Goal: Task Accomplishment & Management: Complete application form

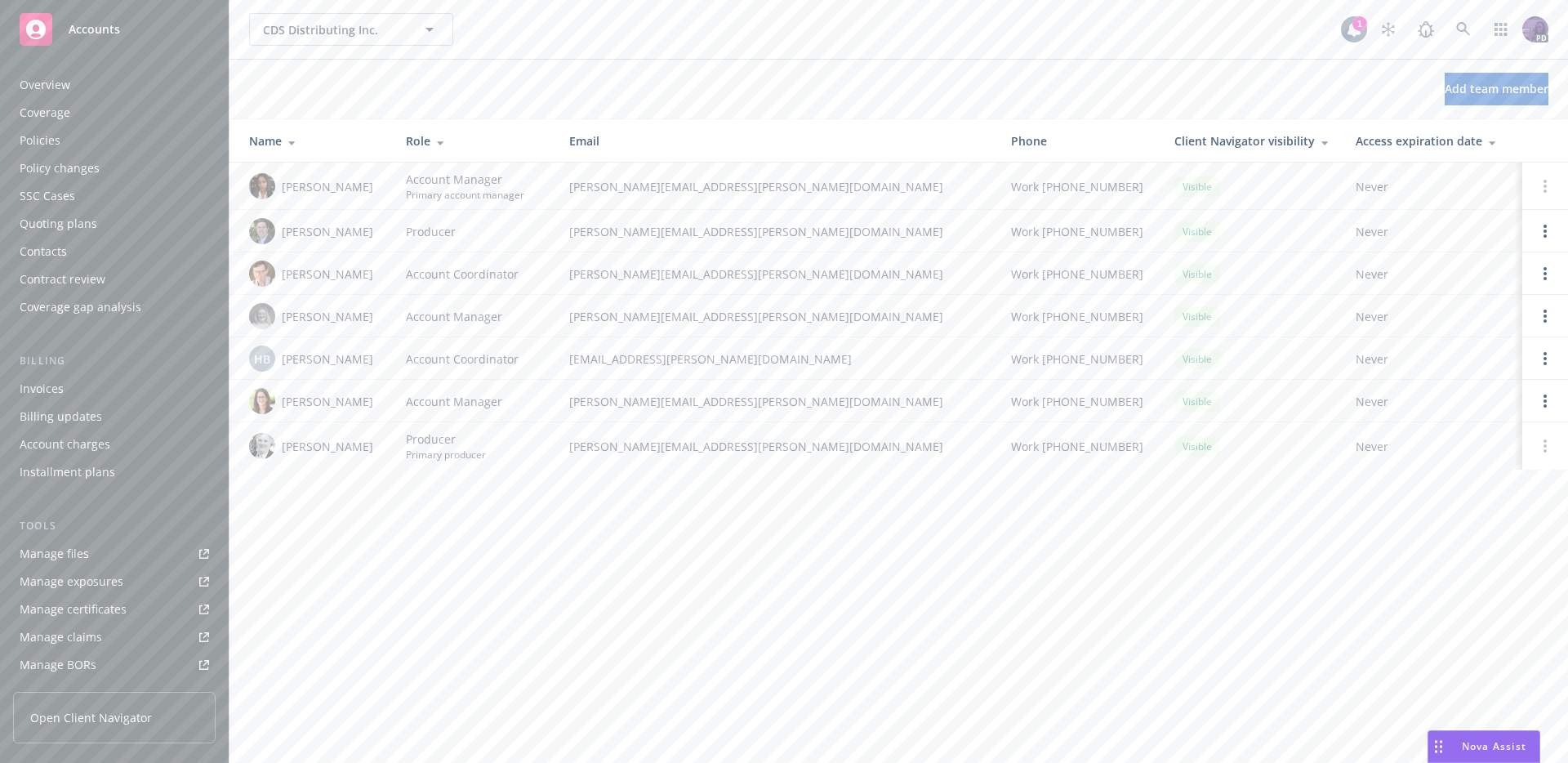
click at [98, 131] on div "Policies" at bounding box center [114, 140] width 189 height 26
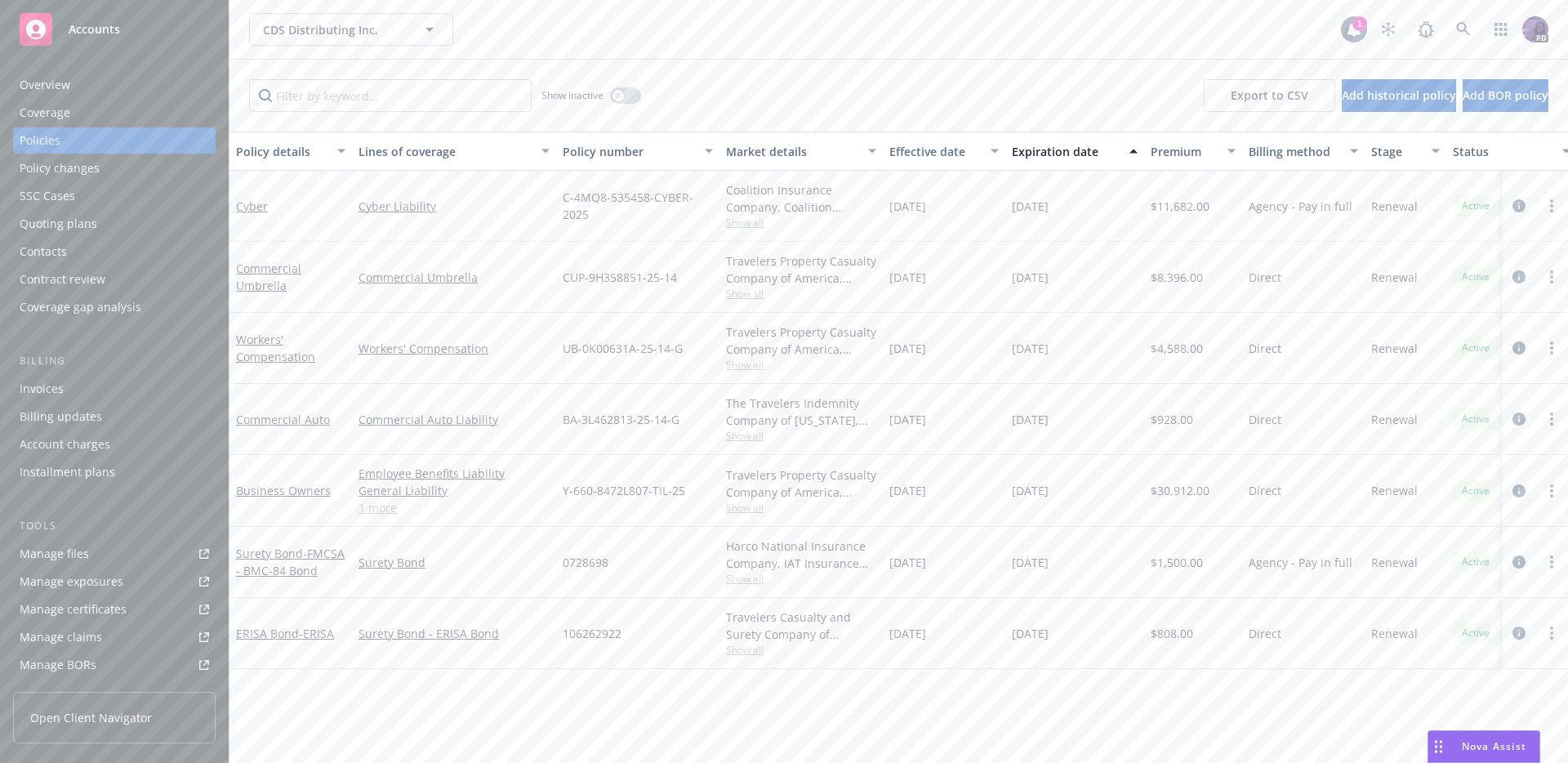
click at [740, 302] on div "Travelers Property Casualty Company of America, Travelers Insurance Show all" at bounding box center [801, 278] width 164 height 71
click at [748, 296] on span "Show all" at bounding box center [801, 293] width 150 height 14
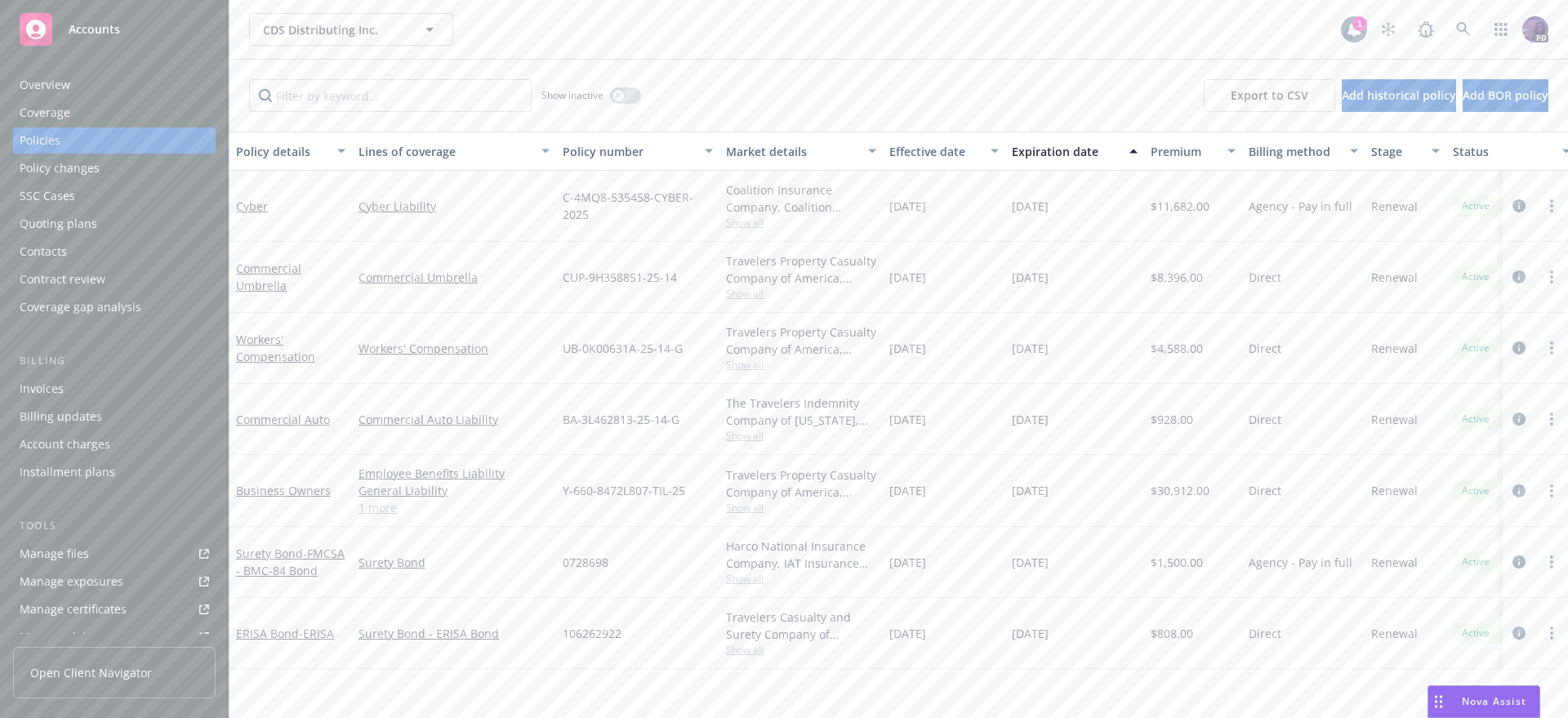
drag, startPoint x: 620, startPoint y: 232, endPoint x: 673, endPoint y: 271, distance: 65.8
click at [621, 233] on div "C-4MQ8-535458-CYBER-2025" at bounding box center [637, 206] width 164 height 71
drag, startPoint x: 685, startPoint y: 277, endPoint x: 544, endPoint y: 281, distance: 141.1
click at [544, 281] on div "Commercial Umbrella Commercial Umbrella CUP-9H358851-25-14 Travelers Property C…" at bounding box center [1018, 278] width 1577 height 71
copy div "CUP-9H358851-25-14"
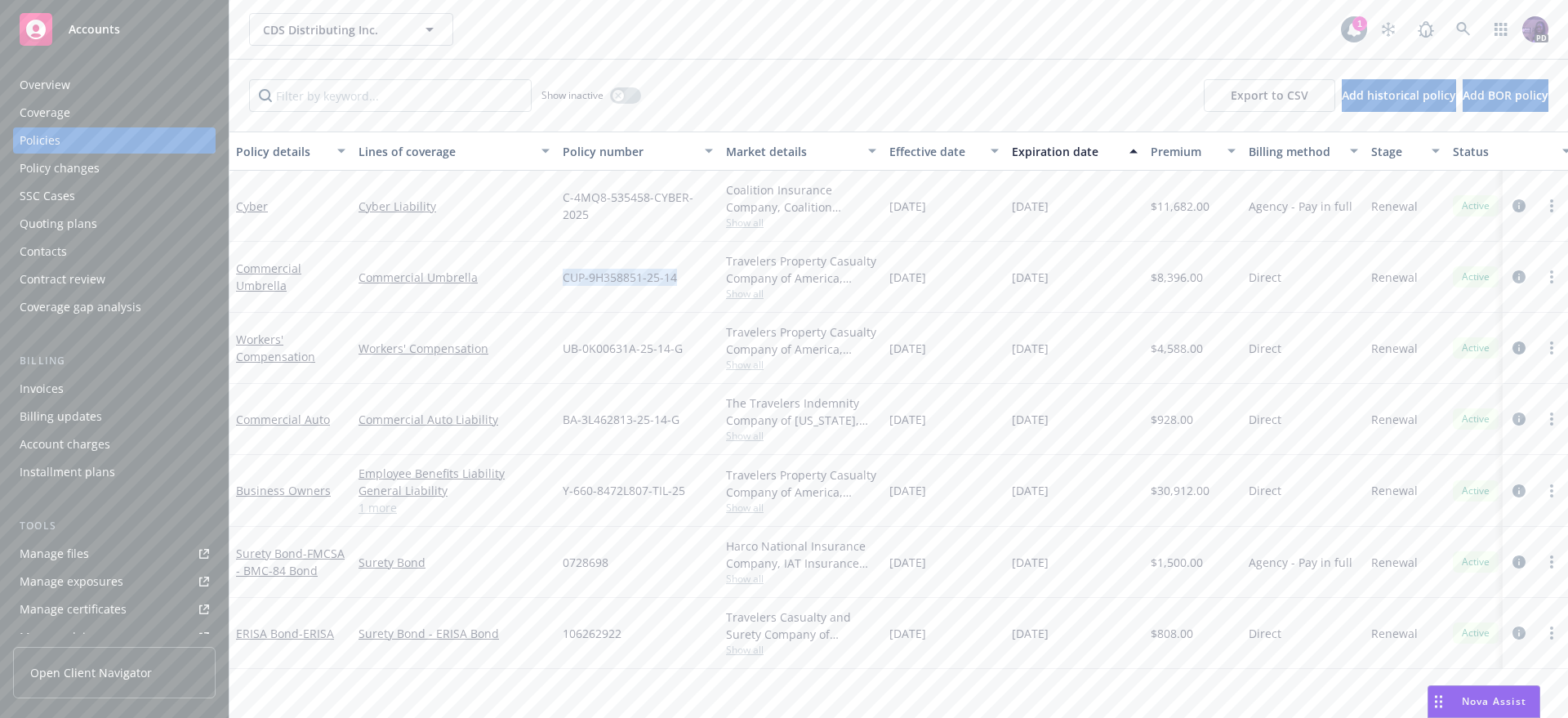
click at [121, 165] on div "Policy changes" at bounding box center [114, 168] width 189 height 26
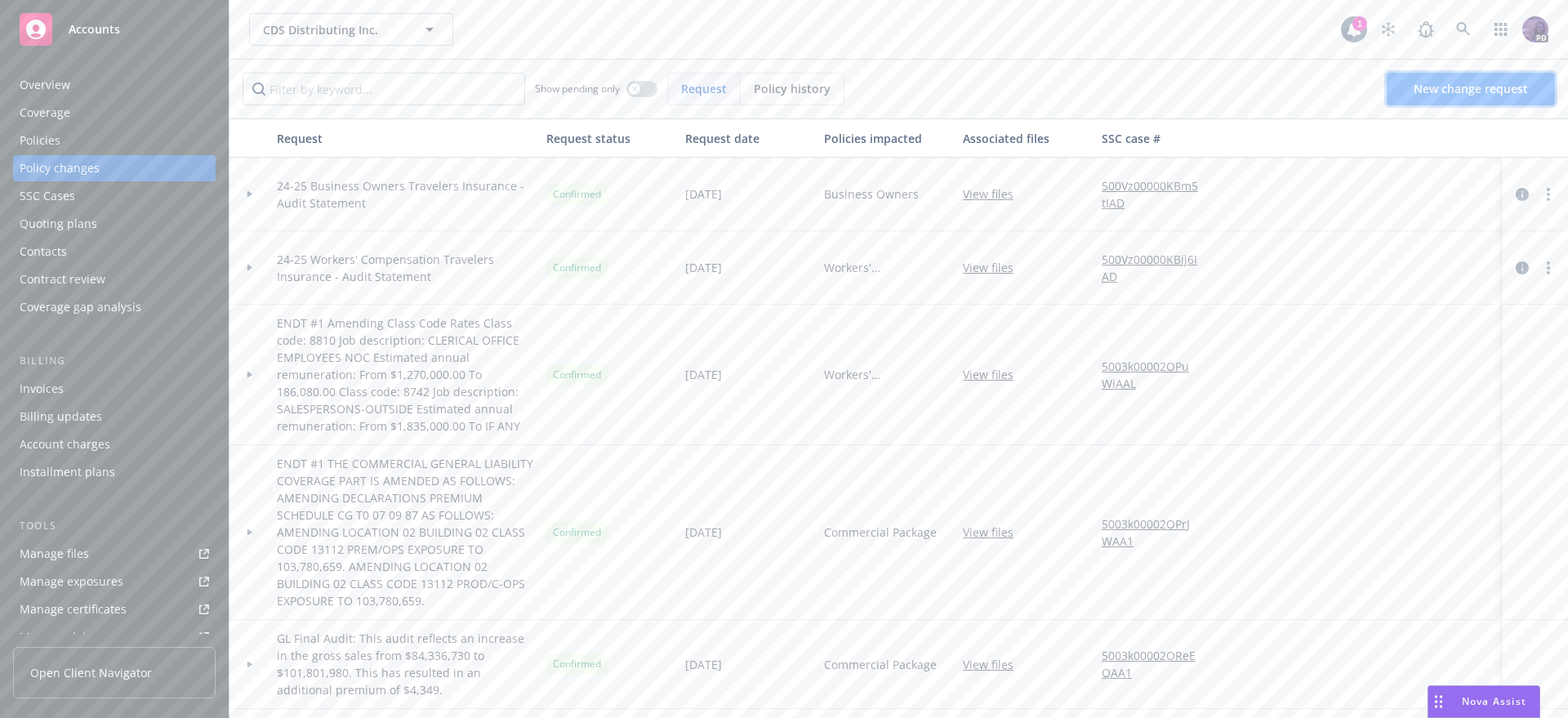
click at [1408, 83] on link "New change request" at bounding box center [1472, 88] width 169 height 32
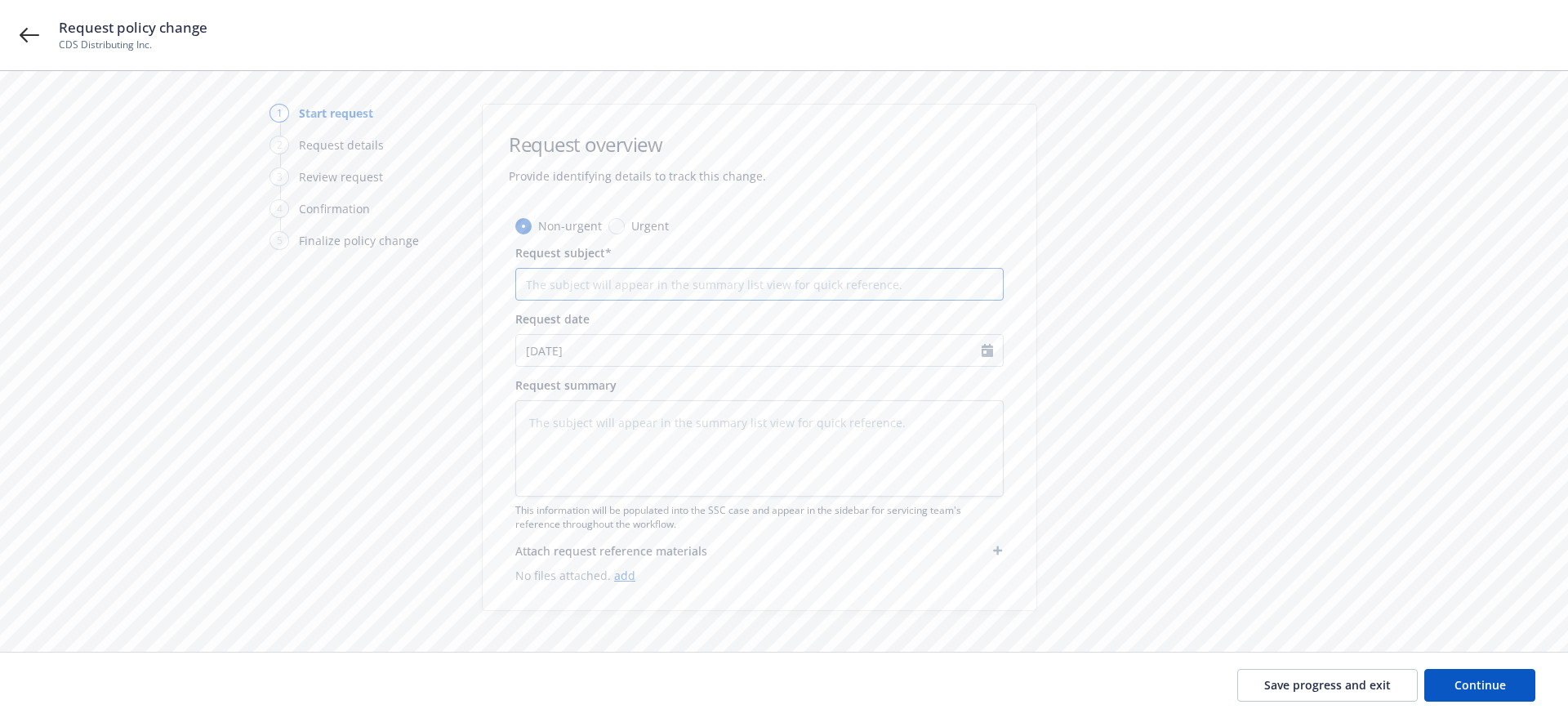
click at [592, 291] on input "Request subject*" at bounding box center [760, 283] width 488 height 32
type textarea "x"
type input "I"
type textarea "x"
type input "In"
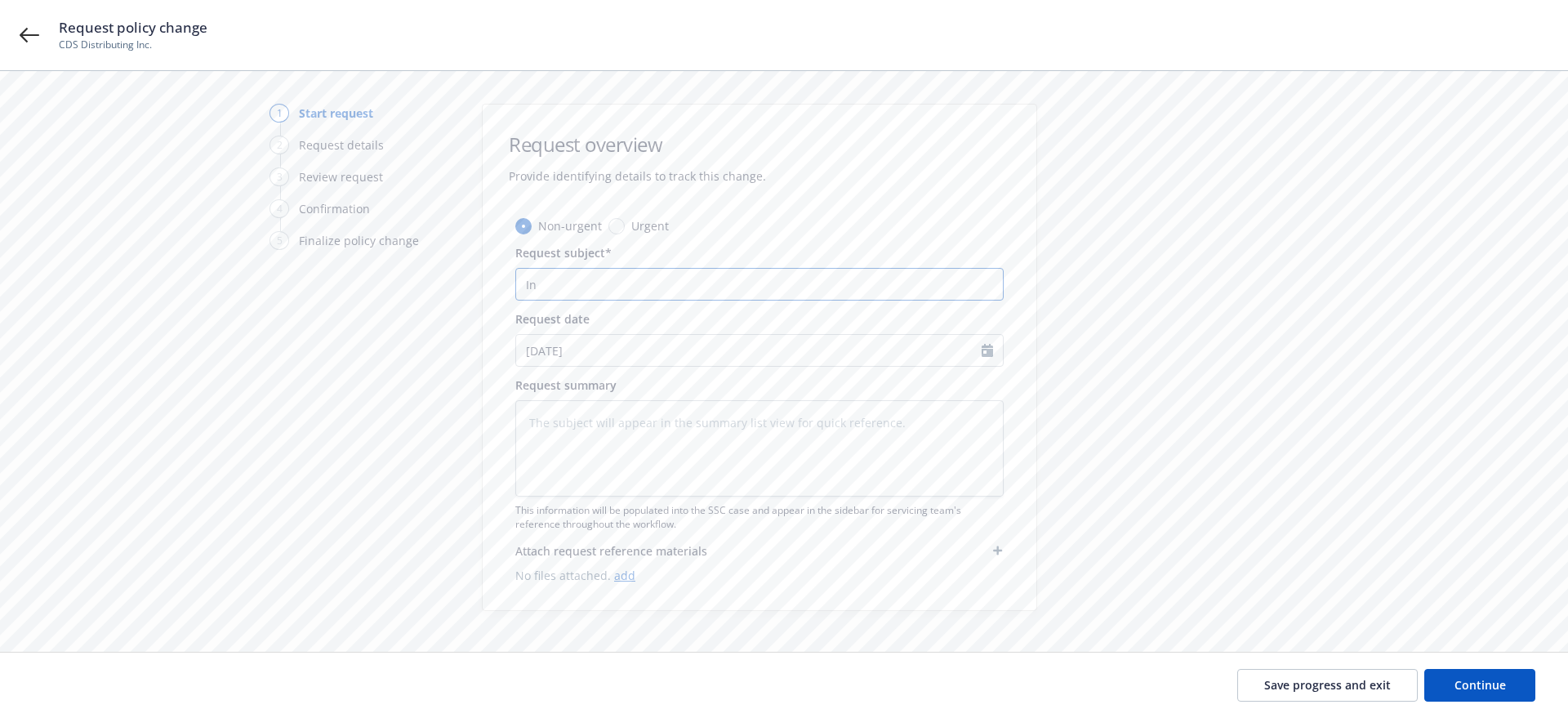
type textarea "x"
type input "Inc"
type textarea "x"
type input "Incr"
type textarea "x"
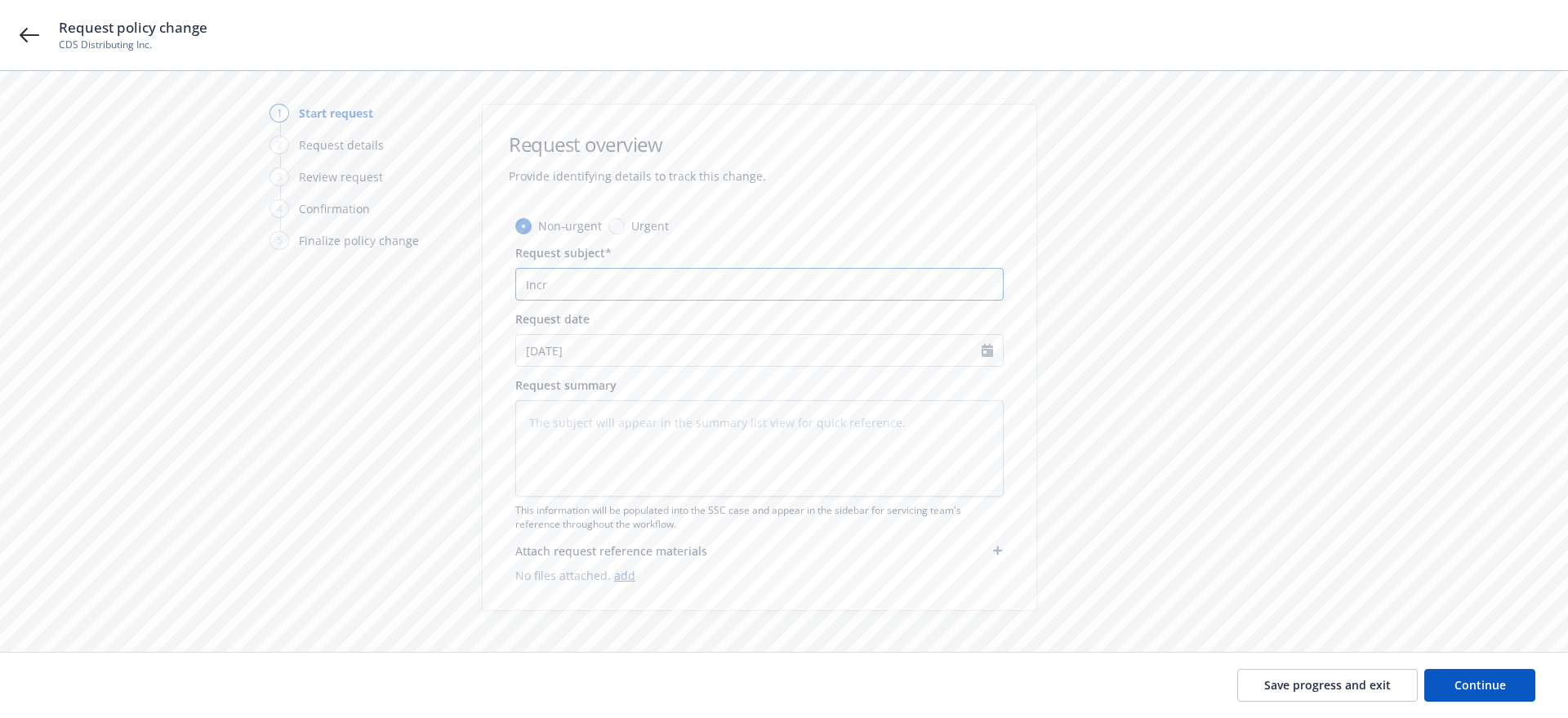
type input "Incre"
type textarea "x"
type input "Increa"
type textarea "x"
type input "Increas"
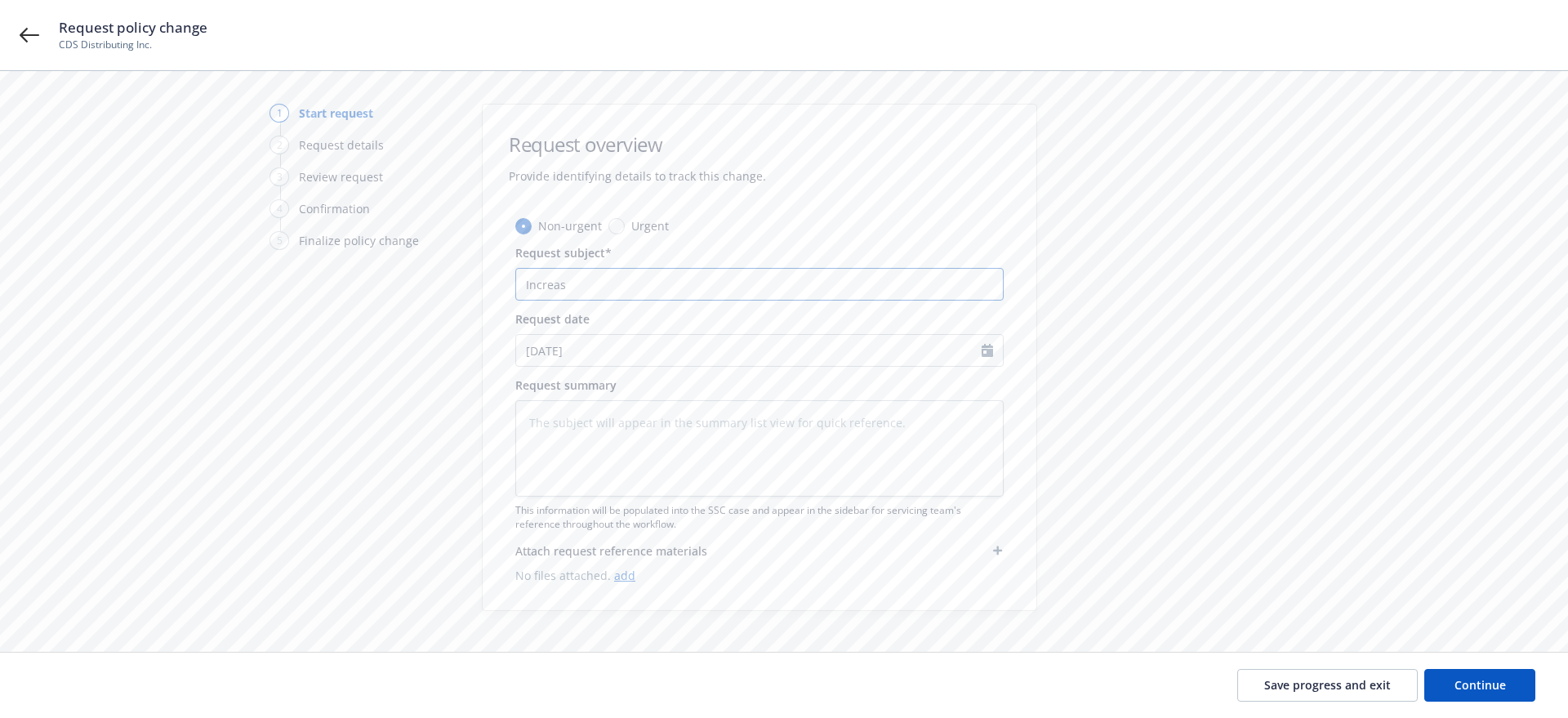
type textarea "x"
type input "Increase"
type textarea "x"
type input "Increase"
type textarea "x"
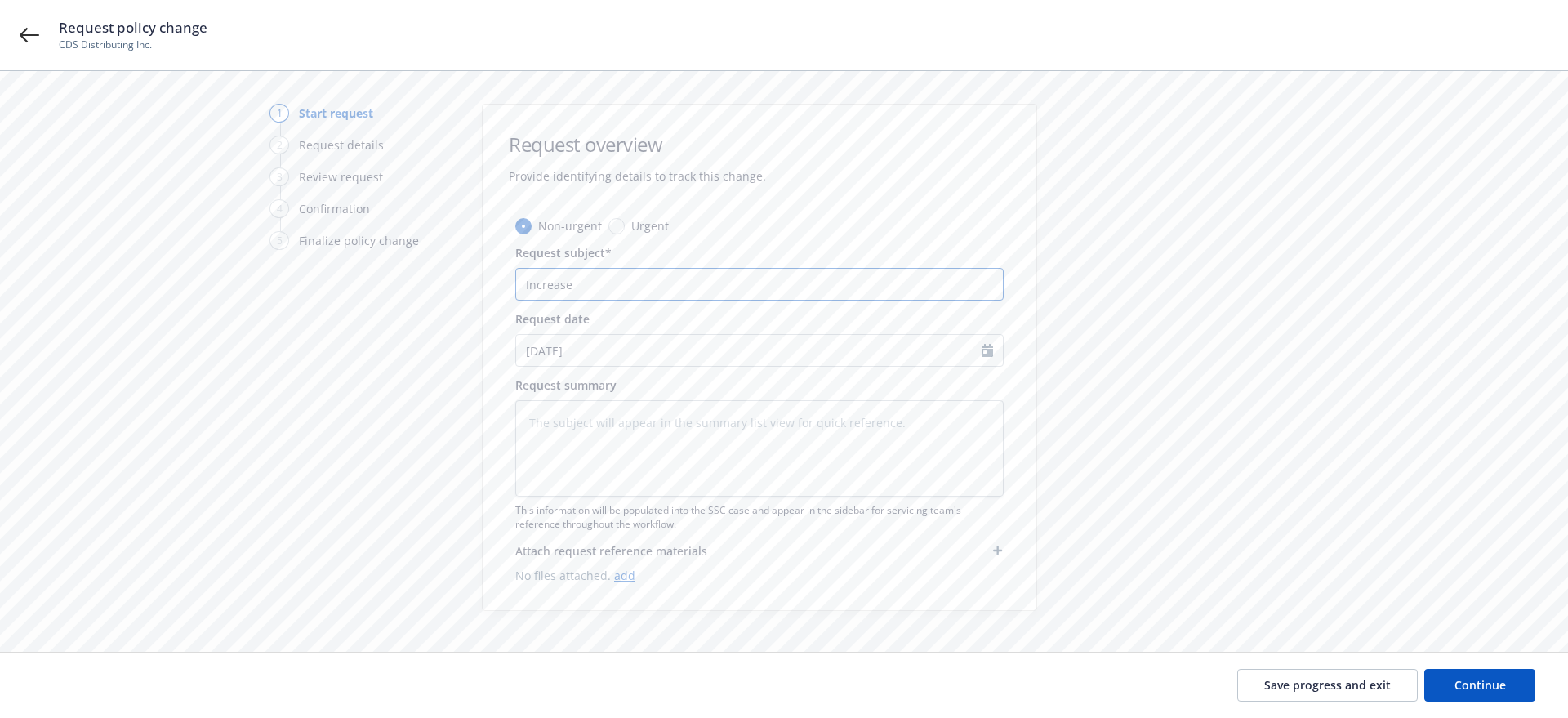
type input "Increase U"
type textarea "x"
type input "Increase Um"
type textarea "x"
type input "Increase Umb"
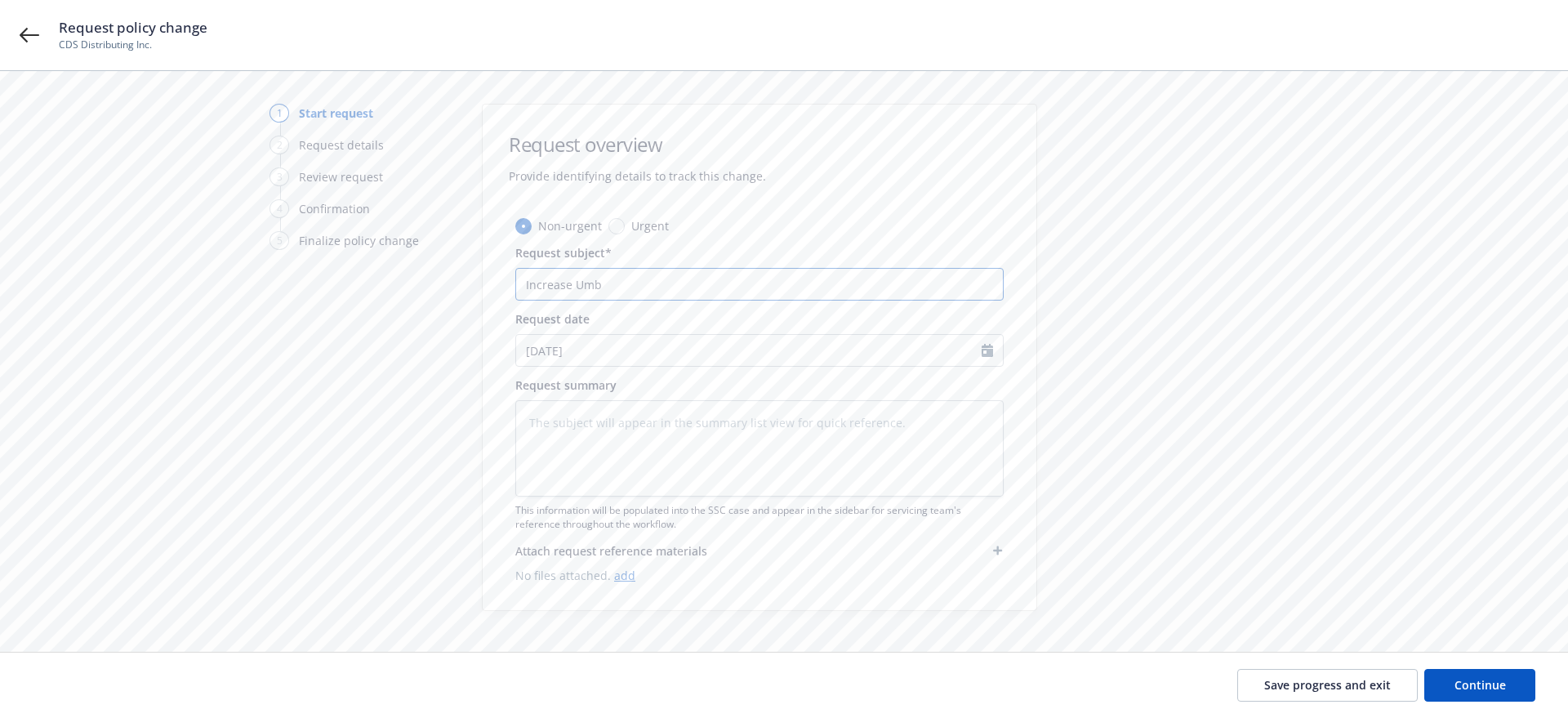
type textarea "x"
type input "Increase Umbr"
type textarea "x"
type input "Increase Umbre"
type textarea "x"
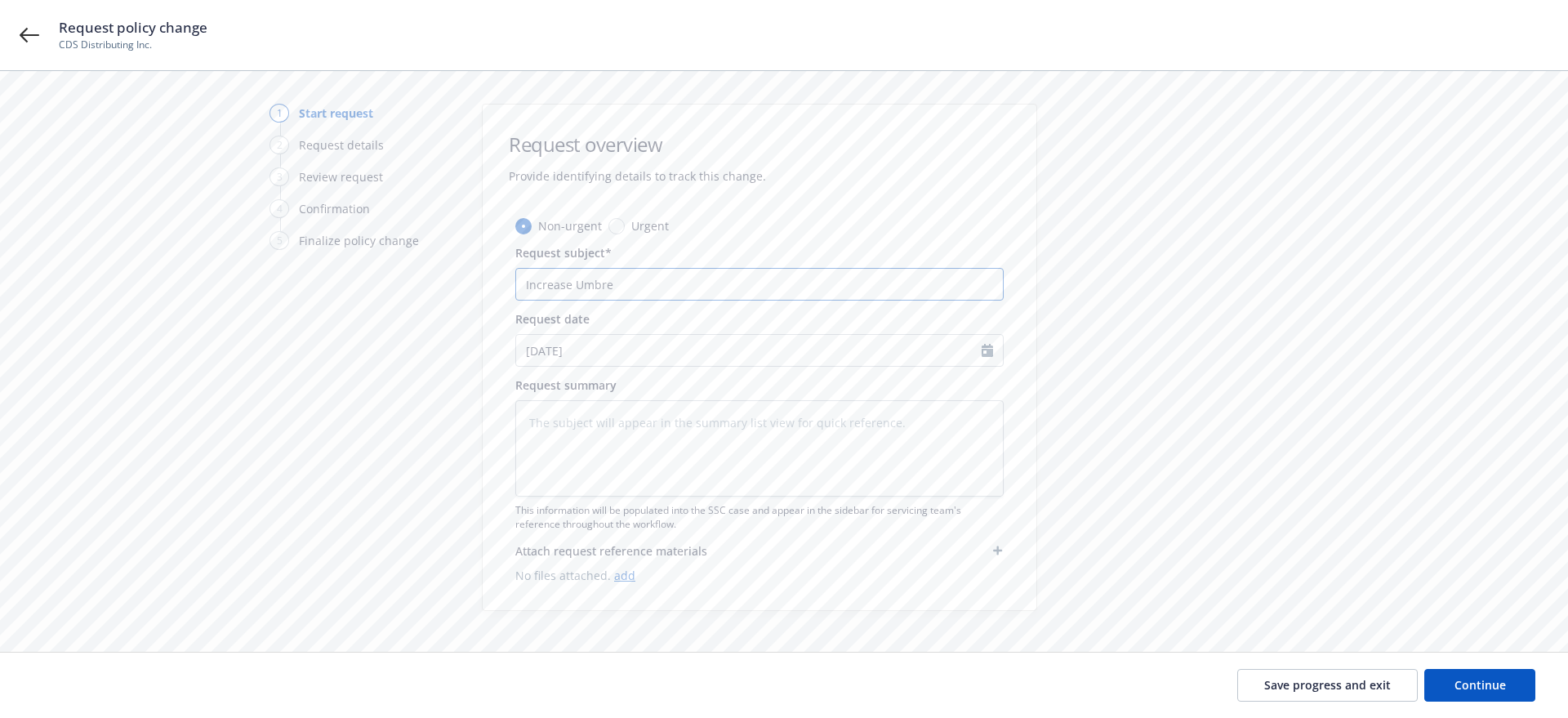
type input "Increase Umbrel"
type textarea "x"
type input "Increase [PERSON_NAME]"
type textarea "x"
type input "Increase Umbrella"
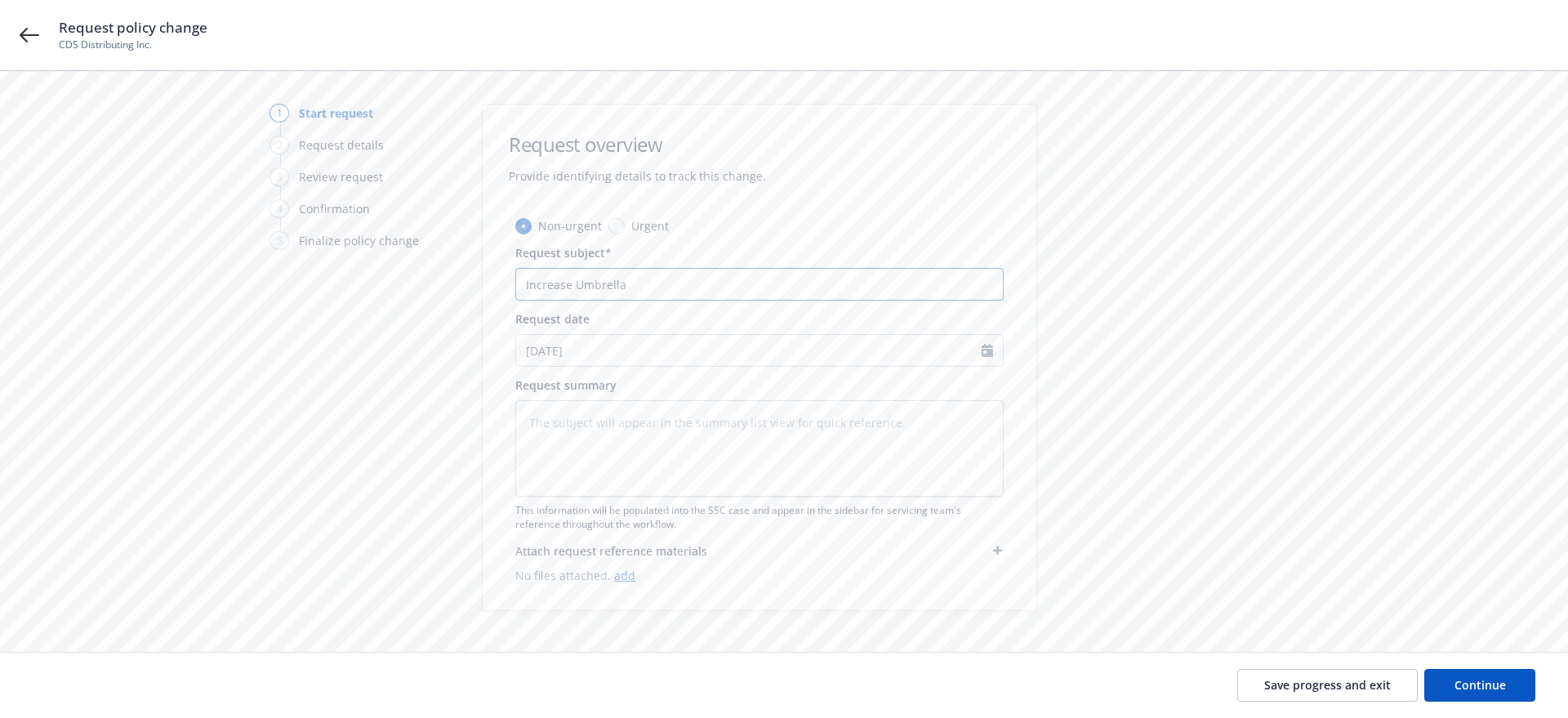
type textarea "x"
type input "Increase Umbrella"
type textarea "x"
type input "Increase Umbrella f"
type textarea "x"
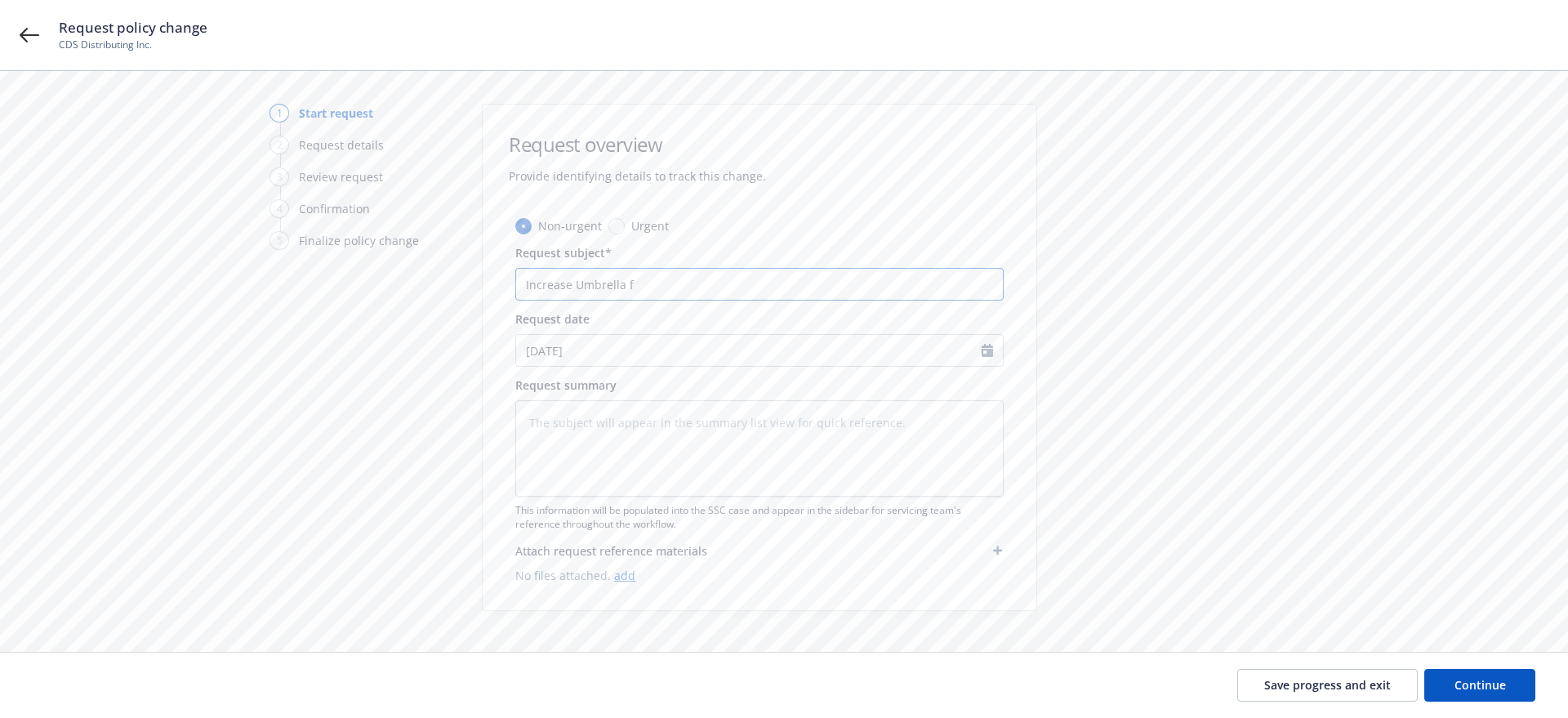
type input "Increase Umbrella fr"
type textarea "x"
type input "Increase Umbrella fro"
type textarea "x"
type input "Increase Umbrella from"
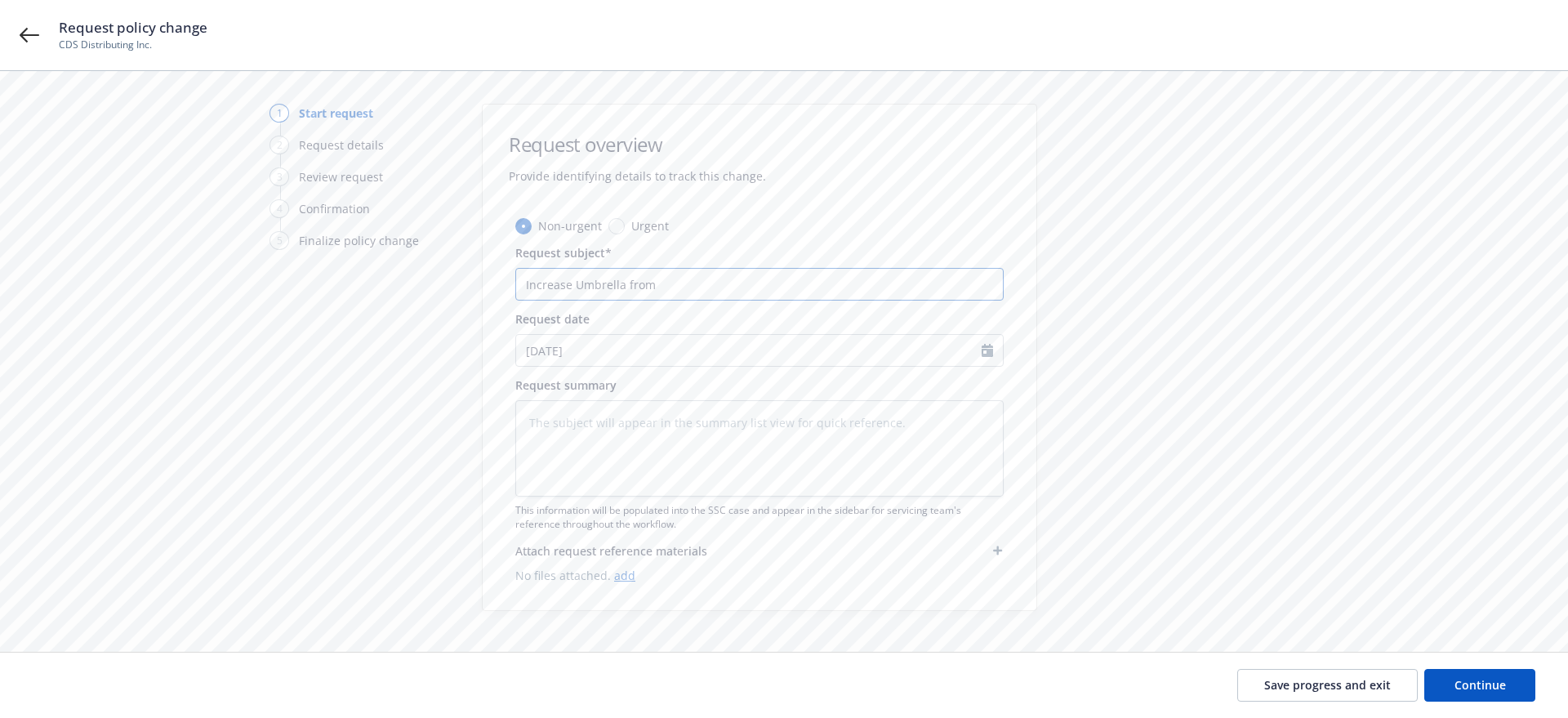
type textarea "x"
type input "Increase Umbrella from"
type textarea "x"
type input "Increase Umbrella from $"
type textarea "x"
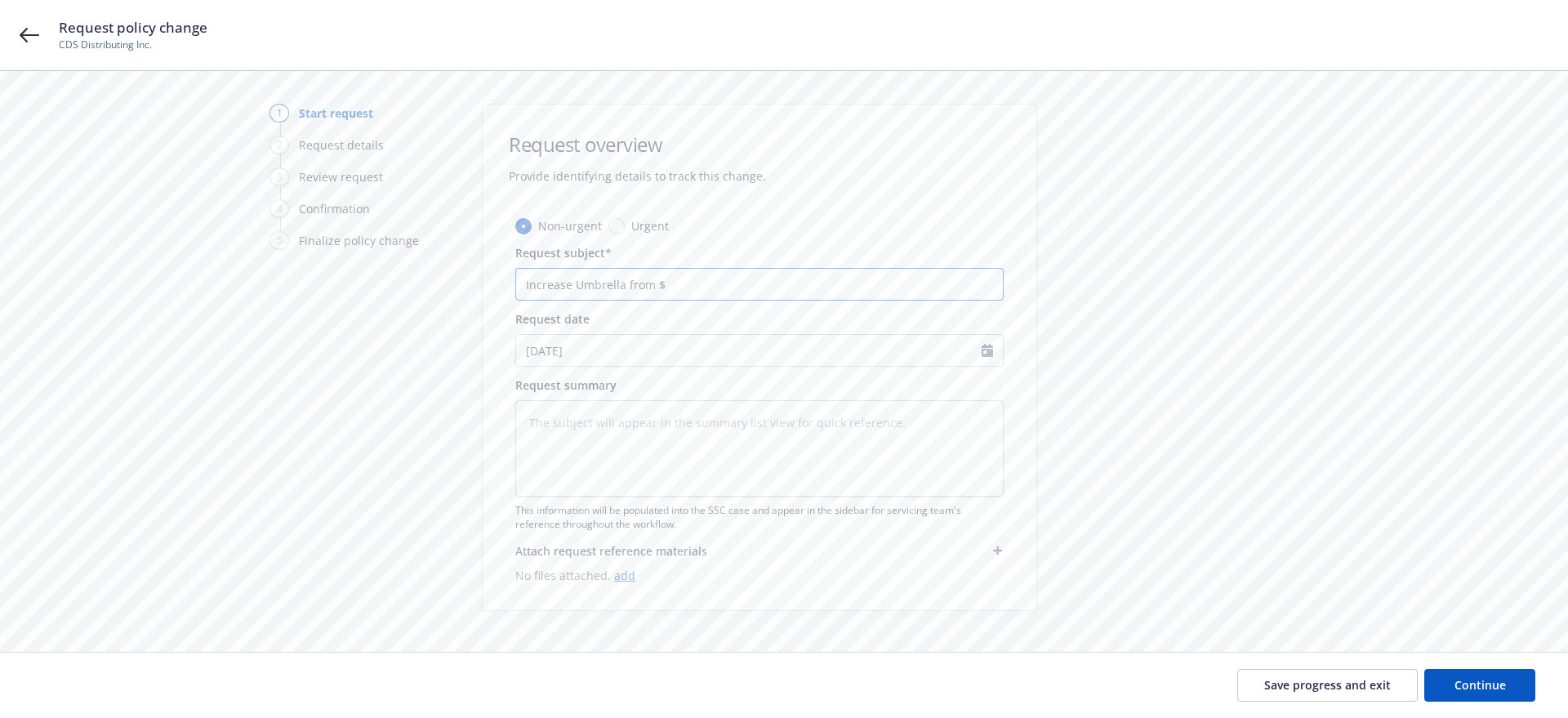
type input "Increase Umbrella from $5"
type textarea "x"
type input "Increase Umbrella from $5M"
type textarea "x"
type input "Increase Umbrella from $5M"
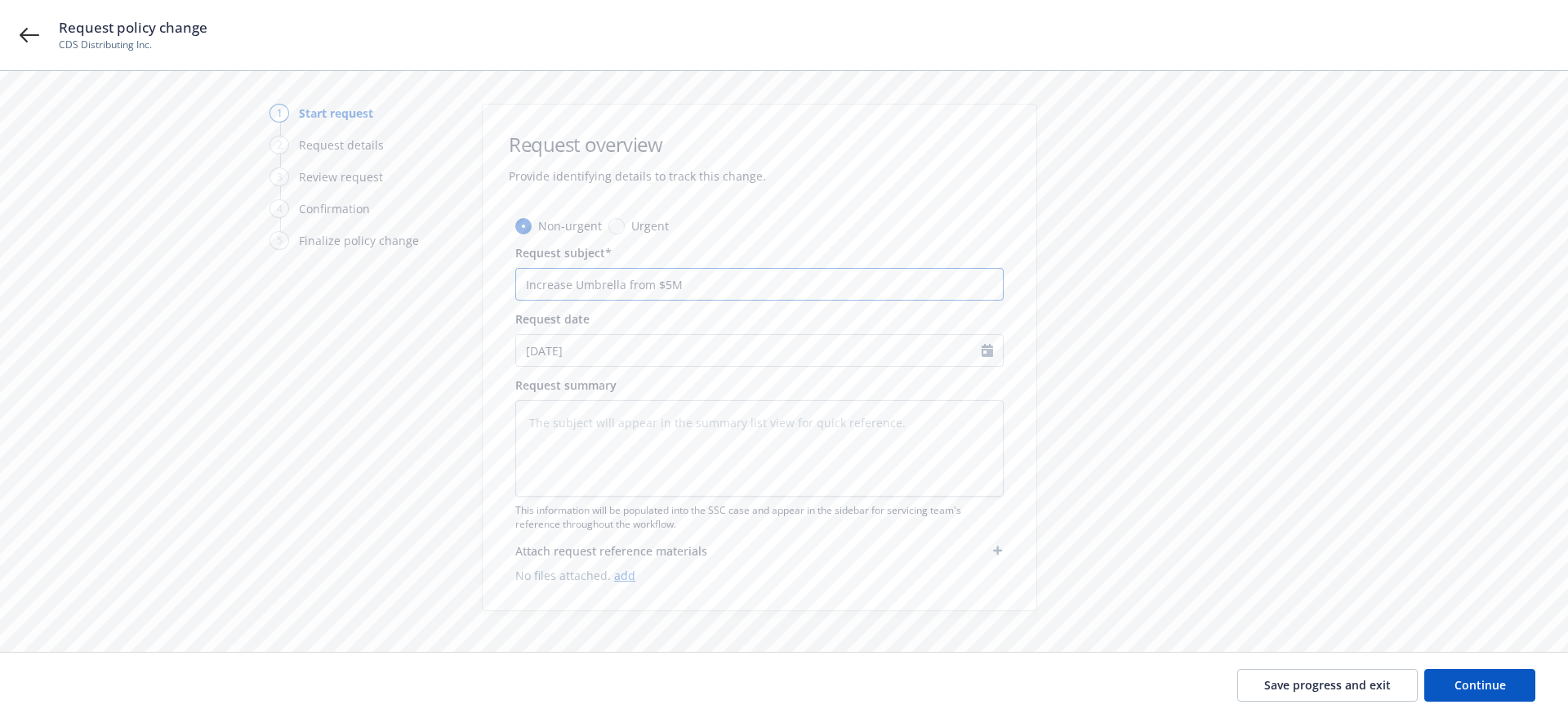
type textarea "x"
type input "Increase Umbrella from $5M t"
type textarea "x"
type input "Increase Umbrella from $5M to"
type textarea "x"
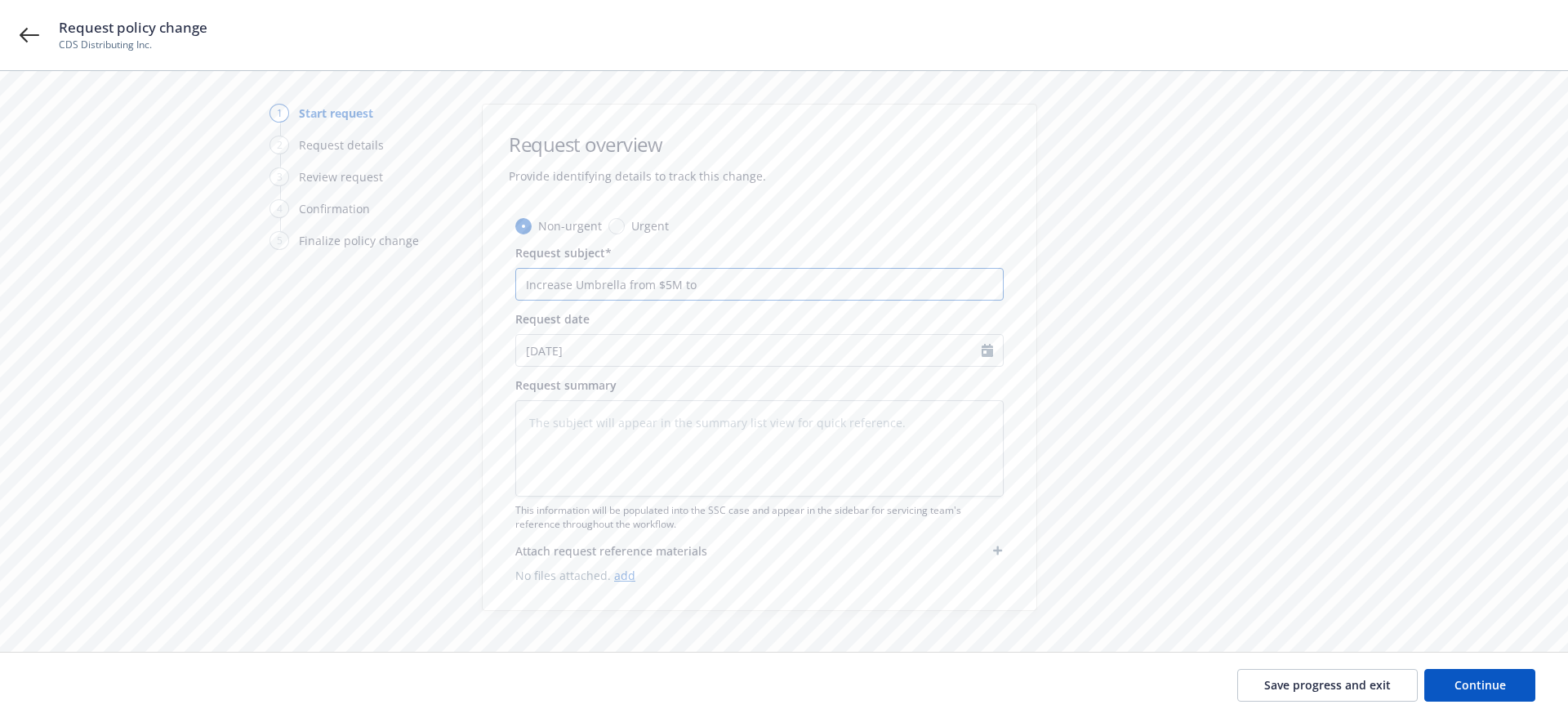
type input "Increase Umbrella from $5M to"
type textarea "x"
type input "Increase Umbrella from $5M to $"
type textarea "x"
type input "Increase Umbrella from $5M to $6"
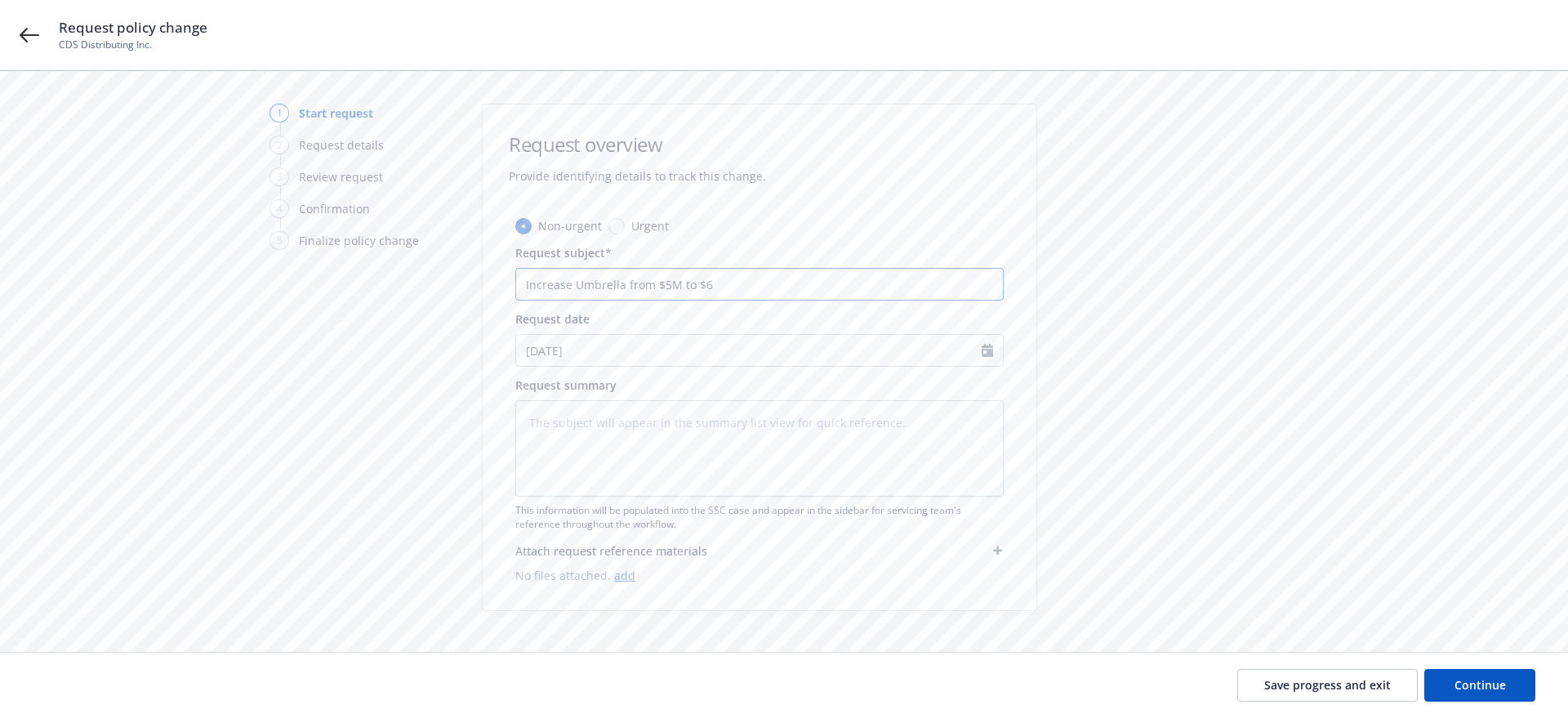
type textarea "x"
drag, startPoint x: 729, startPoint y: 286, endPoint x: 523, endPoint y: 280, distance: 206.1
click at [523, 280] on input "Increase Umbrella from $5M to $6M" at bounding box center [760, 283] width 488 height 32
type input "Increase Umbrella from $5M to $6M"
click at [707, 434] on textarea at bounding box center [760, 448] width 488 height 96
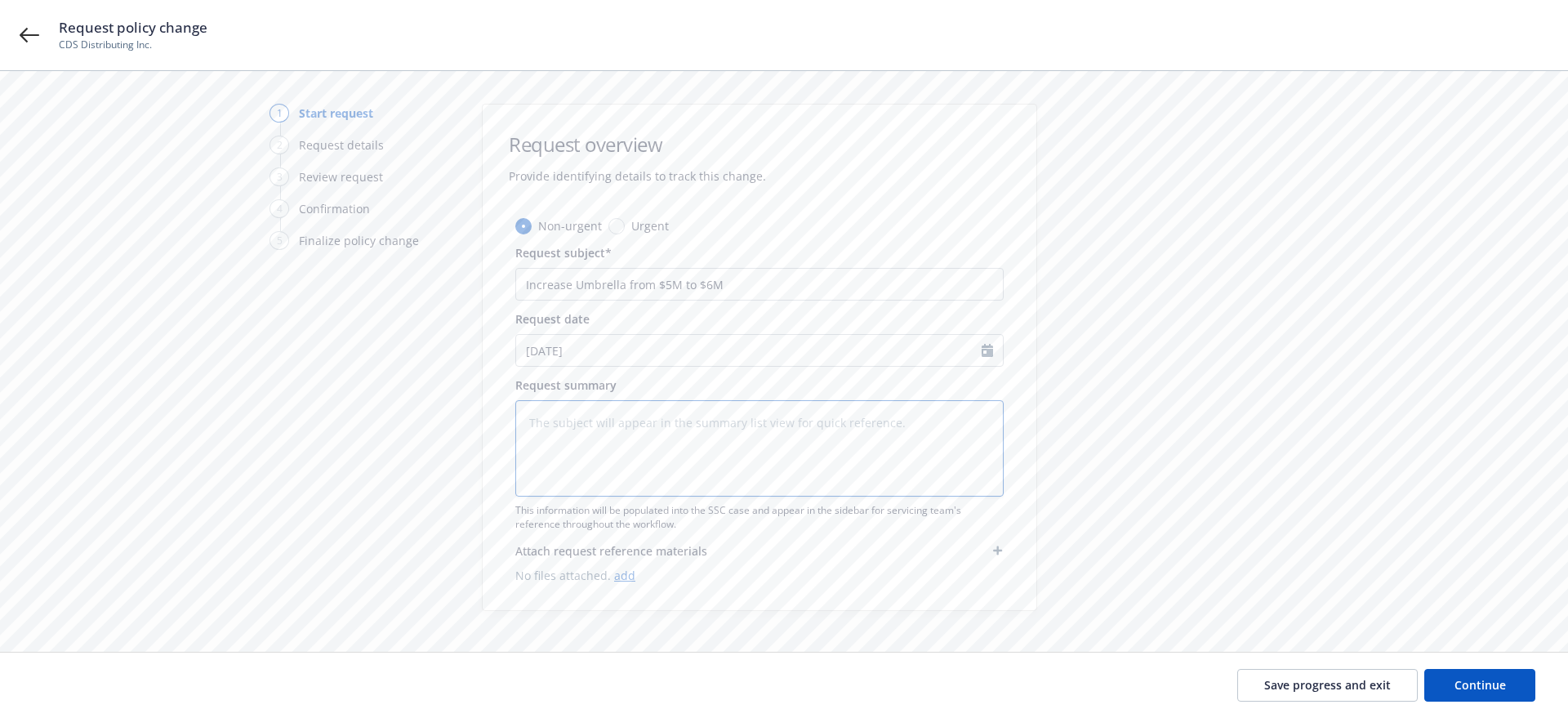
paste textarea "Increase Umbrella from $5M to $6M"
type textarea "x"
type textarea "Increase Umbrella from $5M to $6M"
type textarea "x"
type textarea "Increase Umbrella from $5M to $6M"
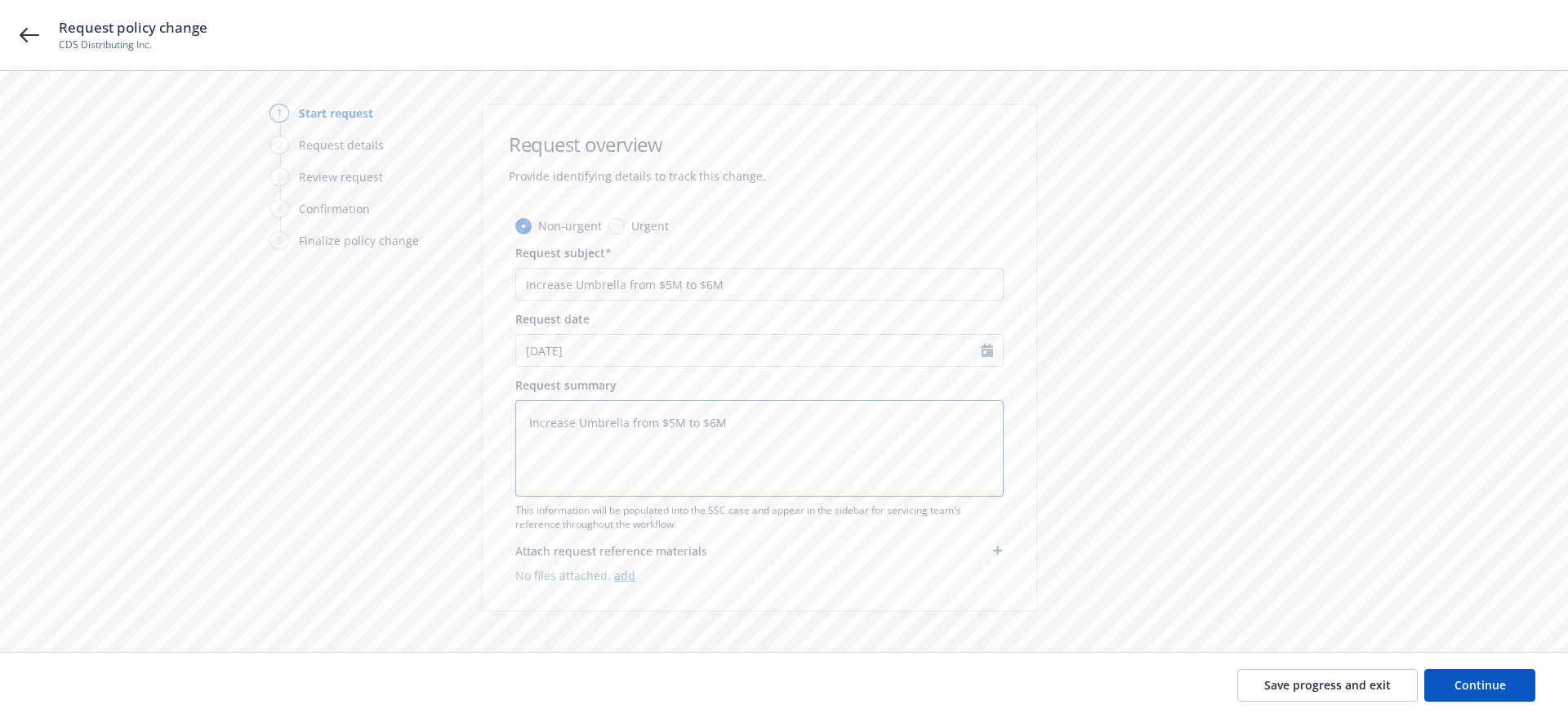
click at [754, 448] on textarea "Increase Umbrella from $5M to $6M" at bounding box center [760, 448] width 488 height 96
type textarea "x"
type textarea "Increase Umbrella from $5M to $6M"
type textarea "x"
type textarea "Increase Umbrella from $5M to $6M f"
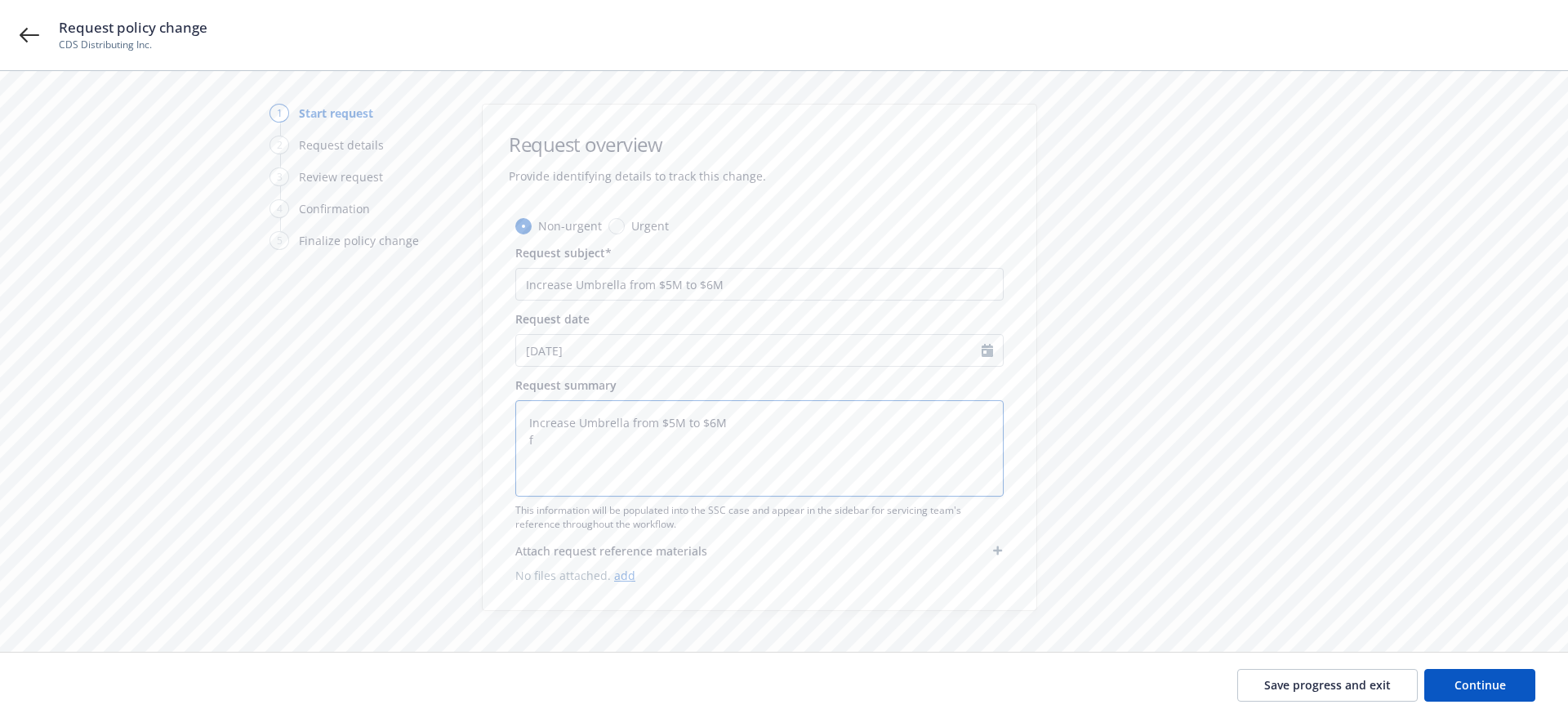
type textarea "x"
type textarea "Increase Umbrella from $5M to $6M fo"
type textarea "x"
type textarea "Increase Umbrella from $5M to $6M for"
type textarea "x"
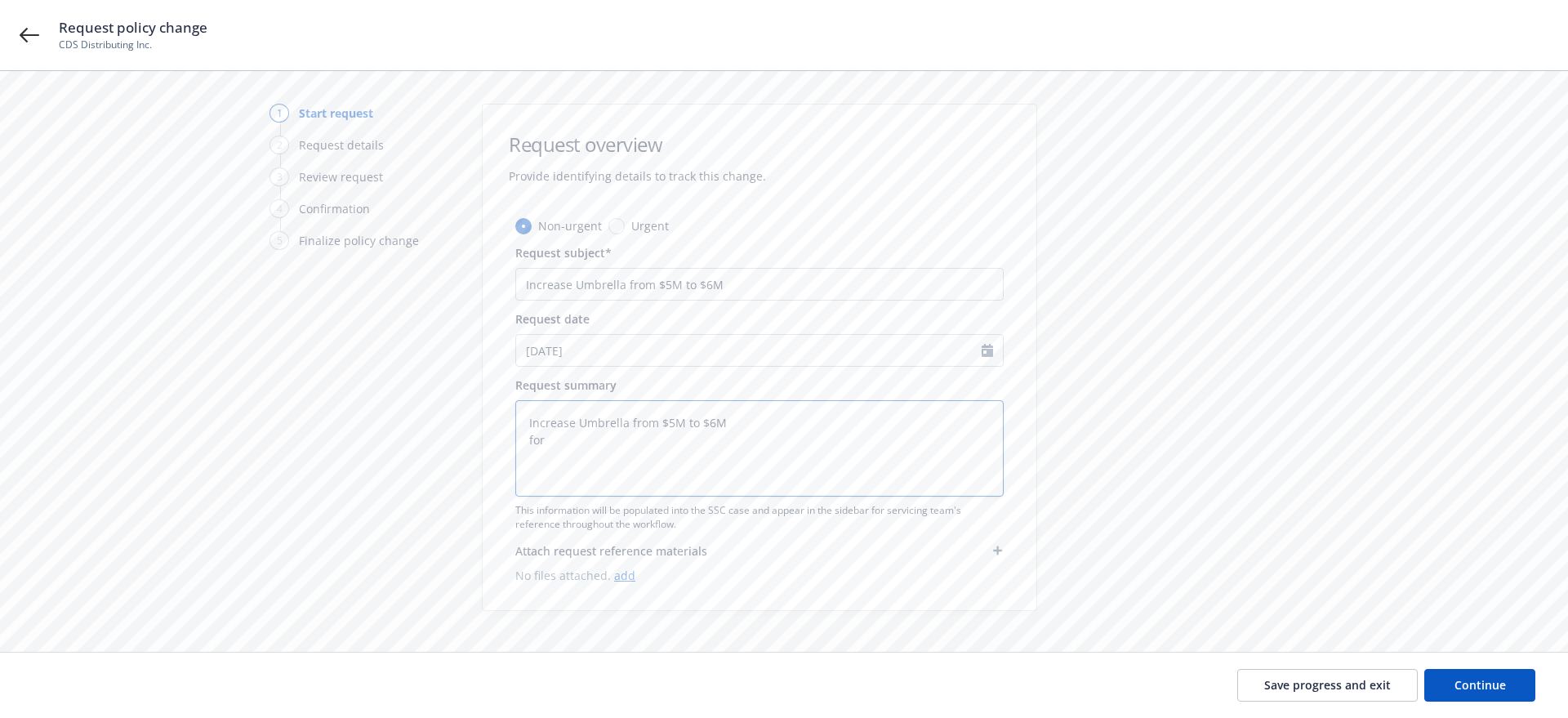
type textarea "Increase Umbrella from $5M to $6M for"
type textarea "x"
type textarea "Increase Umbrella from $5M to $6M for P"
type textarea "x"
type textarea "Increase Umbrella from $5M to $6M for Pe"
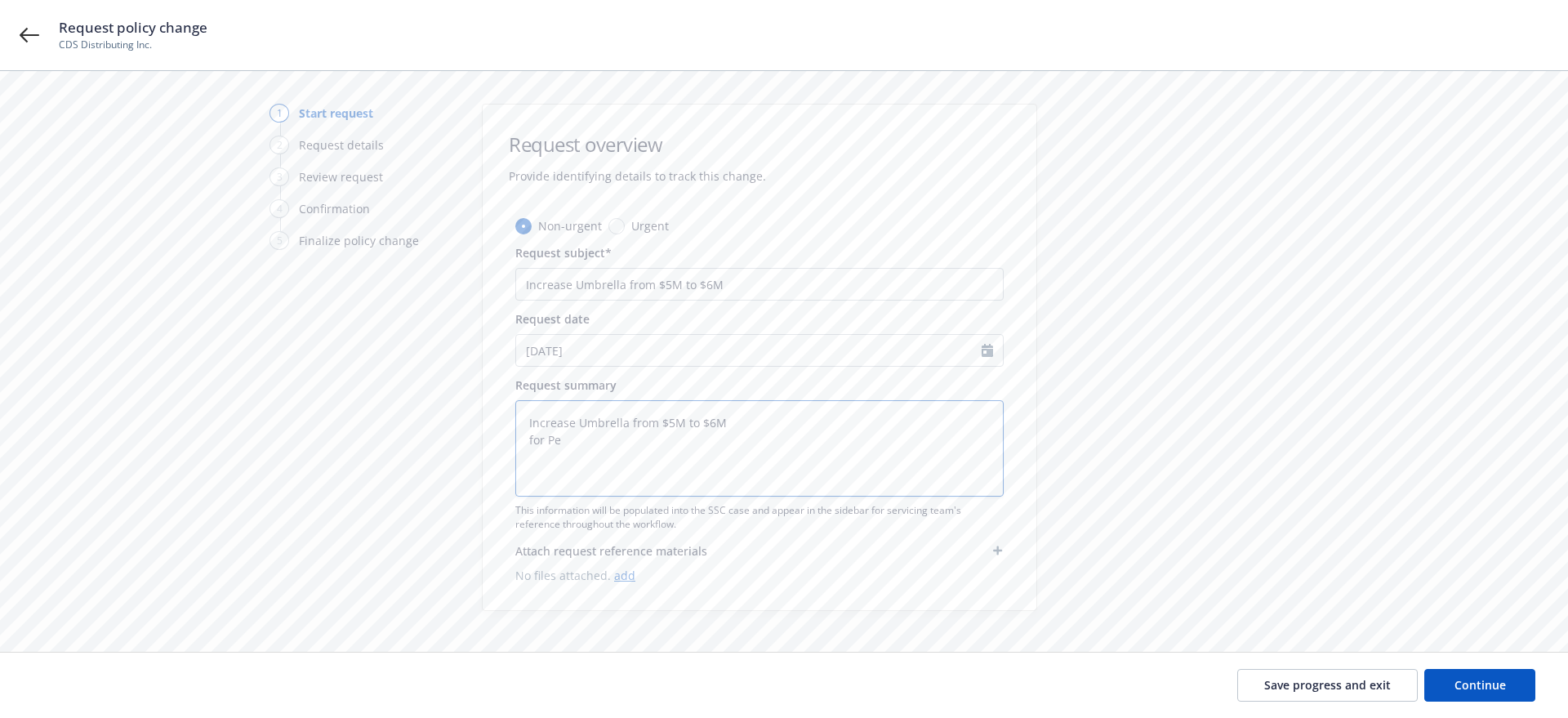
type textarea "x"
type textarea "Increase Umbrella from $5M to $6M for Per"
type textarea "x"
type textarea "Increase Umbrella from $5M to $6M for Perf"
type textarea "x"
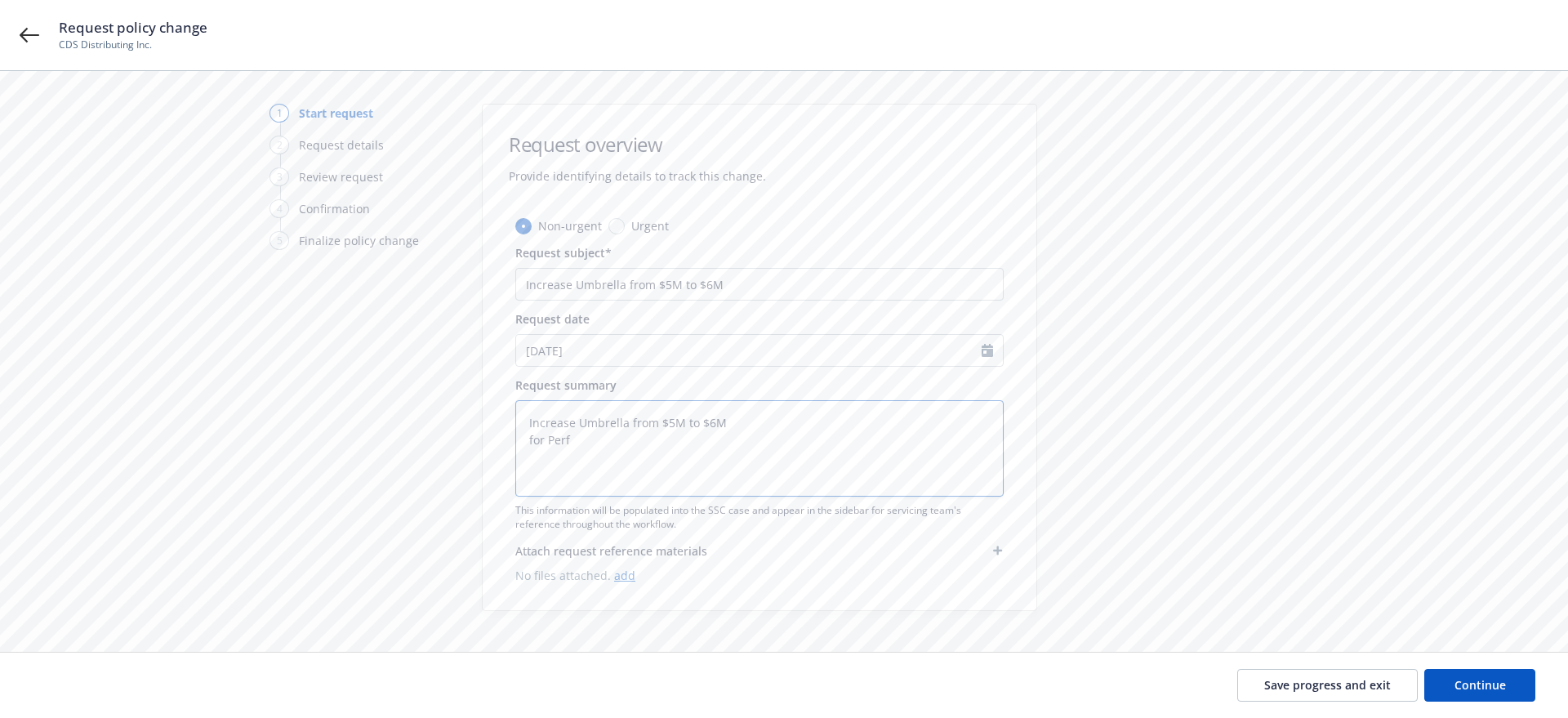
type textarea "Increase Umbrella from $5M to $6M for Perfo"
type textarea "x"
type textarea "Increase Umbrella from $5M to $6M for Perfor"
type textarea "x"
type textarea "Increase Umbrella from $5M to $6M for Perform"
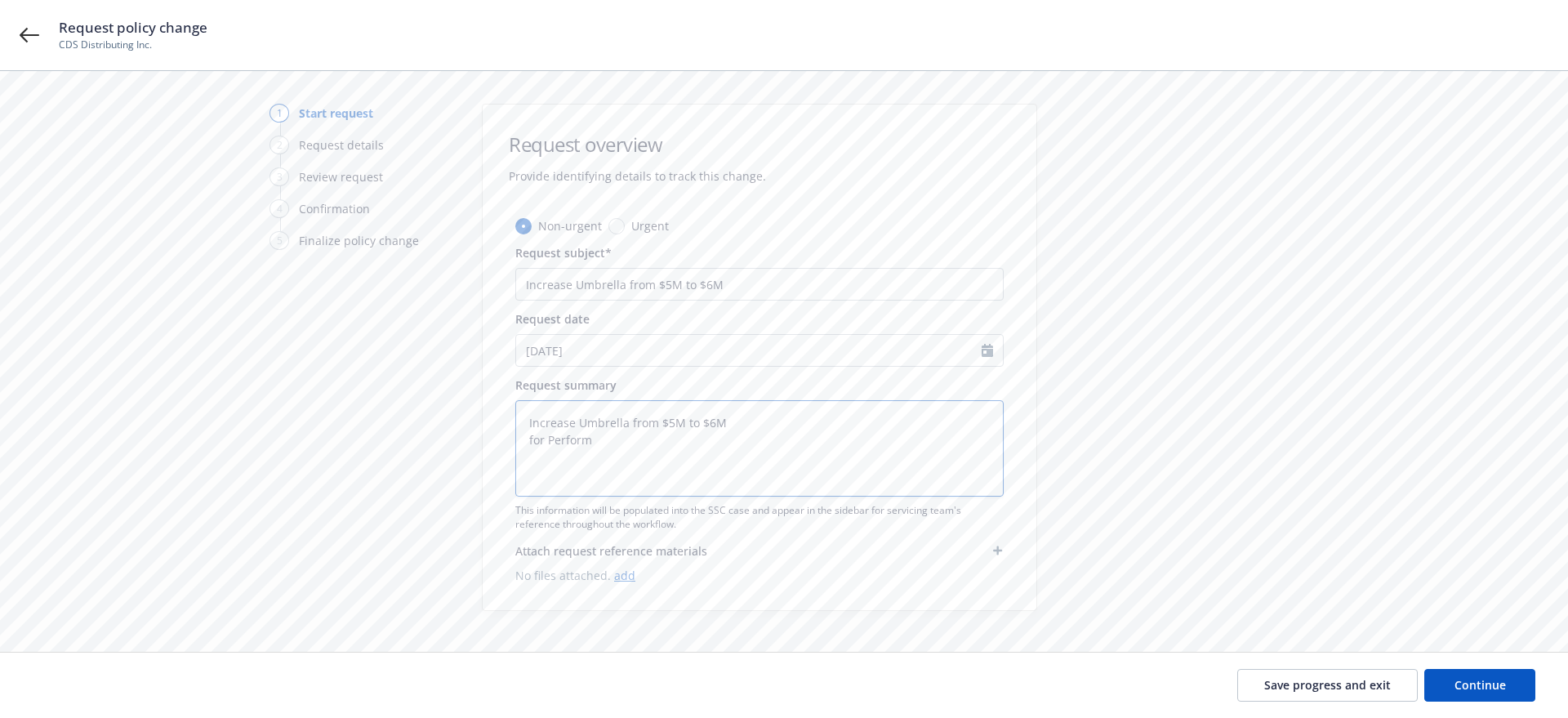
type textarea "x"
type textarea "Increase Umbrella from $5M to $6M for Performa"
type textarea "x"
type textarea "Increase Umbrella from $5M to $6M for Performan"
type textarea "x"
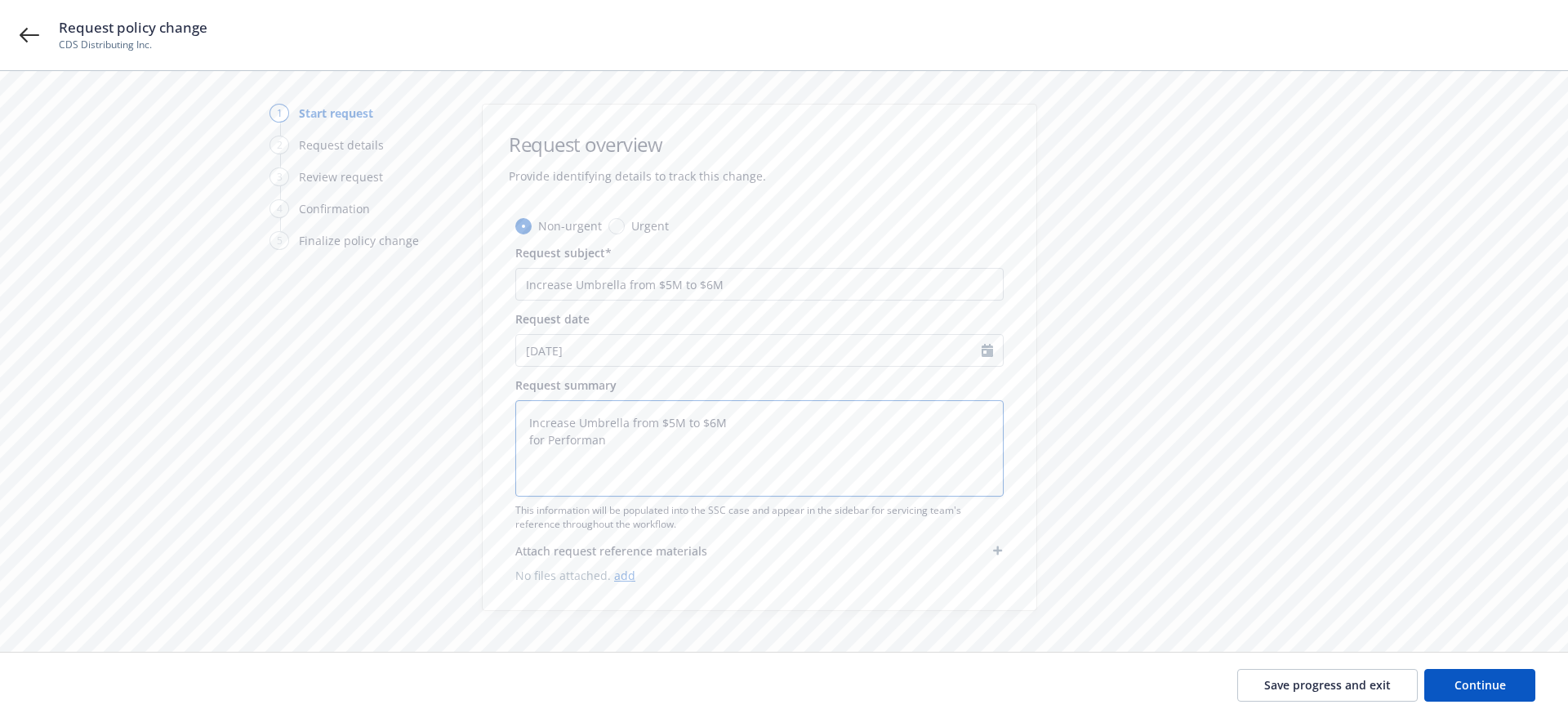
type textarea "Increase Umbrella from $5M to $6M for Performanc"
type textarea "x"
type textarea "Increase Umbrella from $5M to $6M for Performance"
type textarea "x"
type textarea "Increase Umbrella from $5M to $6M for Performance"
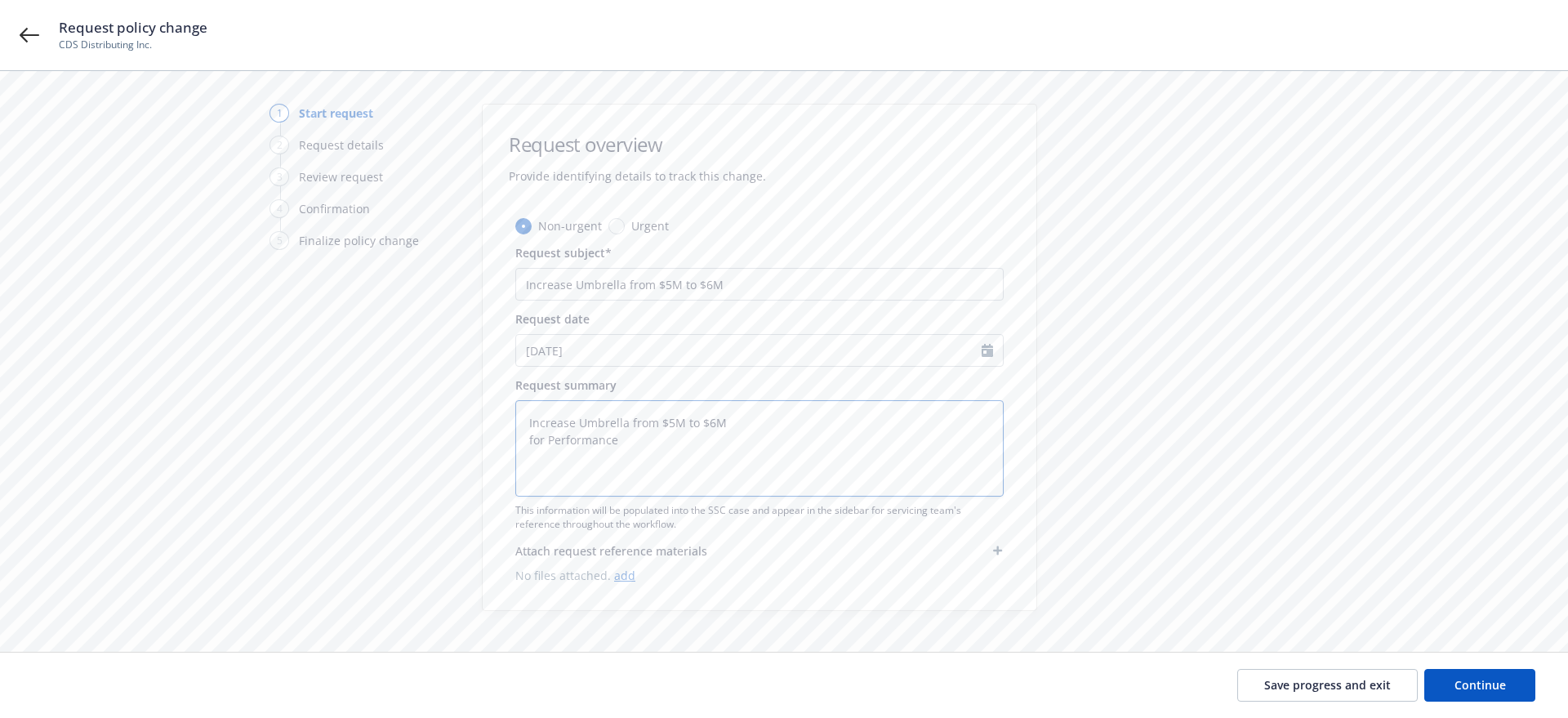
type textarea "x"
type textarea "Increase Umbrella from $5M to $6M for Performance F"
type textarea "x"
type textarea "Increase Umbrella from $5M to $6M for Performance Fo"
type textarea "x"
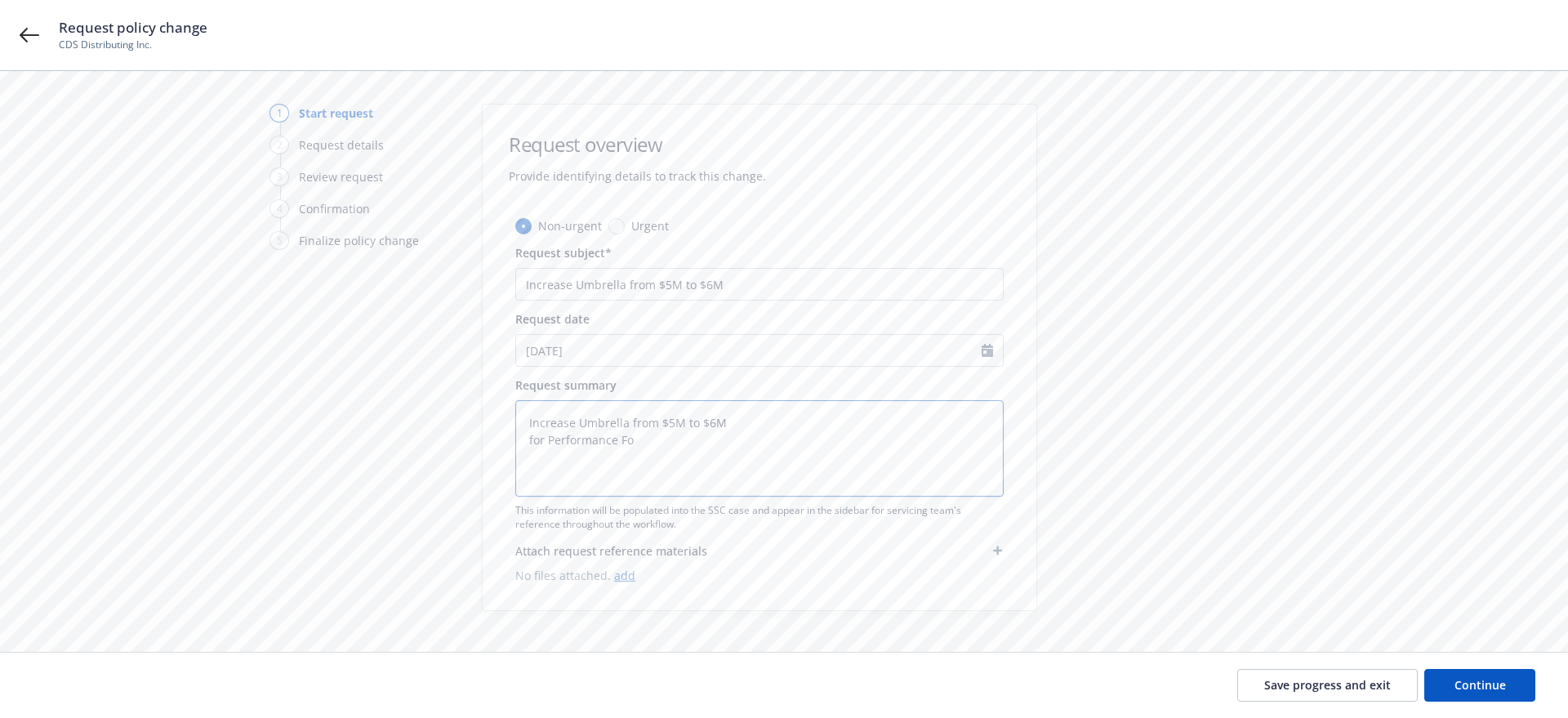
type textarea "Increase Umbrella from $5M to $6M for Performance Foo"
type textarea "x"
type textarea "Increase Umbrella from $5M to $6M for Performance Food"
type textarea "x"
type textarea "Increase Umbrella from $5M to $6M for Performance Food"
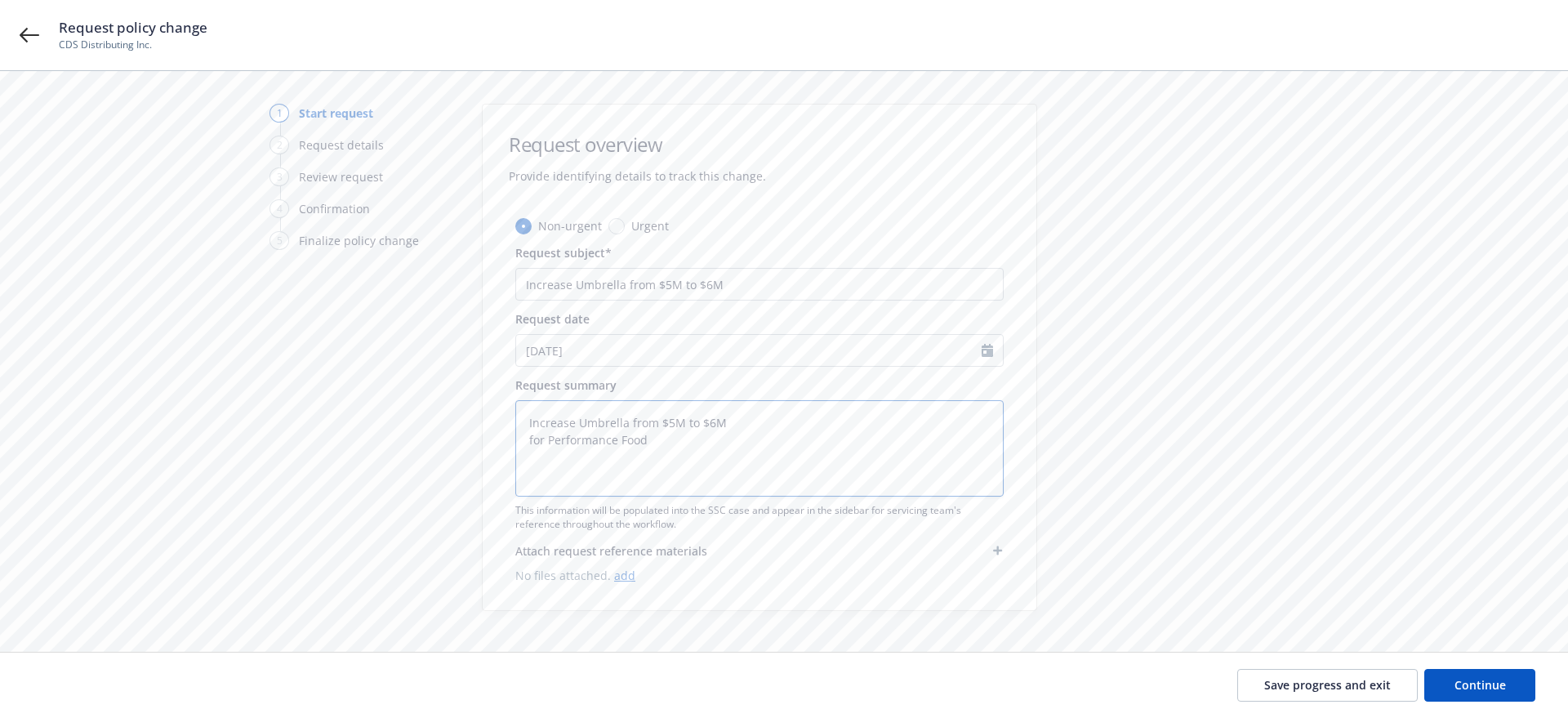
type textarea "x"
type textarea "Increase Umbrella from $5M to $6M for Performance Food G"
type textarea "x"
type textarea "Increase Umbrella from $5M to $6M for Performance Food Gr"
type textarea "x"
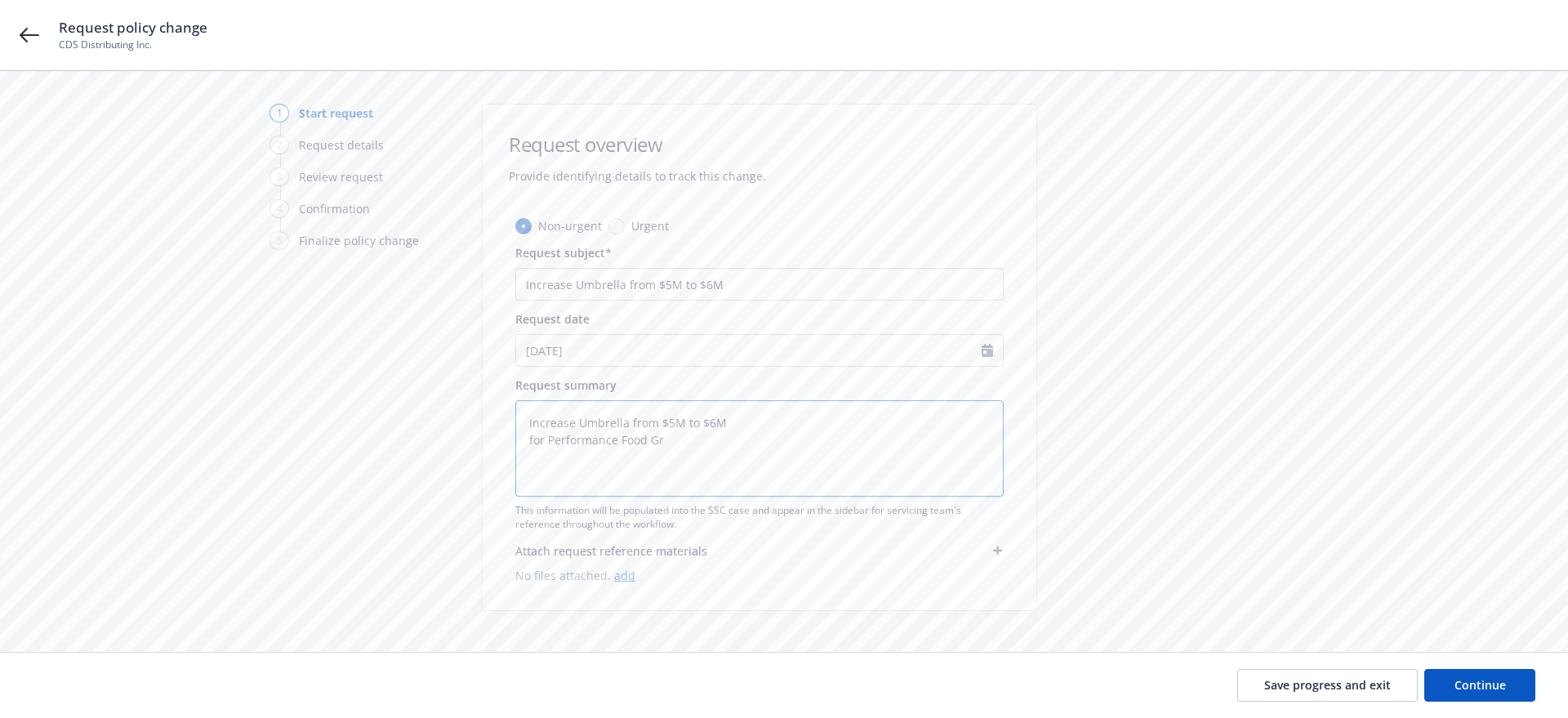
type textarea "Increase Umbrella from $5M to $6M for Performance Food Gro"
type textarea "x"
type textarea "Increase Umbrella from $5M to $6M for Performance Food Grou"
type textarea "x"
type textarea "Increase Umbrella from $5M to $6M for Performance Food Group"
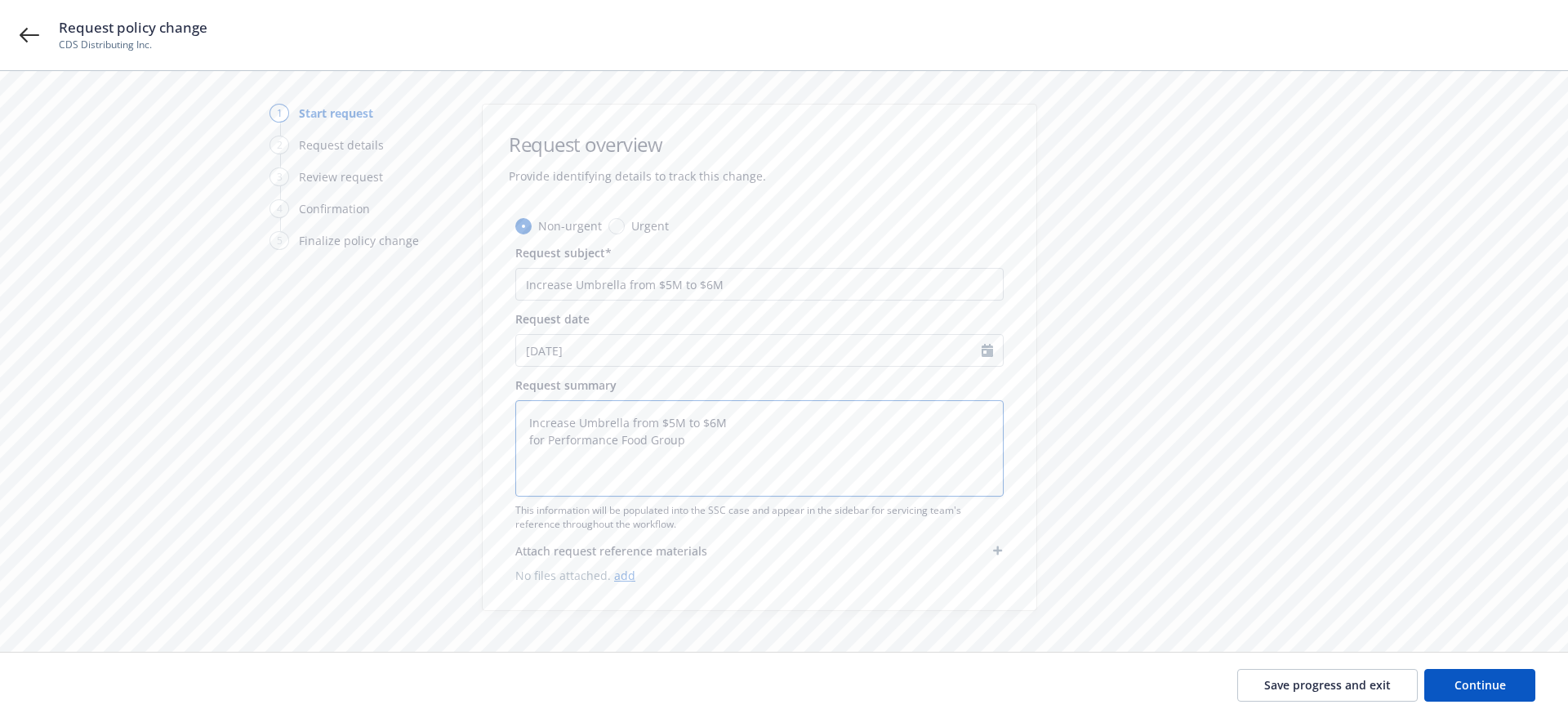
type textarea "x"
type textarea "Increase Umbrella from $5M to $6M for Performance Food Group"
type textarea "x"
type textarea "Increase Umbrella from $5M to $6M for Performance Food Group S"
type textarea "x"
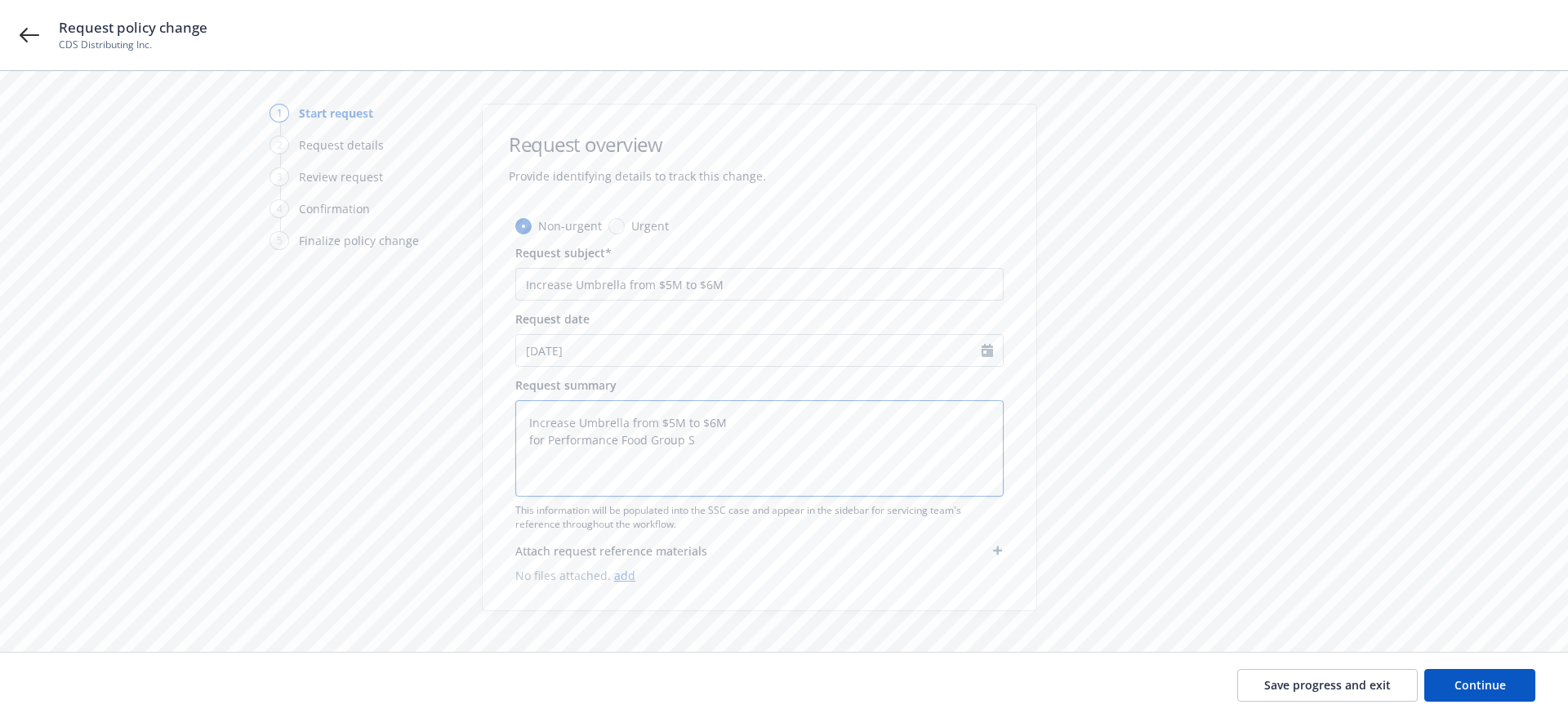
type textarea "Increase Umbrella from $5M to $6M for Performance Food Group Su"
type textarea "x"
type textarea "Increase Umbrella from $5M to $6M for Performance Food Group Sul"
type textarea "x"
type textarea "Increase Umbrella from $5M to $6M for Performance Food Group Su"
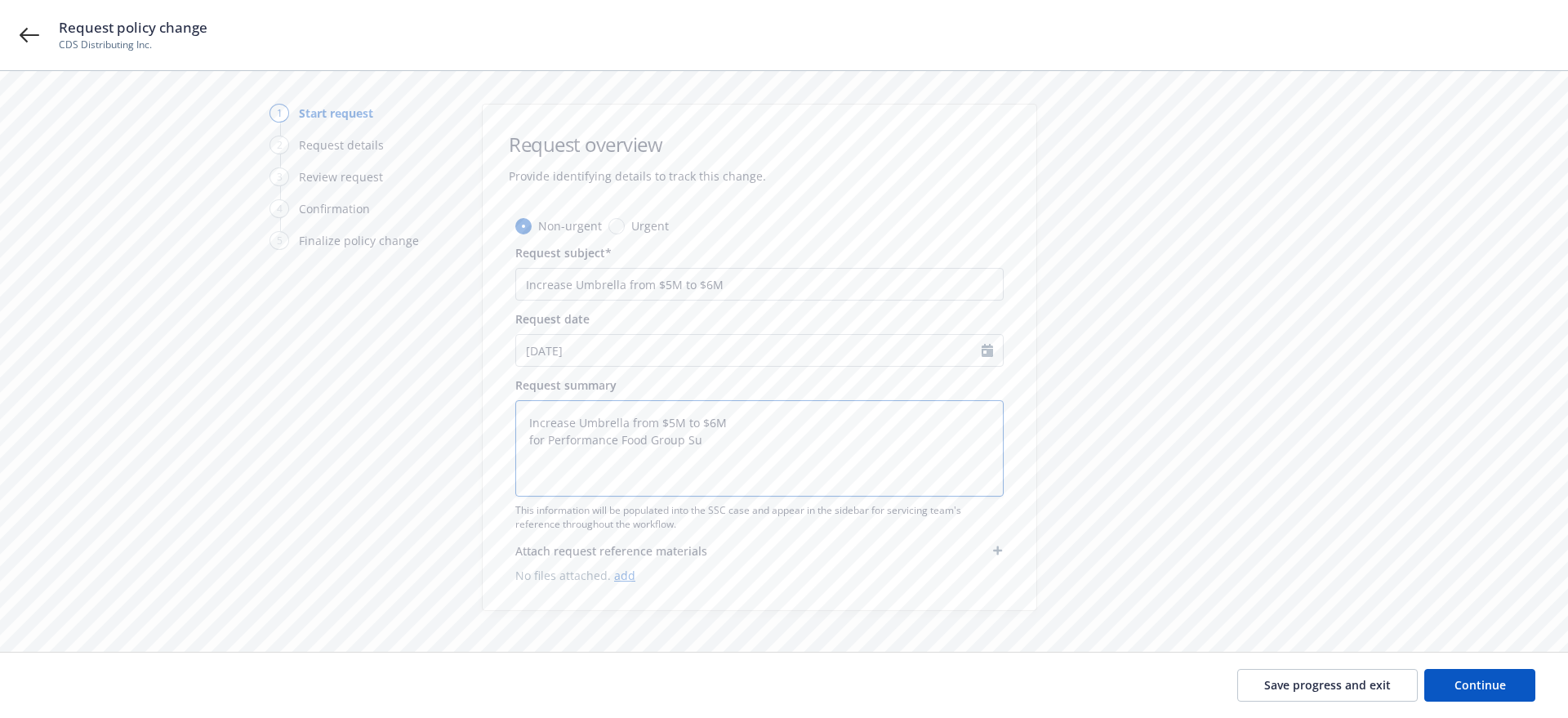
type textarea "x"
type textarea "Increase Umbrella from $5M to $6M for Performance Food Group Sup"
type textarea "x"
type textarea "Increase Umbrella from $5M to $6M for Performance Food Group Supp"
type textarea "x"
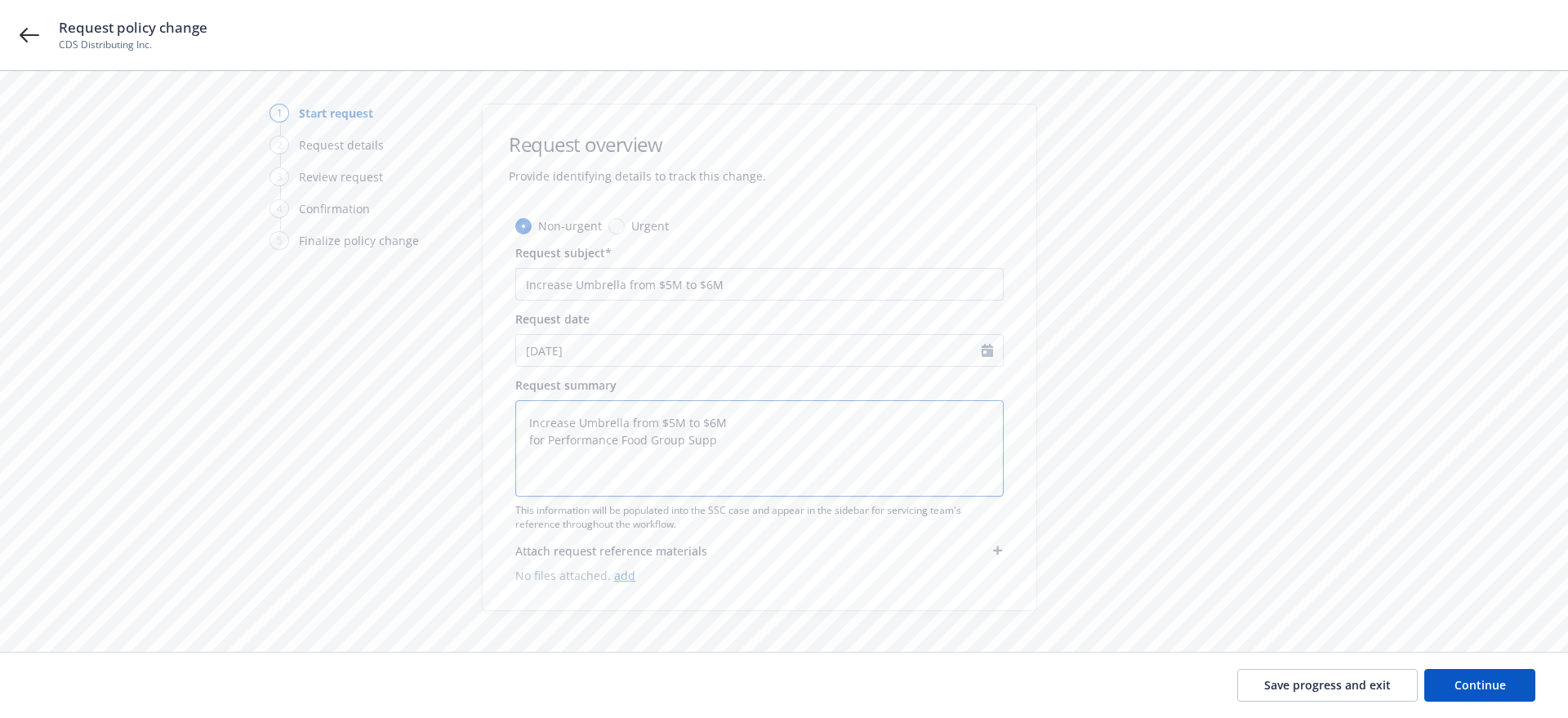
type textarea "Increase Umbrella from $5M to $6M for Performance Food Group Suppl"
type textarea "x"
type textarea "Increase Umbrella from $5M to $6M for Performance Food Group Suppli"
type textarea "x"
type textarea "Increase Umbrella from $5M to $6M for Performance Food Group Supplie"
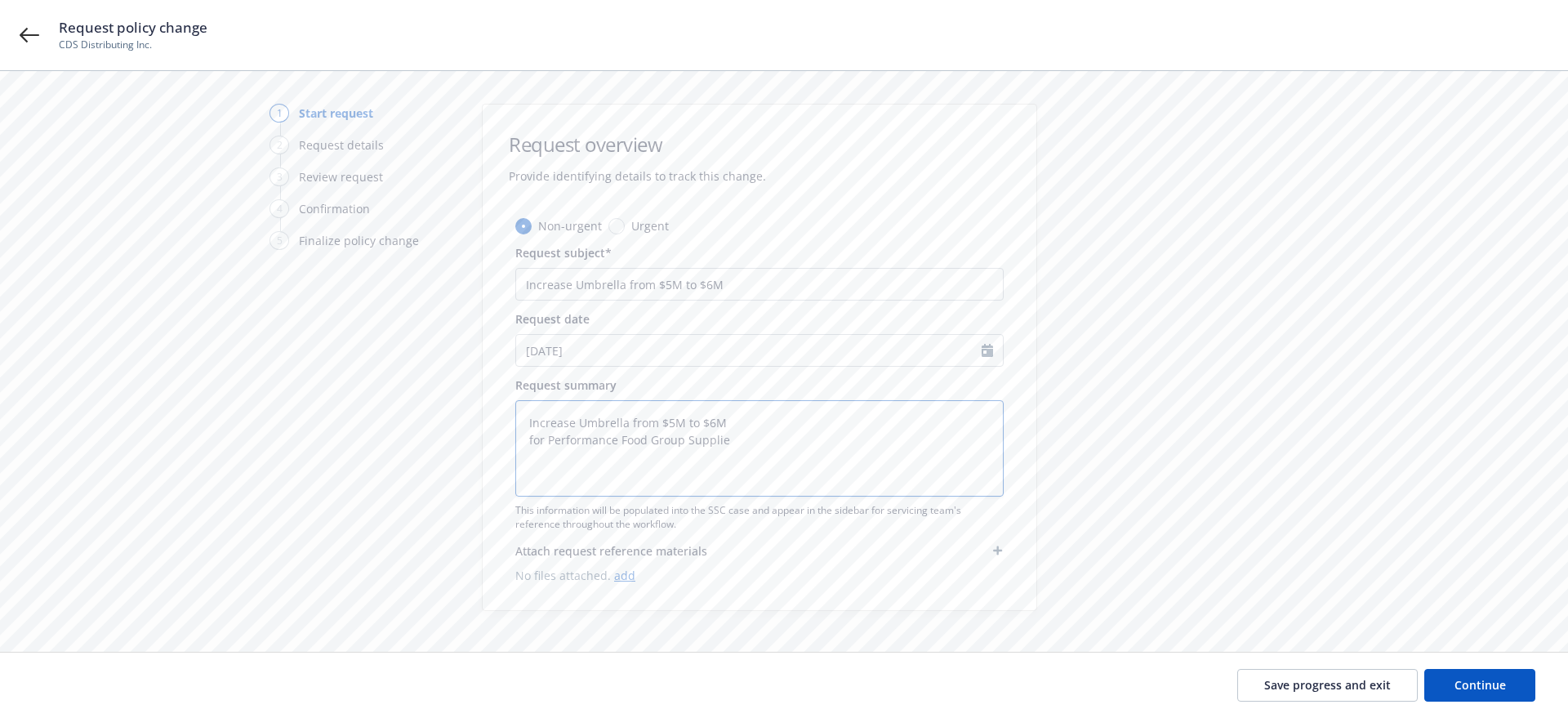
type textarea "x"
type textarea "Increase Umbrella from $5M to $6M for Performance Food Group Supplier"
type textarea "x"
type textarea "Increase Umbrella from $5M to $6M for Performance Food Group Supplier"
type textarea "x"
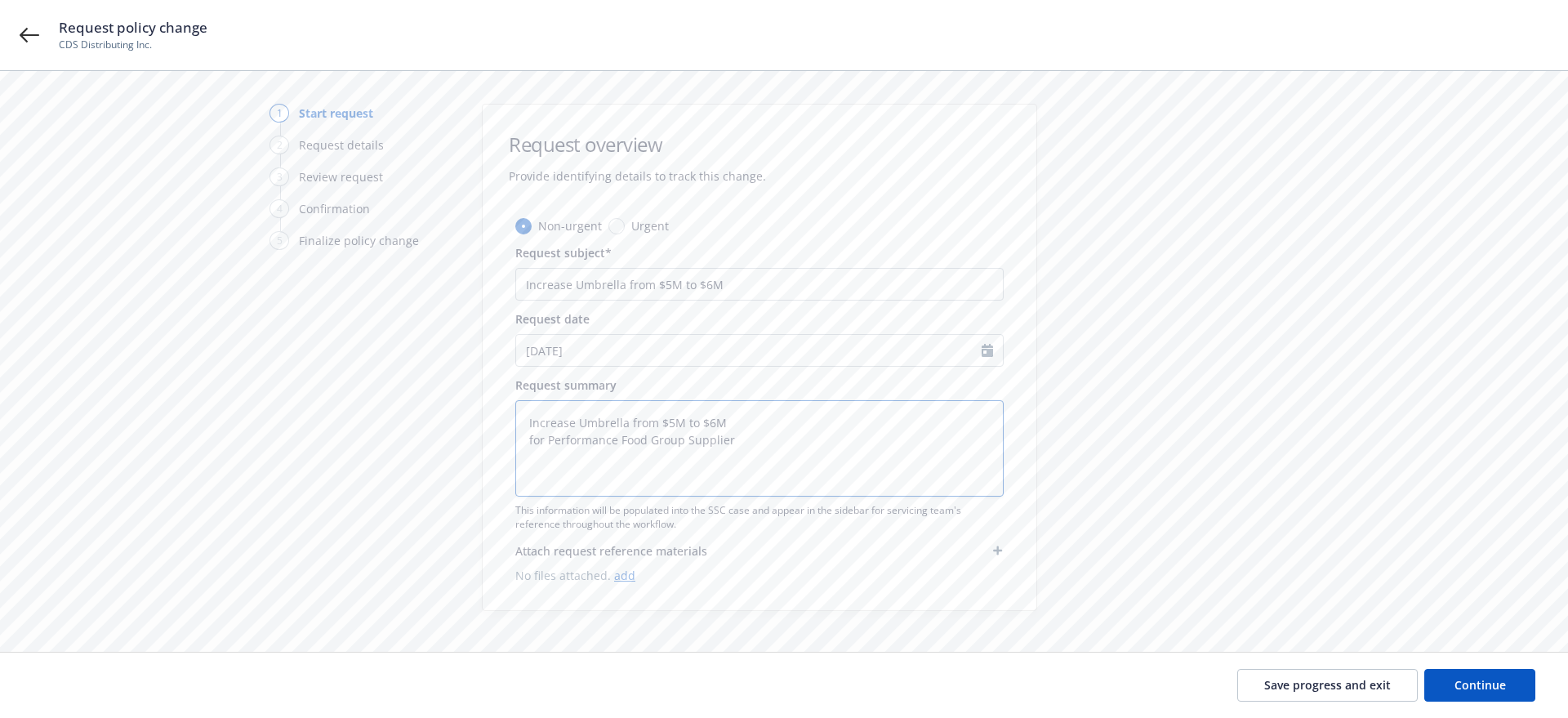
type textarea "Increase Umbrella from $5M to $6M for Performance Food Group Supplier c"
type textarea "x"
type textarea "Increase Umbrella from $5M to $6M for Performance Food Group Supplier co"
type textarea "x"
type textarea "Increase Umbrella from $5M to $6M for Performance Food Group Supplier con"
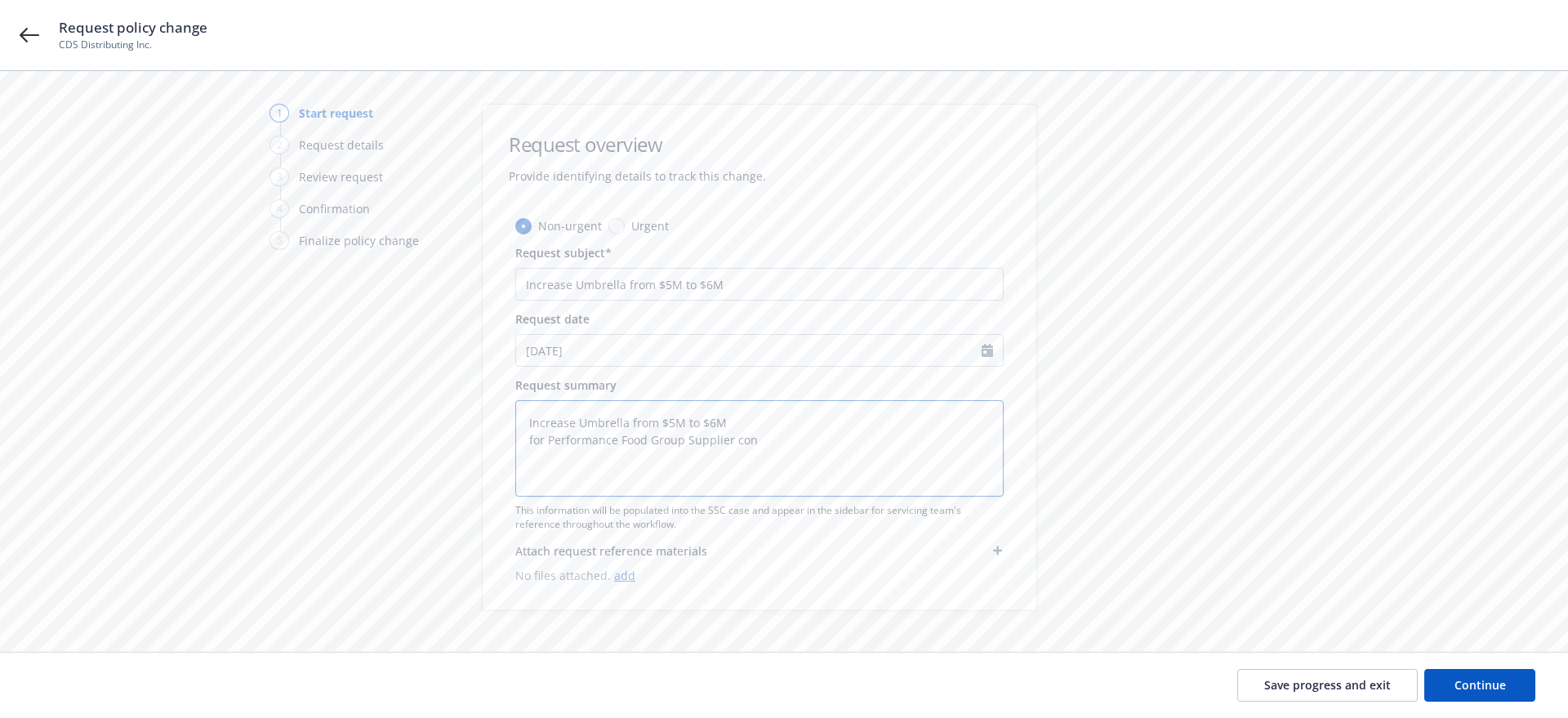
type textarea "x"
type textarea "Increase Umbrella from $5M to $6M for Performance Food Group Supplier cont"
type textarea "x"
type textarea "Increase Umbrella from $5M to $6M for Performance Food Group Supplier contr"
type textarea "x"
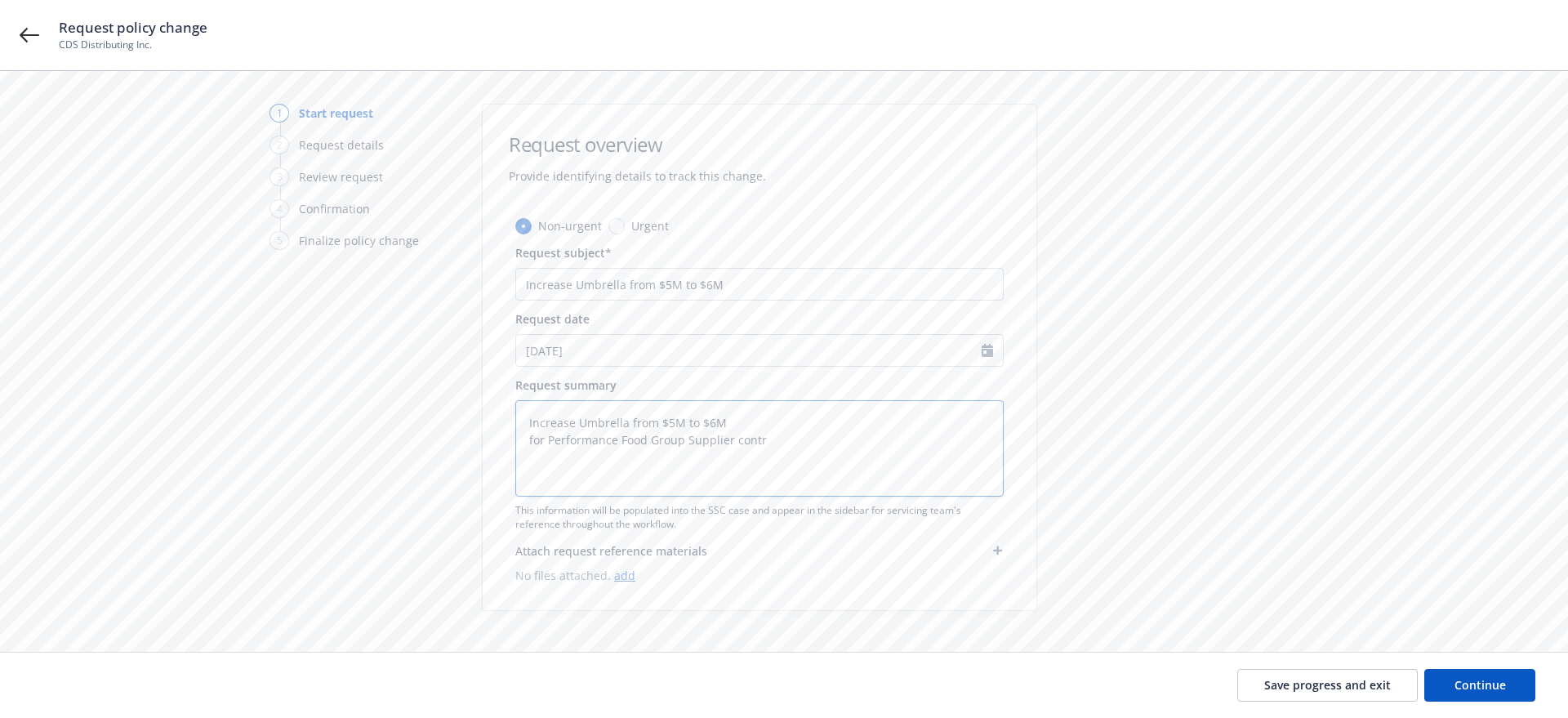
type textarea "Increase Umbrella from $5M to $6M for Performance Food Group Supplier contra"
type textarea "x"
type textarea "Increase Umbrella from $5M to $6M for Performance Food Group Supplier contrac"
type textarea "x"
type textarea "Increase Umbrella from $5M to $6M for Performance Food Group Supplier contract"
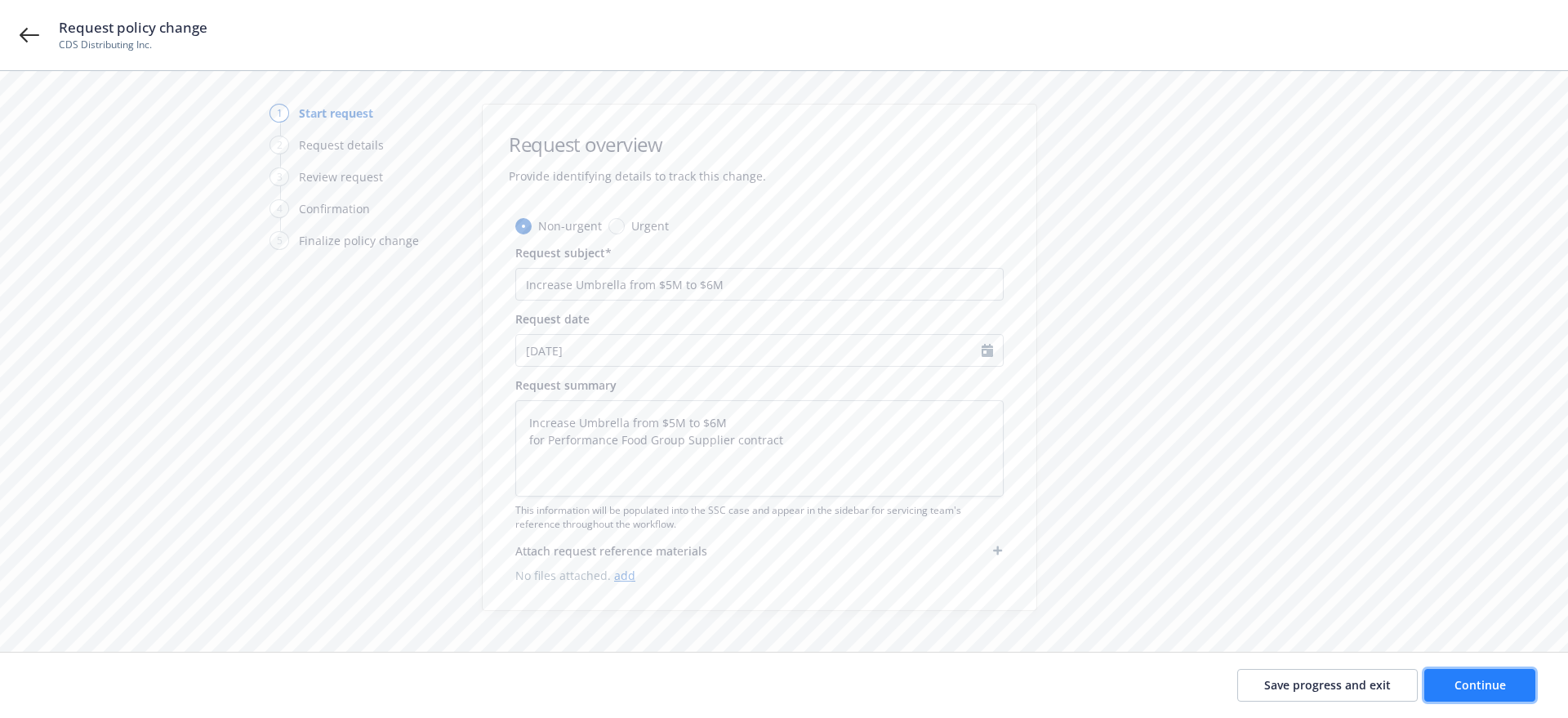
click at [1467, 676] on button "Continue" at bounding box center [1480, 685] width 111 height 32
type textarea "x"
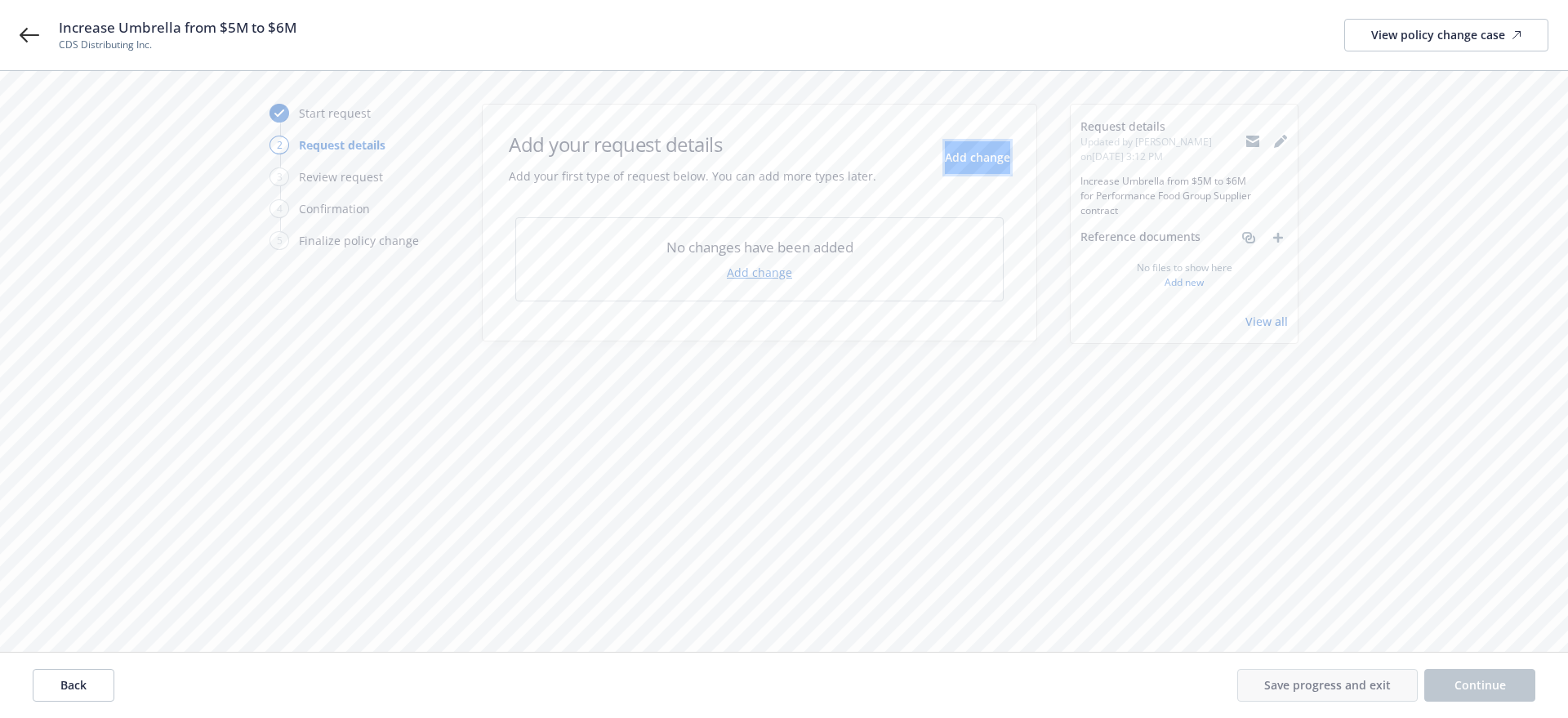
click at [945, 163] on span "Add change" at bounding box center [978, 157] width 66 height 16
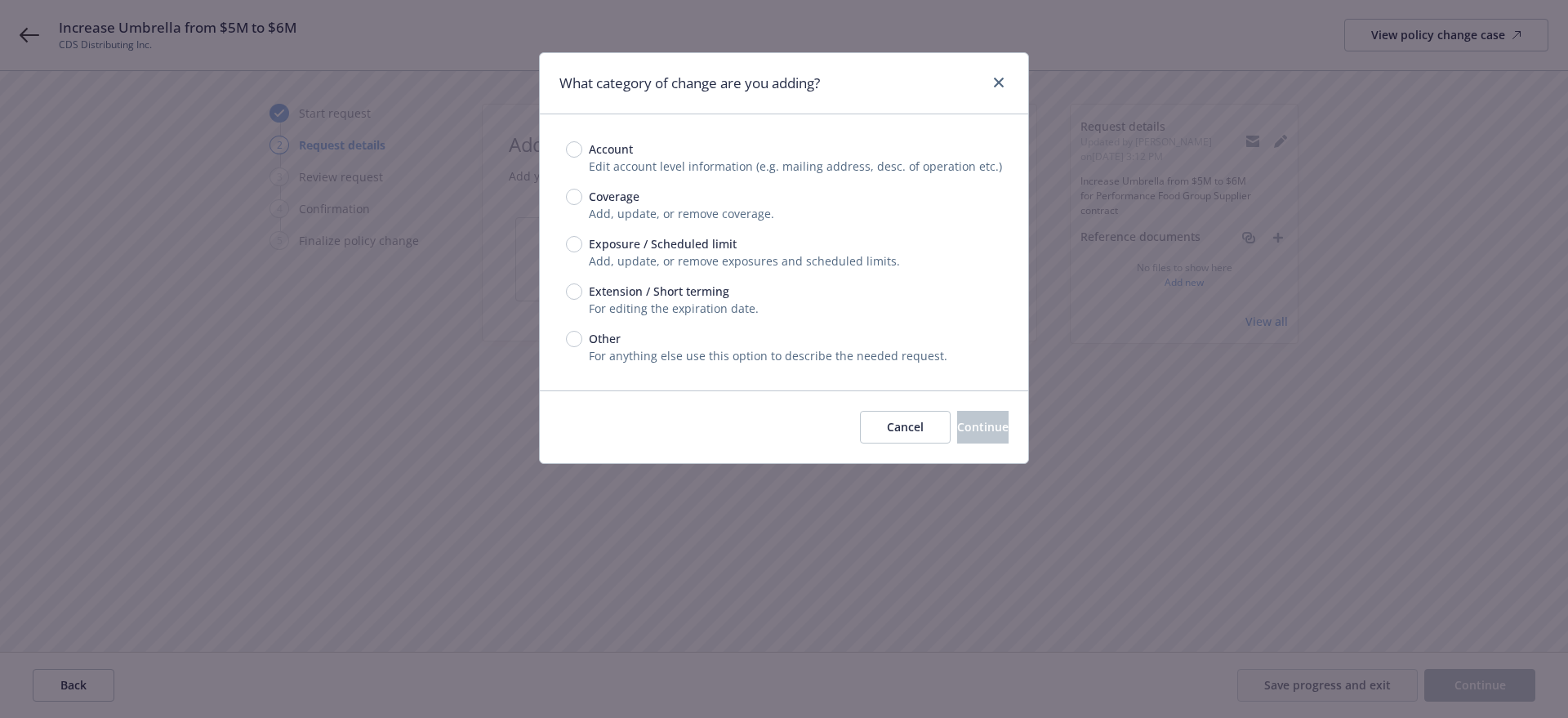
click at [612, 191] on span "Coverage" at bounding box center [615, 196] width 51 height 17
click at [582, 191] on input "Coverage" at bounding box center [574, 196] width 17 height 17
radio input "true"
click at [957, 427] on span "Continue" at bounding box center [983, 427] width 51 height 16
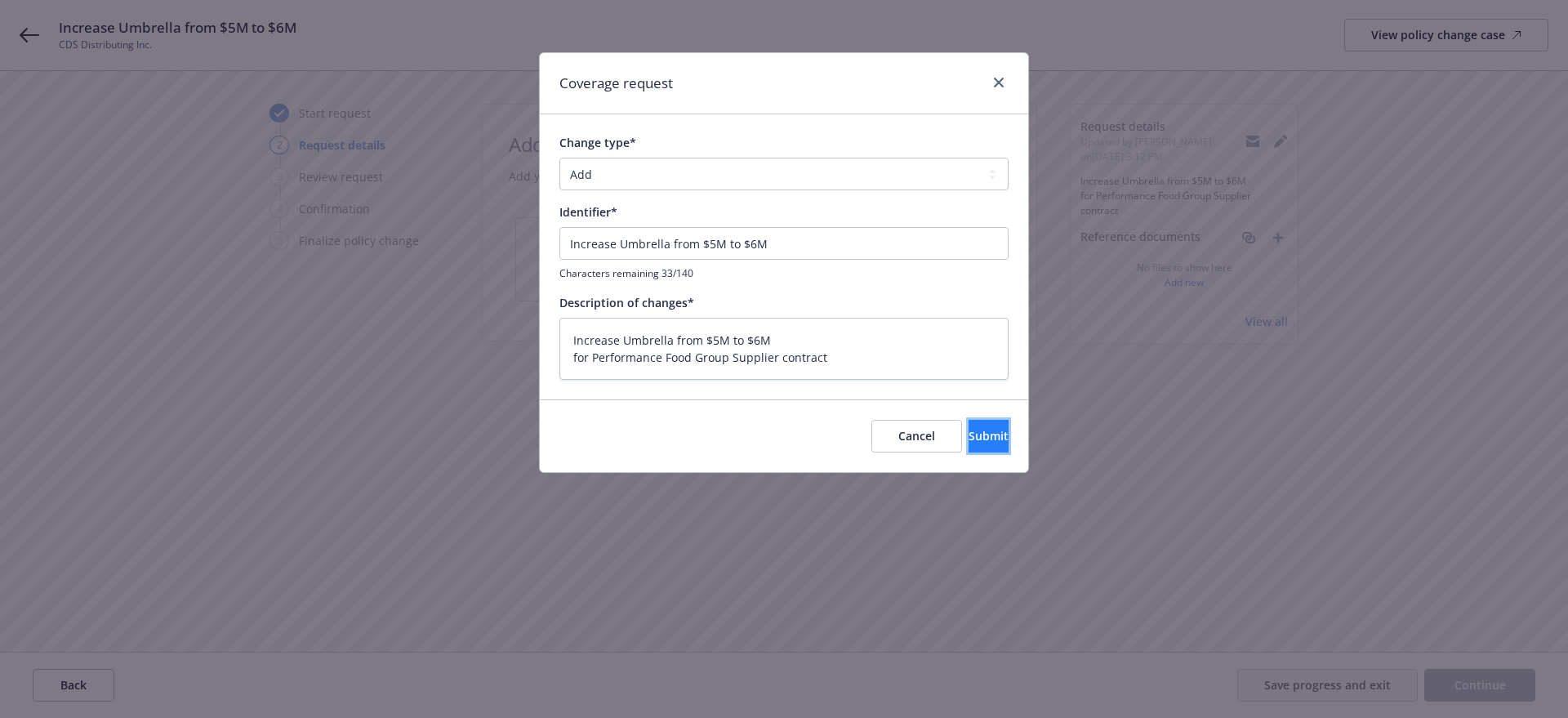
click at [969, 429] on button "Submit" at bounding box center [988, 436] width 40 height 32
type textarea "x"
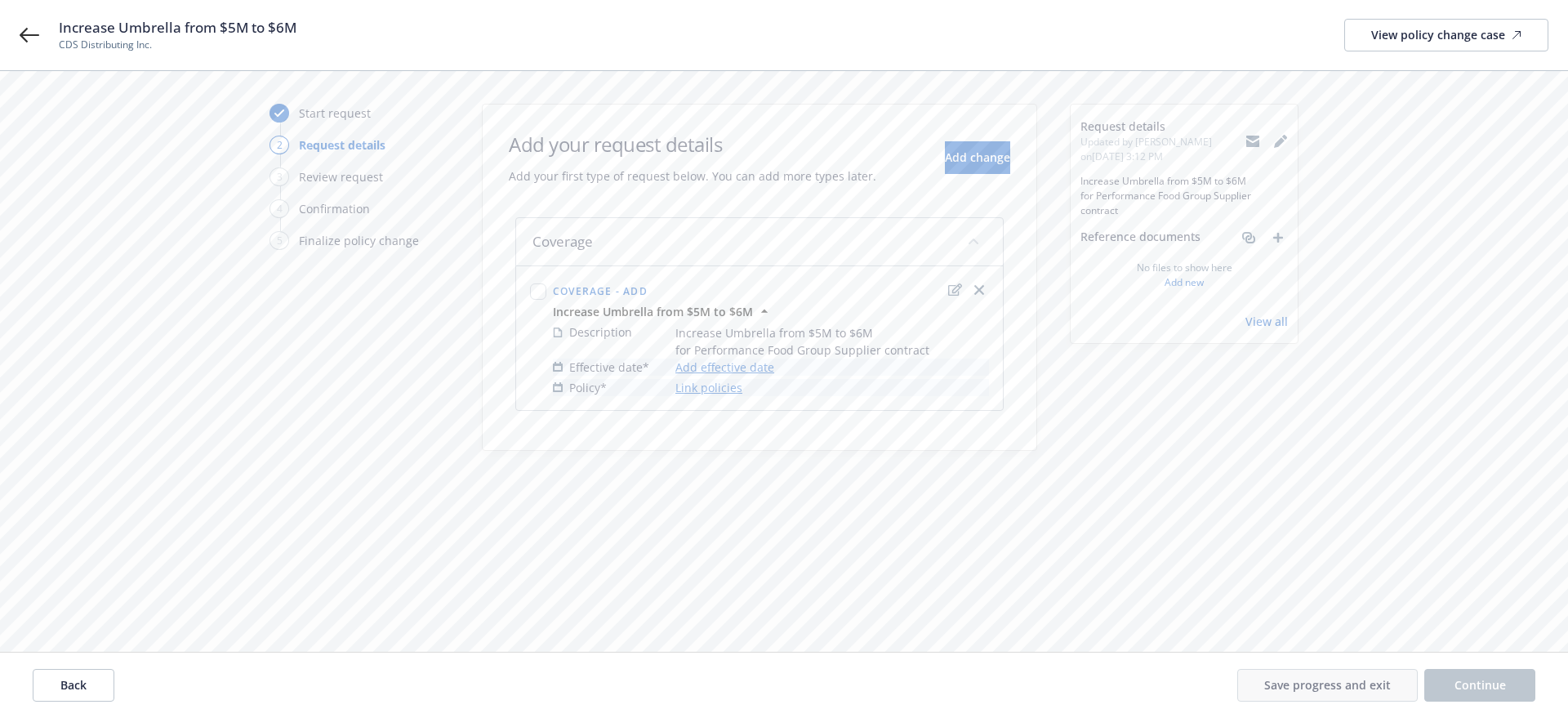
click at [697, 364] on link "Add effective date" at bounding box center [725, 367] width 99 height 17
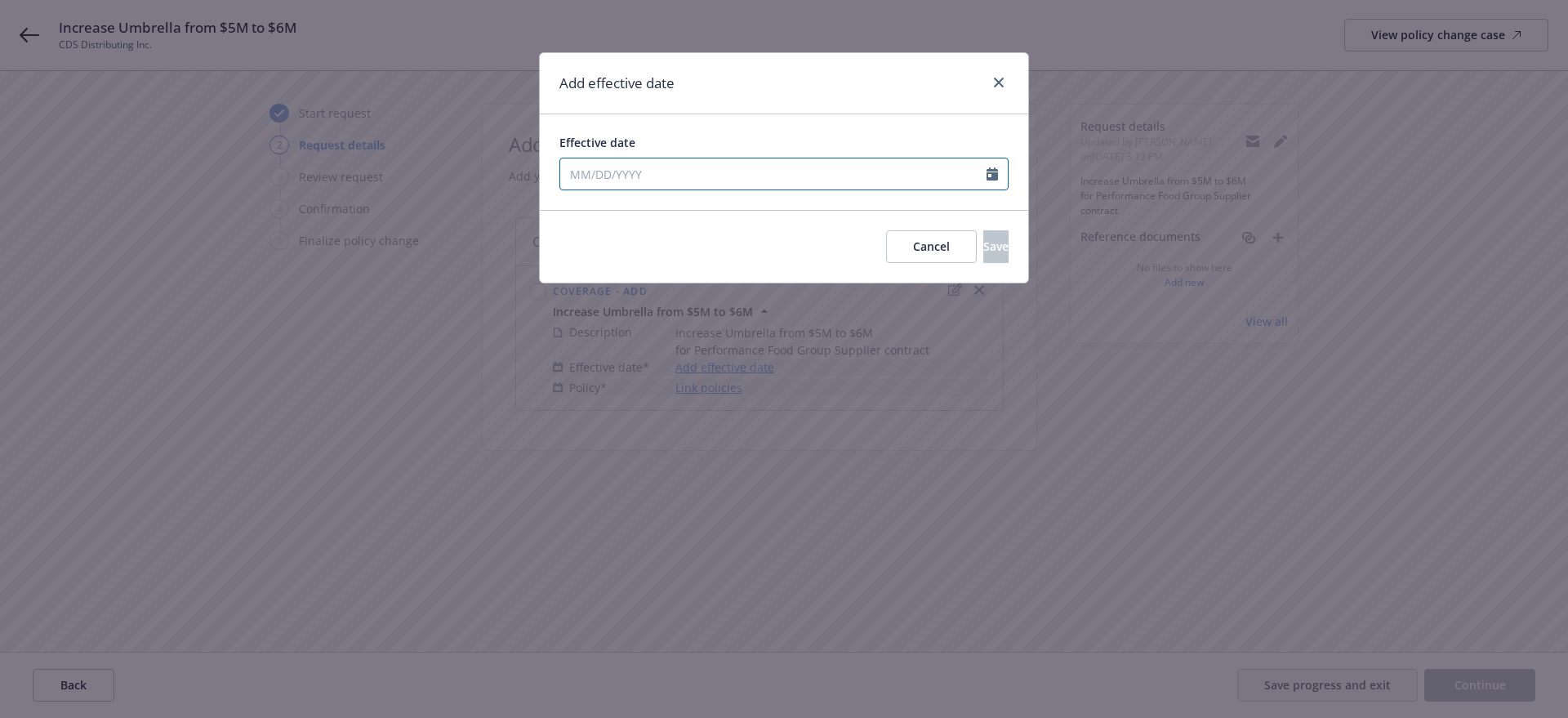
click at [727, 174] on input "Effective date" at bounding box center [773, 175] width 427 height 31
select select "8"
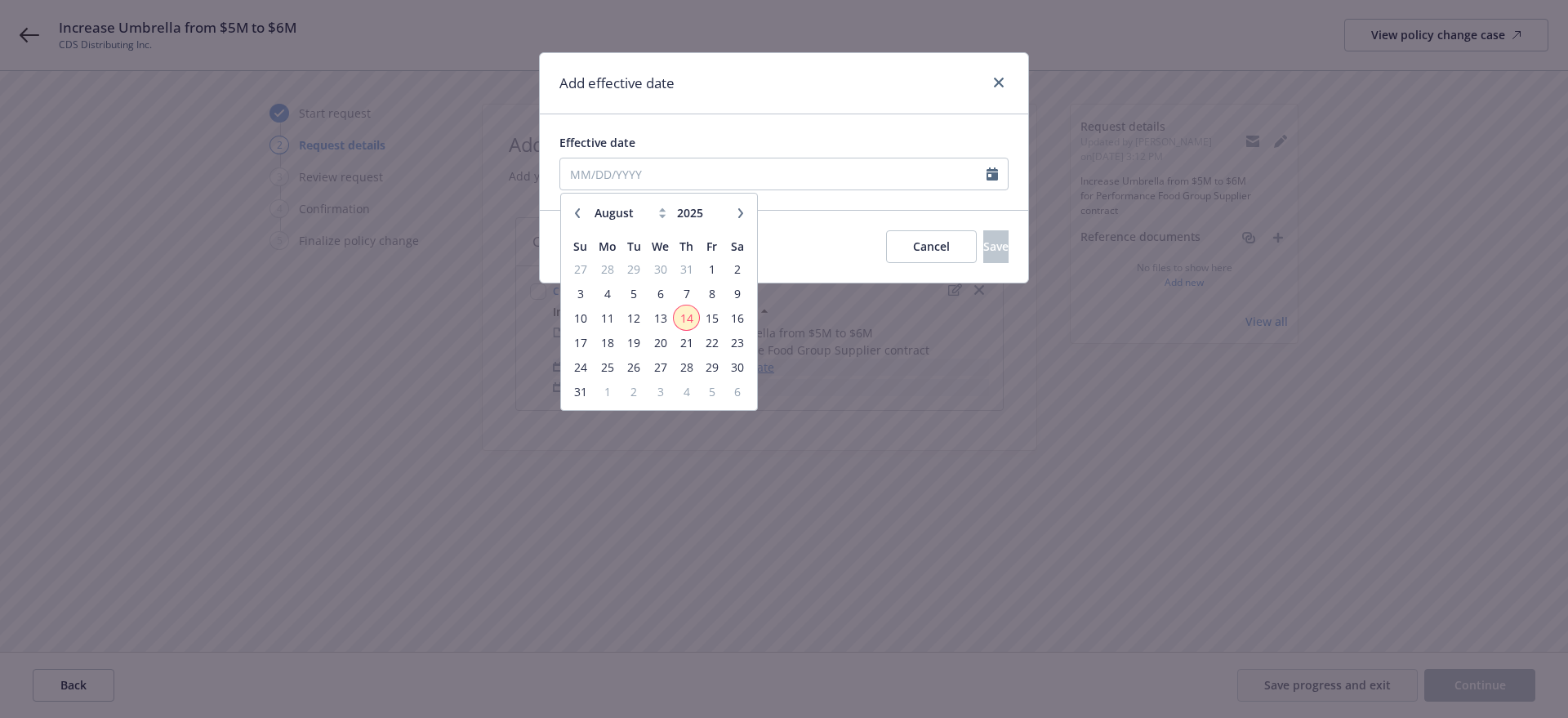
click at [693, 318] on span "14" at bounding box center [686, 318] width 22 height 21
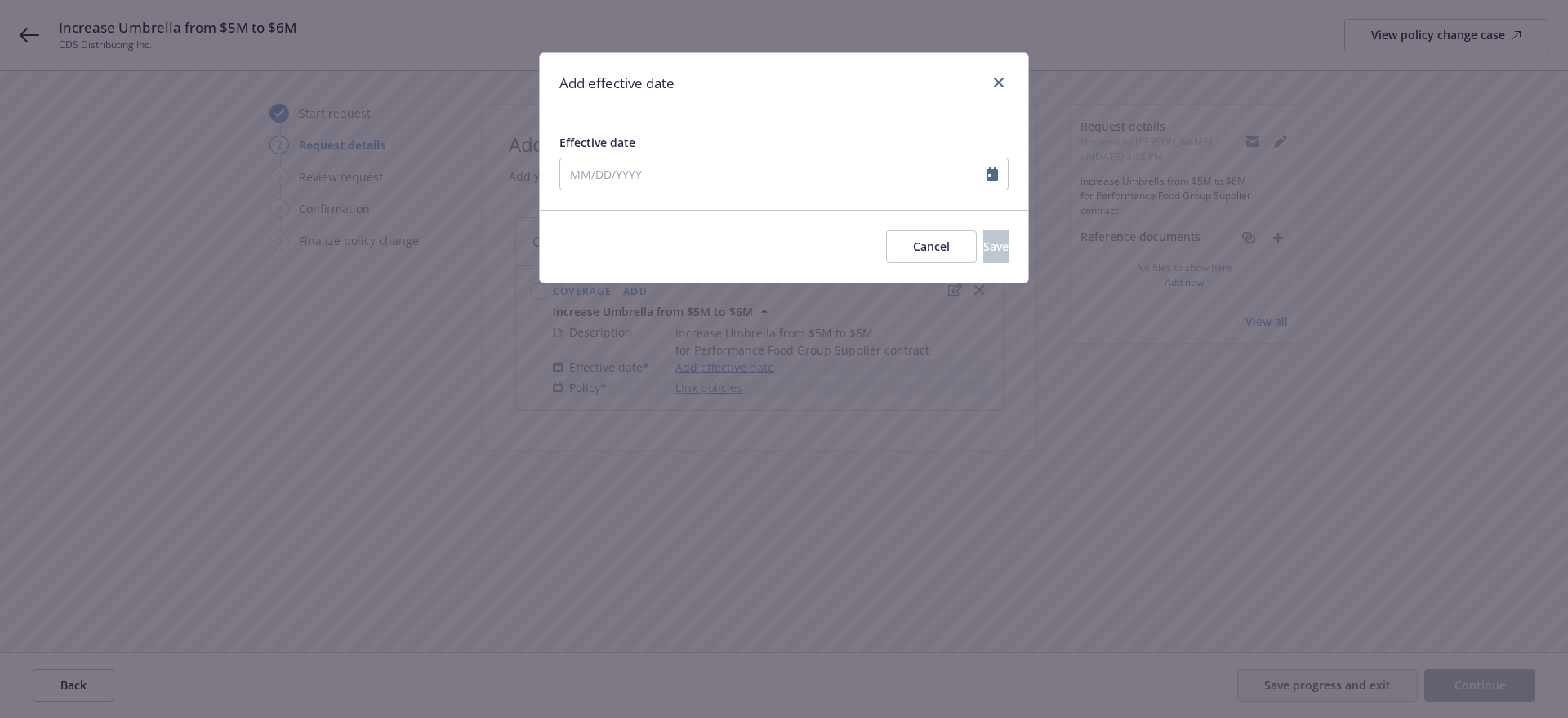
type input "[DATE]"
click at [984, 245] on span "Save" at bounding box center [996, 246] width 25 height 16
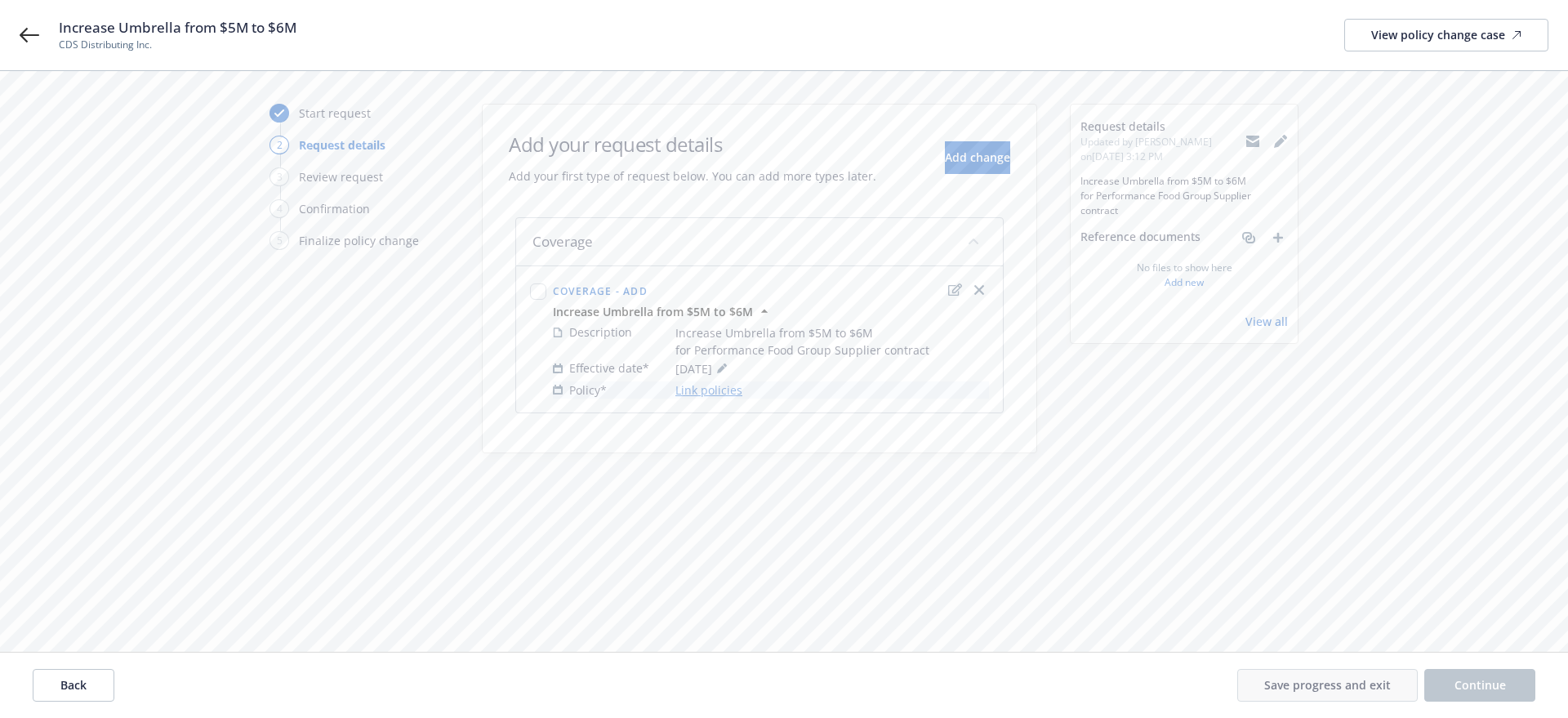
click at [713, 394] on link "Link policies" at bounding box center [709, 389] width 67 height 17
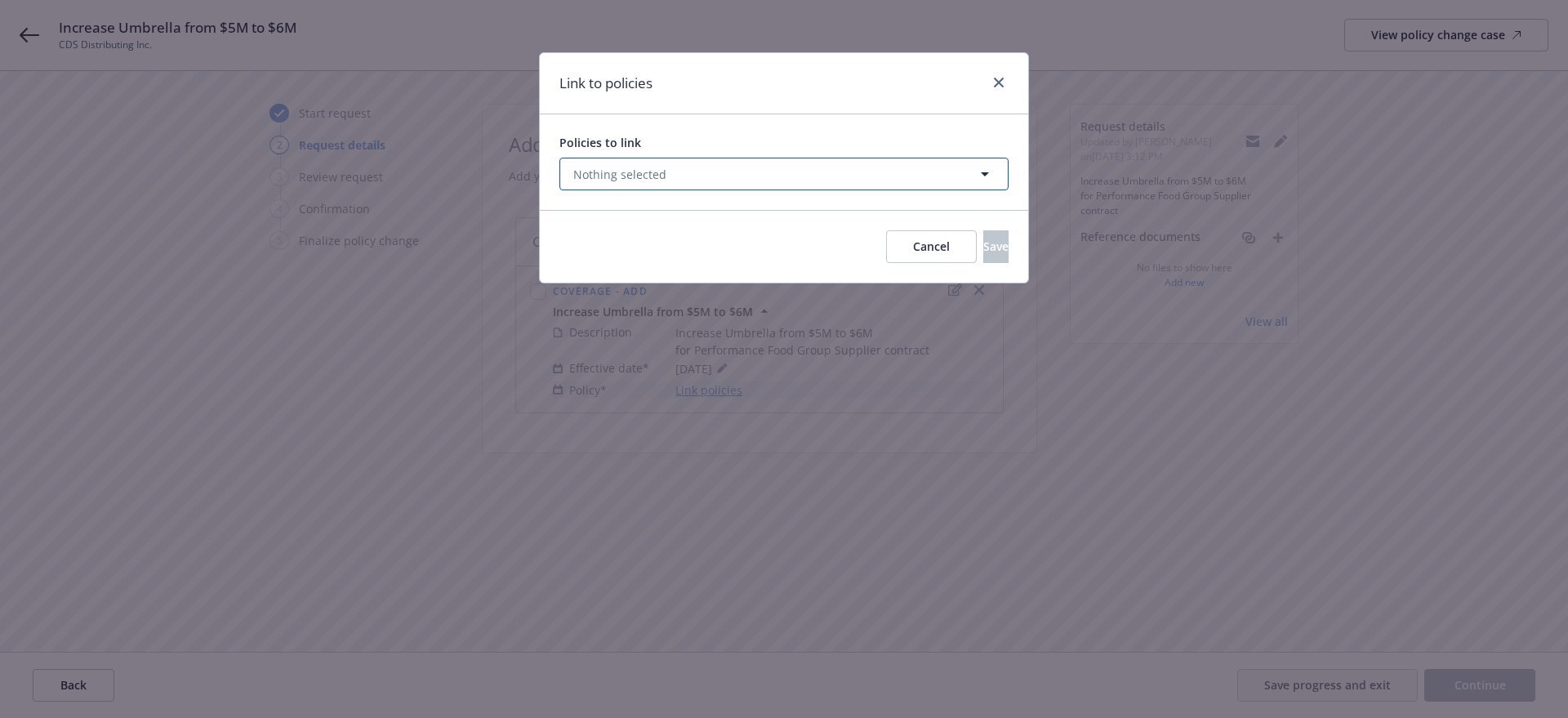
click at [672, 183] on button "Nothing selected" at bounding box center [784, 174] width 449 height 32
select select "ACTIVE"
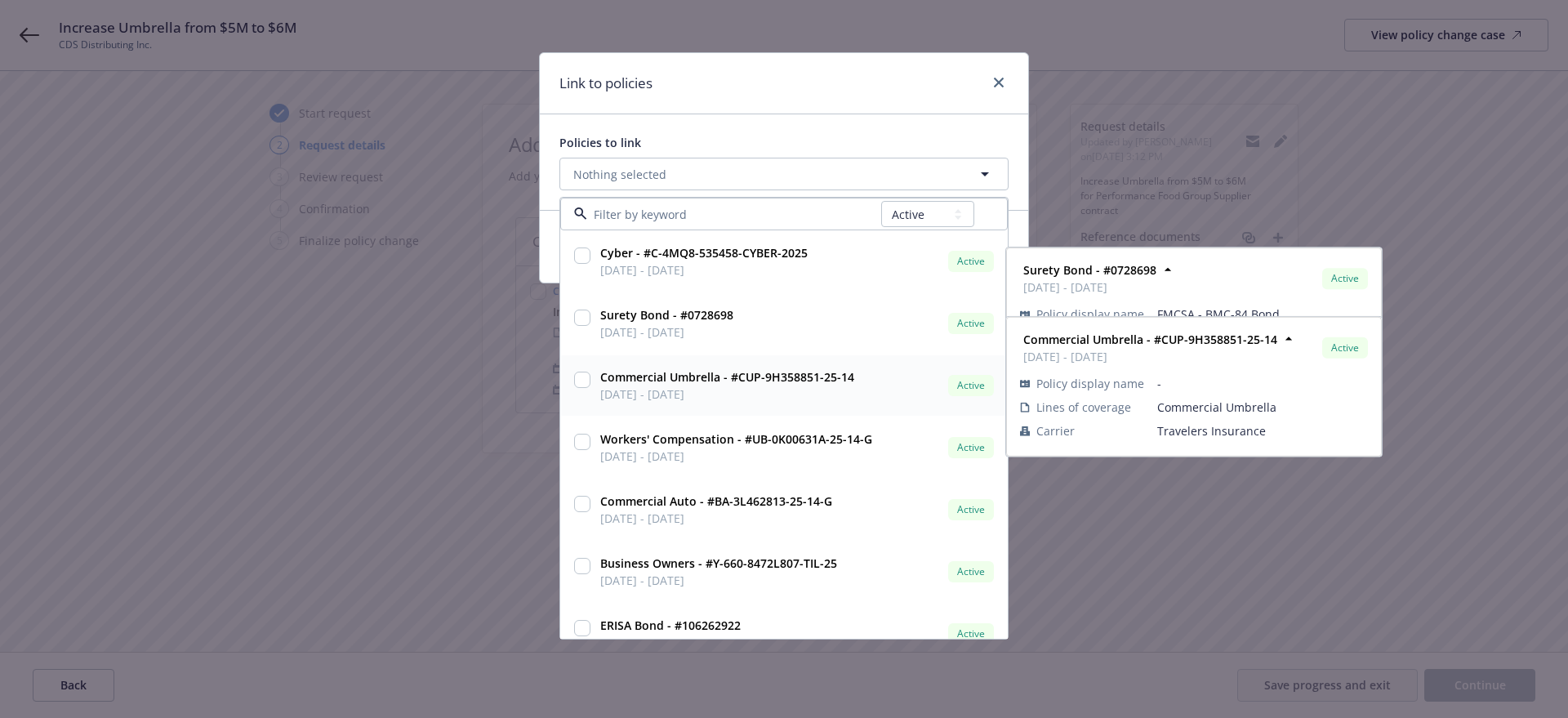
click at [583, 375] on input "checkbox" at bounding box center [582, 380] width 17 height 17
checkbox input "true"
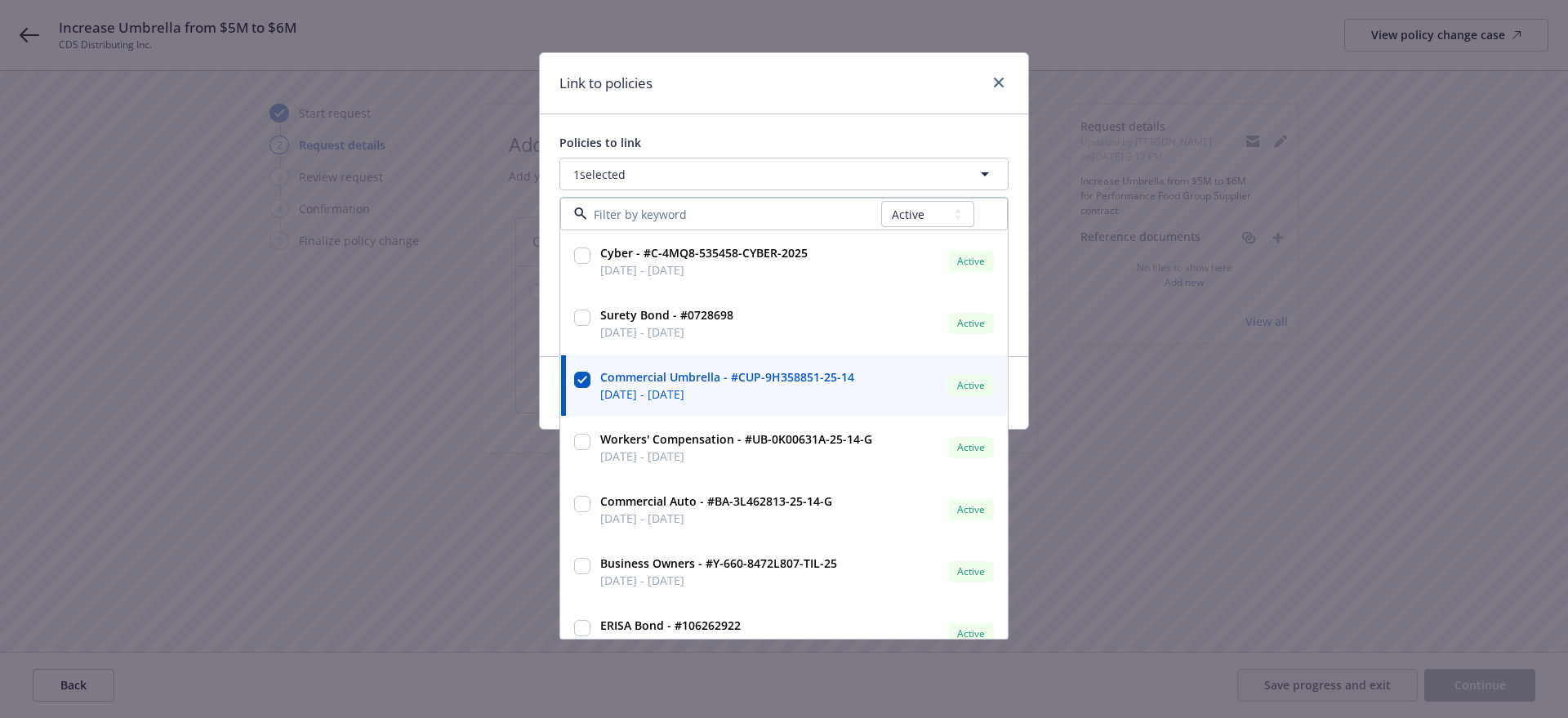
click at [922, 101] on div "Link to policies" at bounding box center [784, 83] width 488 height 61
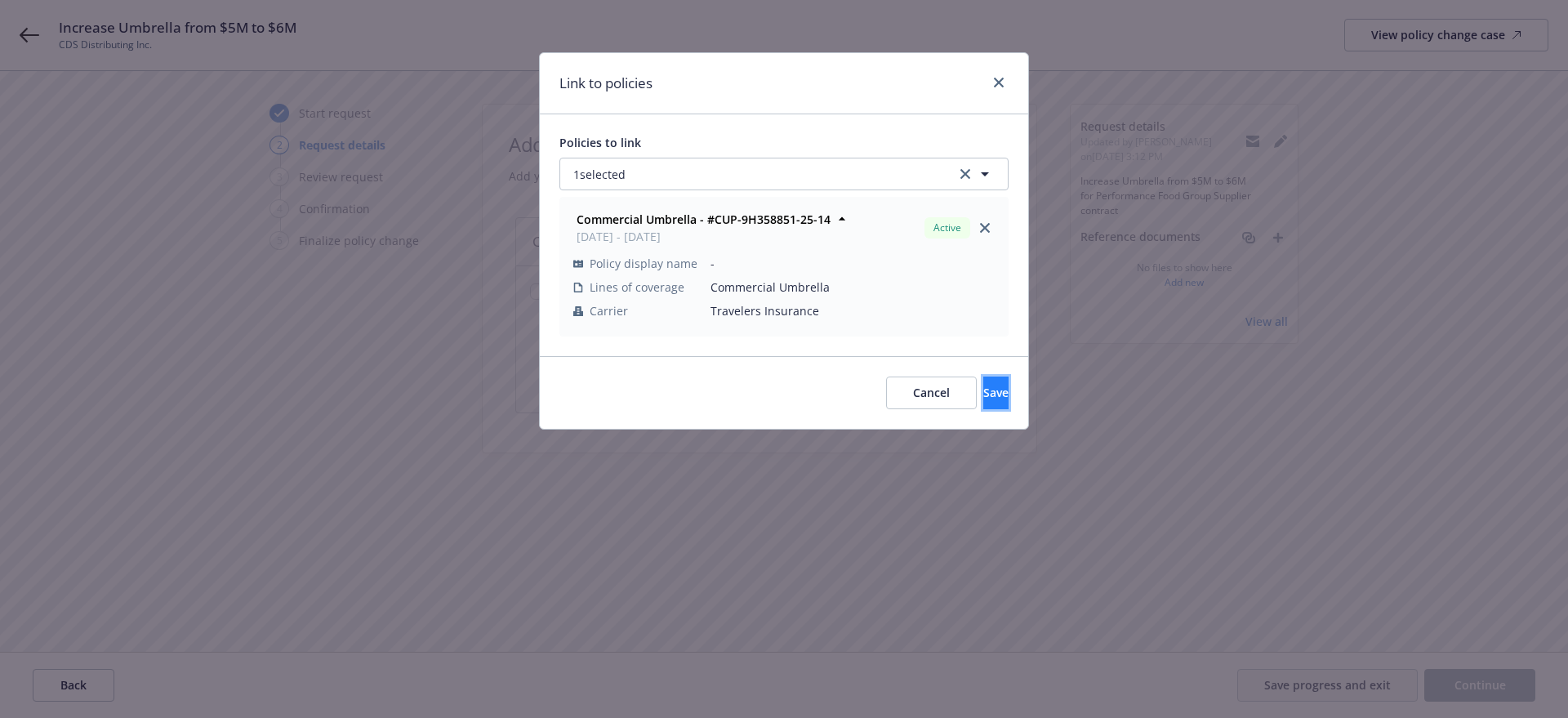
click at [984, 385] on span "Save" at bounding box center [996, 392] width 25 height 16
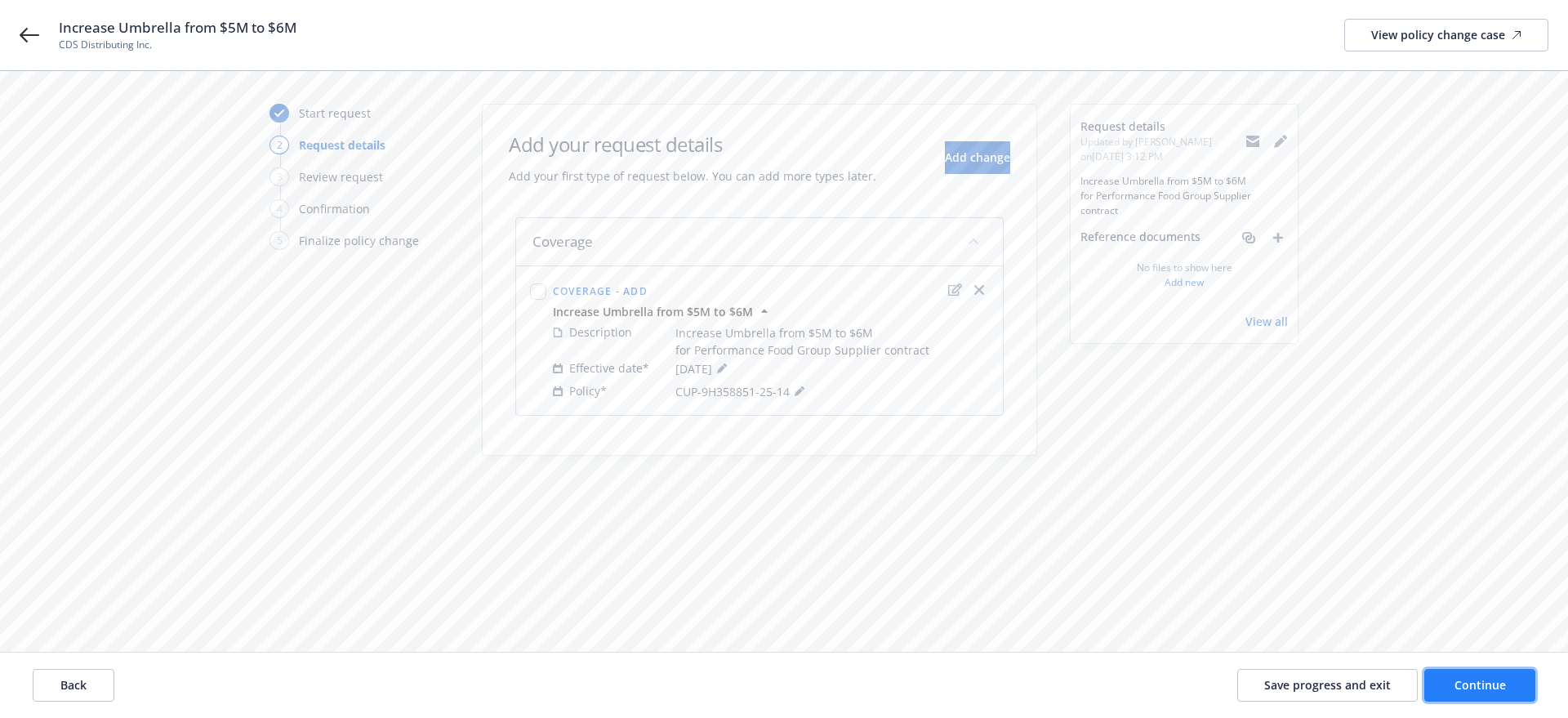
click at [1499, 686] on span "Continue" at bounding box center [1481, 686] width 51 height 16
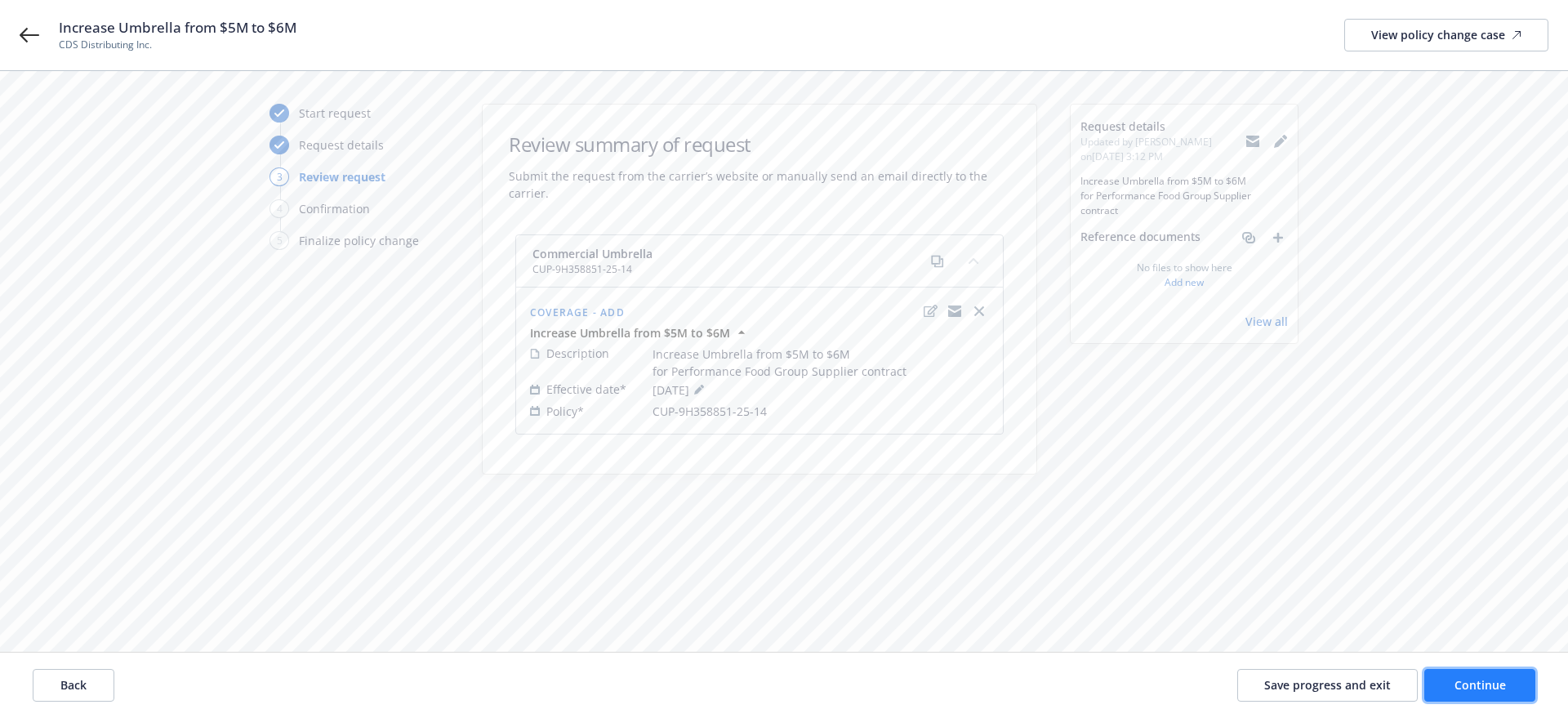
click at [1467, 681] on span "Continue" at bounding box center [1481, 686] width 51 height 16
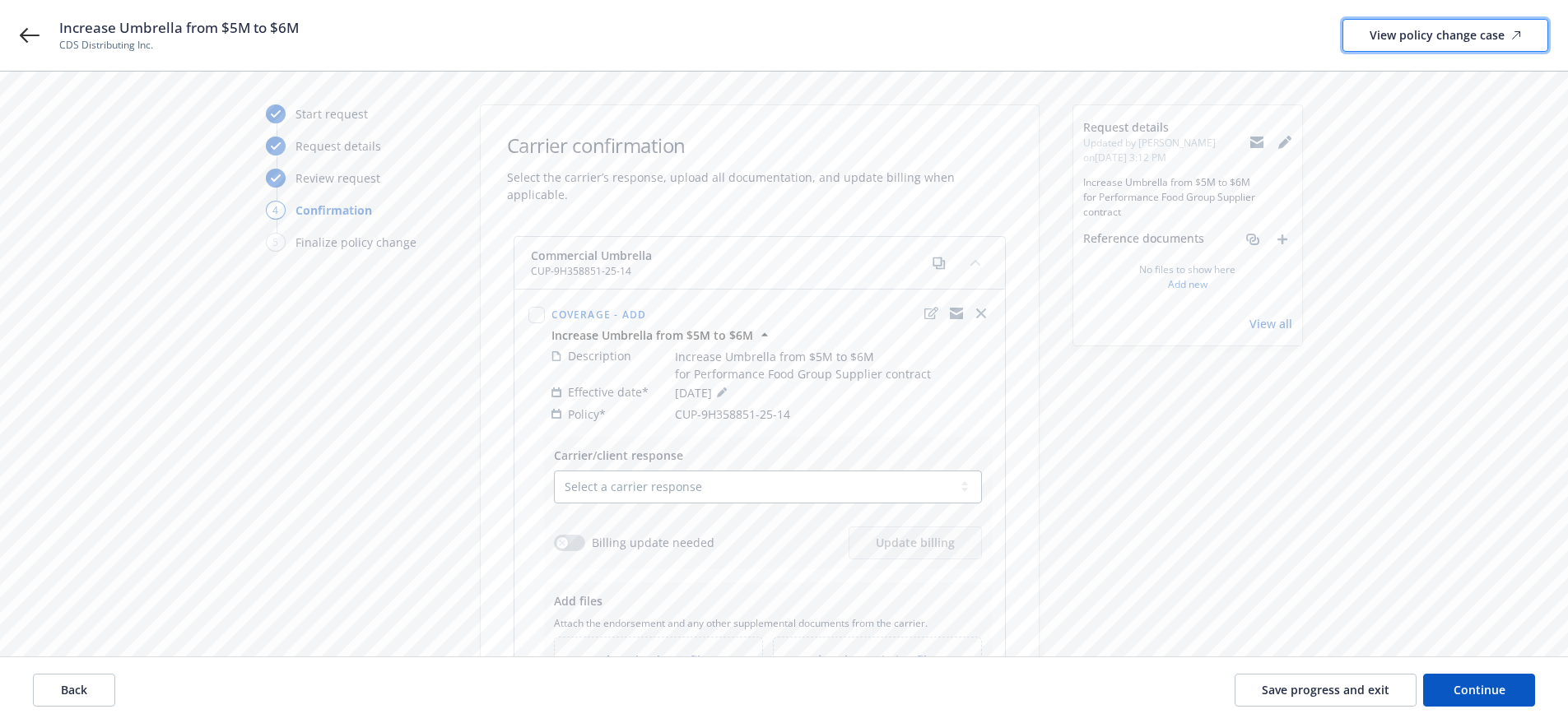
click at [1433, 44] on div "View policy change case" at bounding box center [1444, 36] width 151 height 32
click at [1485, 700] on button "Continue" at bounding box center [1478, 689] width 112 height 33
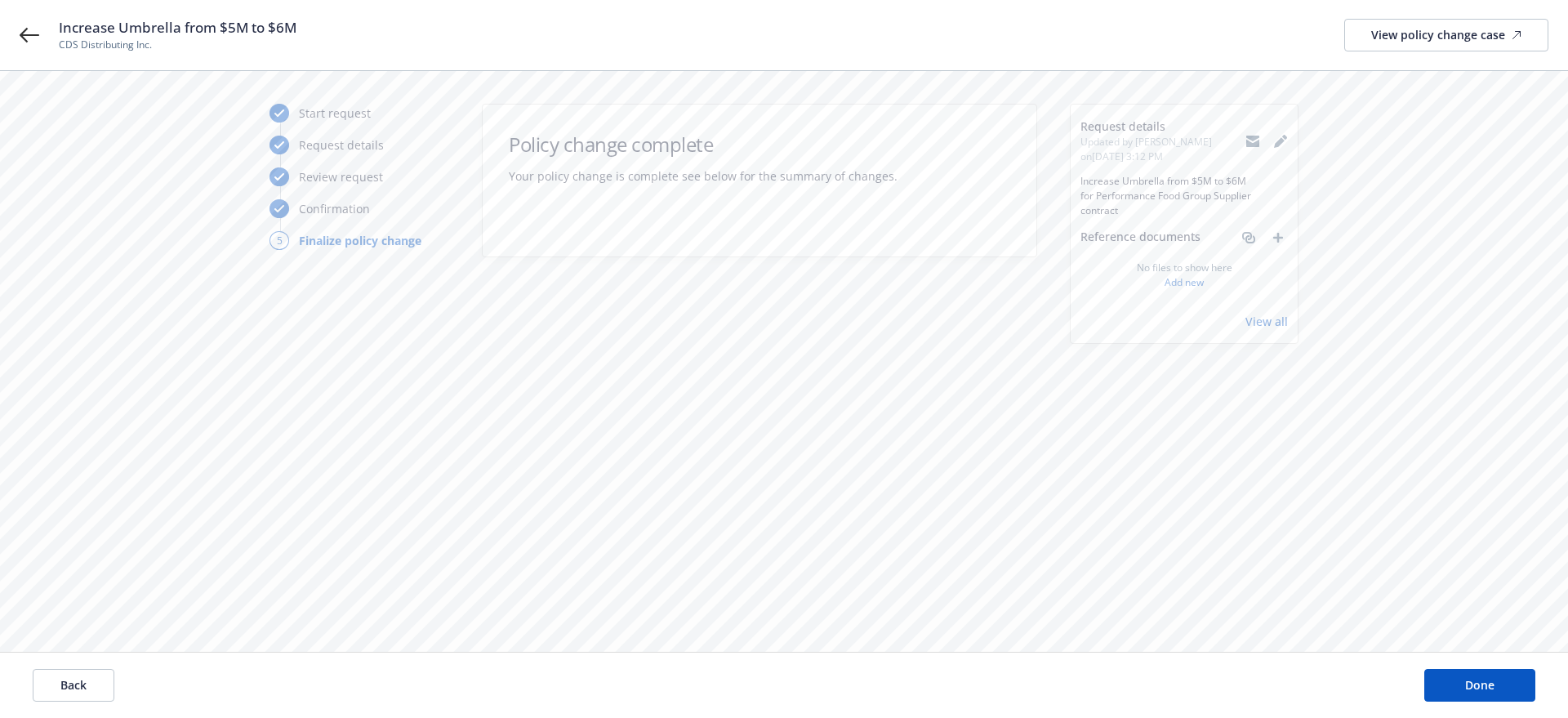
click at [1281, 142] on icon at bounding box center [1280, 142] width 11 height 11
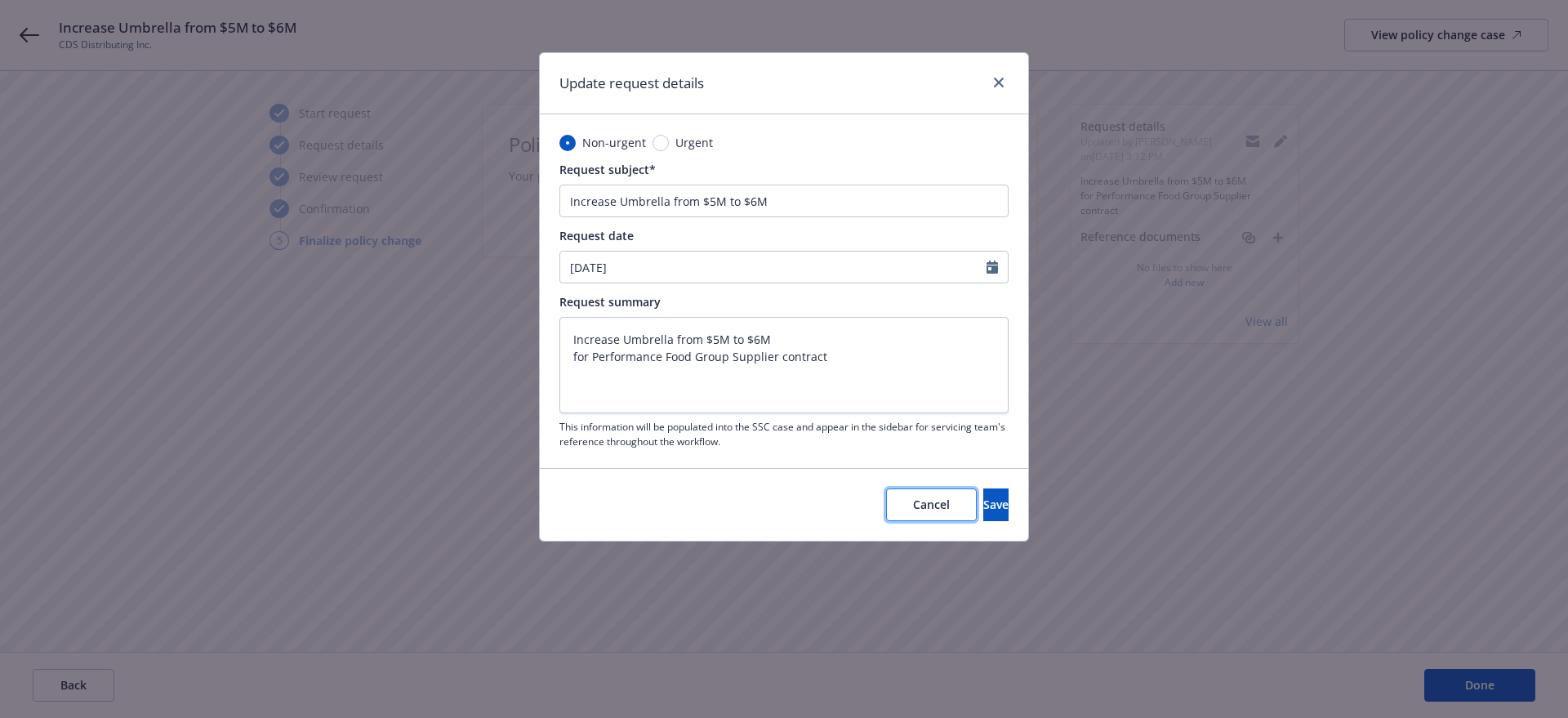
click at [913, 501] on span "Cancel" at bounding box center [931, 504] width 36 height 16
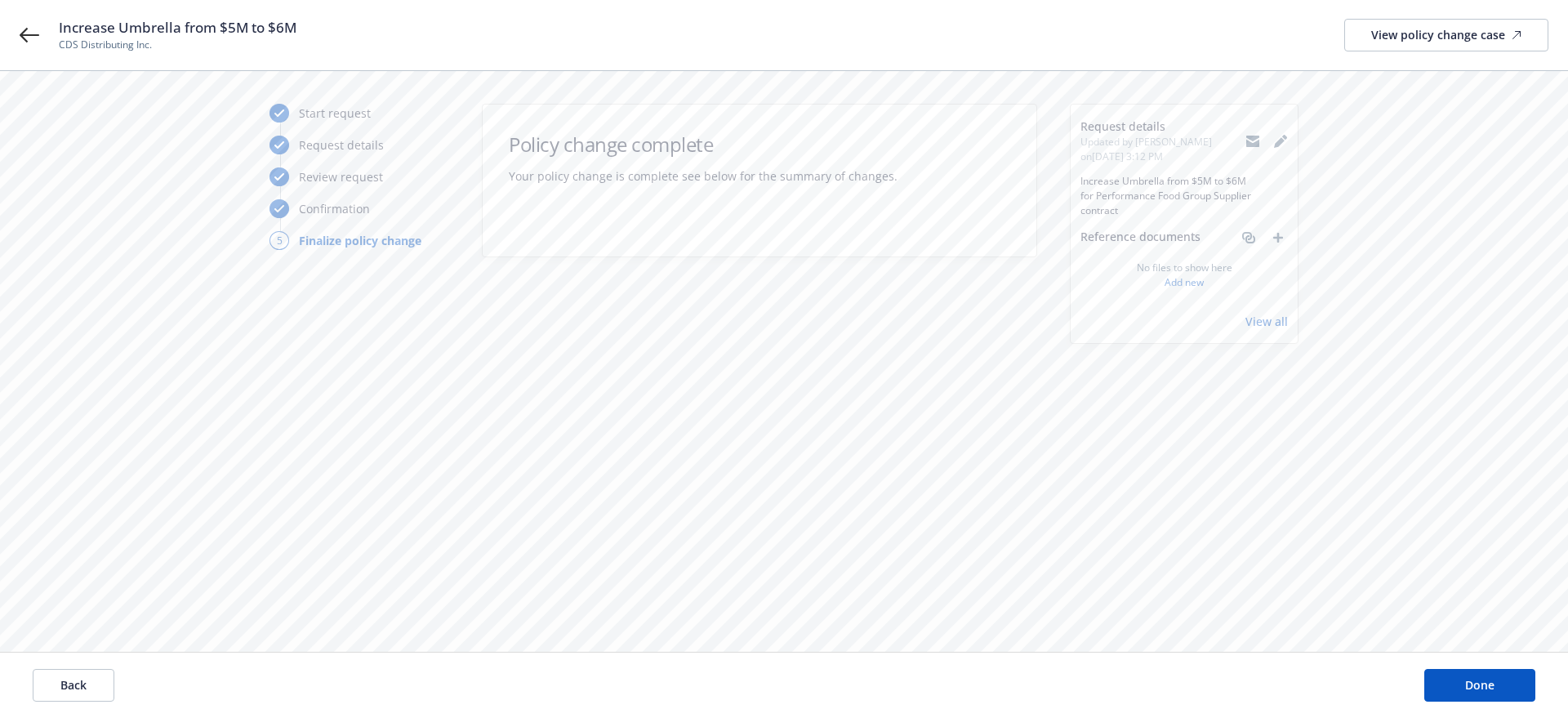
click at [1282, 314] on link "View all" at bounding box center [1266, 321] width 42 height 17
click at [13, 41] on div "Increase Umbrella from $5M to $6M CDS Distributing Inc. View policy change case" at bounding box center [784, 35] width 1568 height 71
click at [20, 37] on icon at bounding box center [29, 35] width 20 height 20
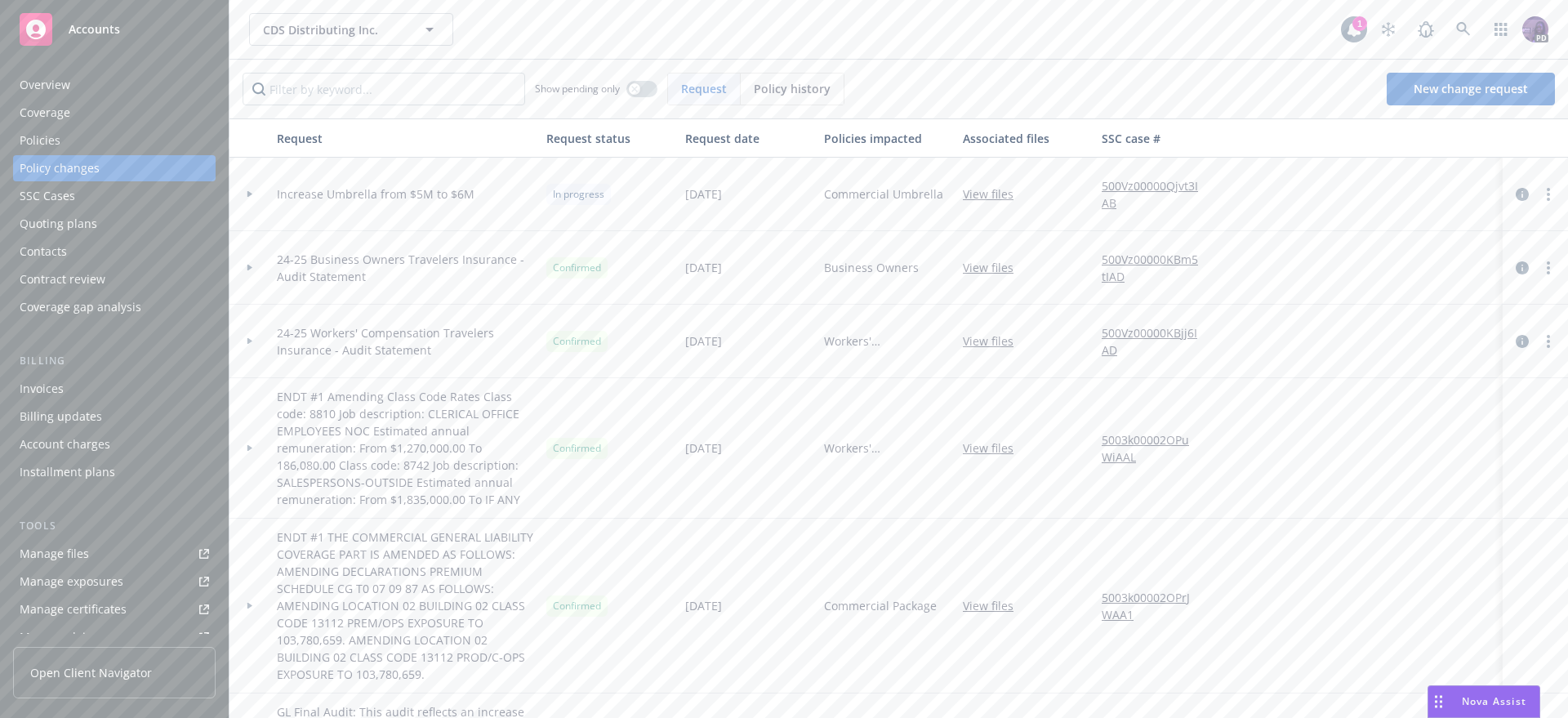
click at [246, 198] on div at bounding box center [250, 194] width 41 height 74
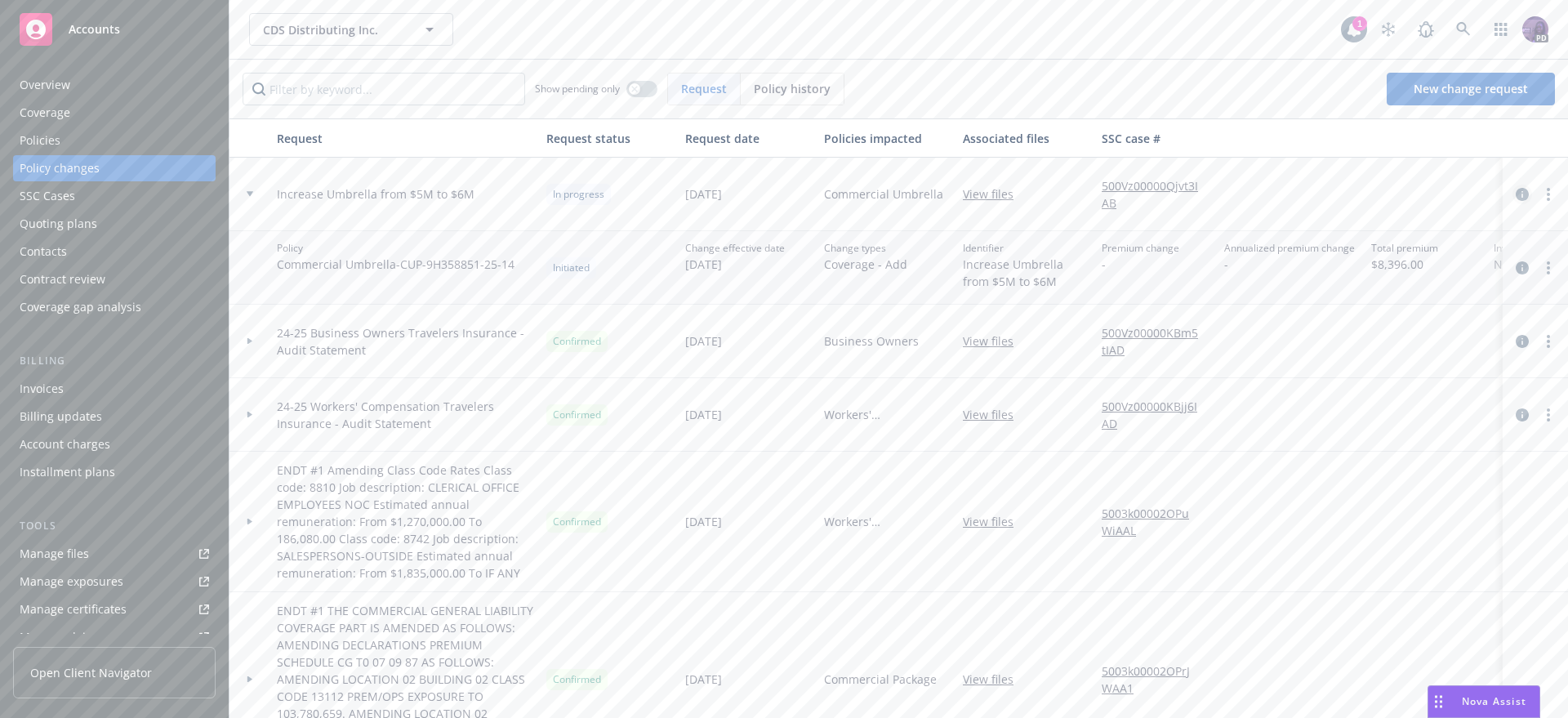
click at [1516, 196] on icon "circleInformation" at bounding box center [1522, 194] width 13 height 13
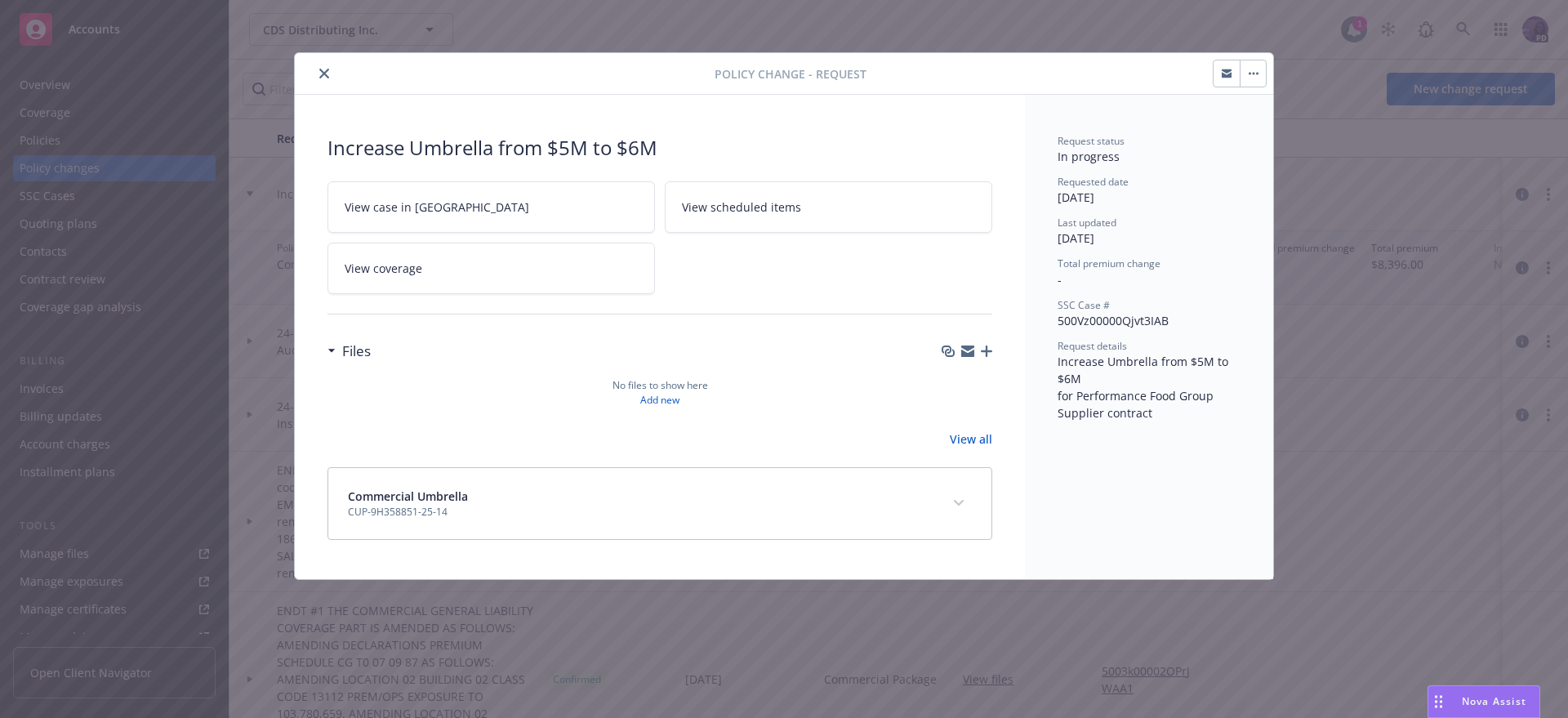
click at [326, 73] on icon "close" at bounding box center [325, 74] width 10 height 10
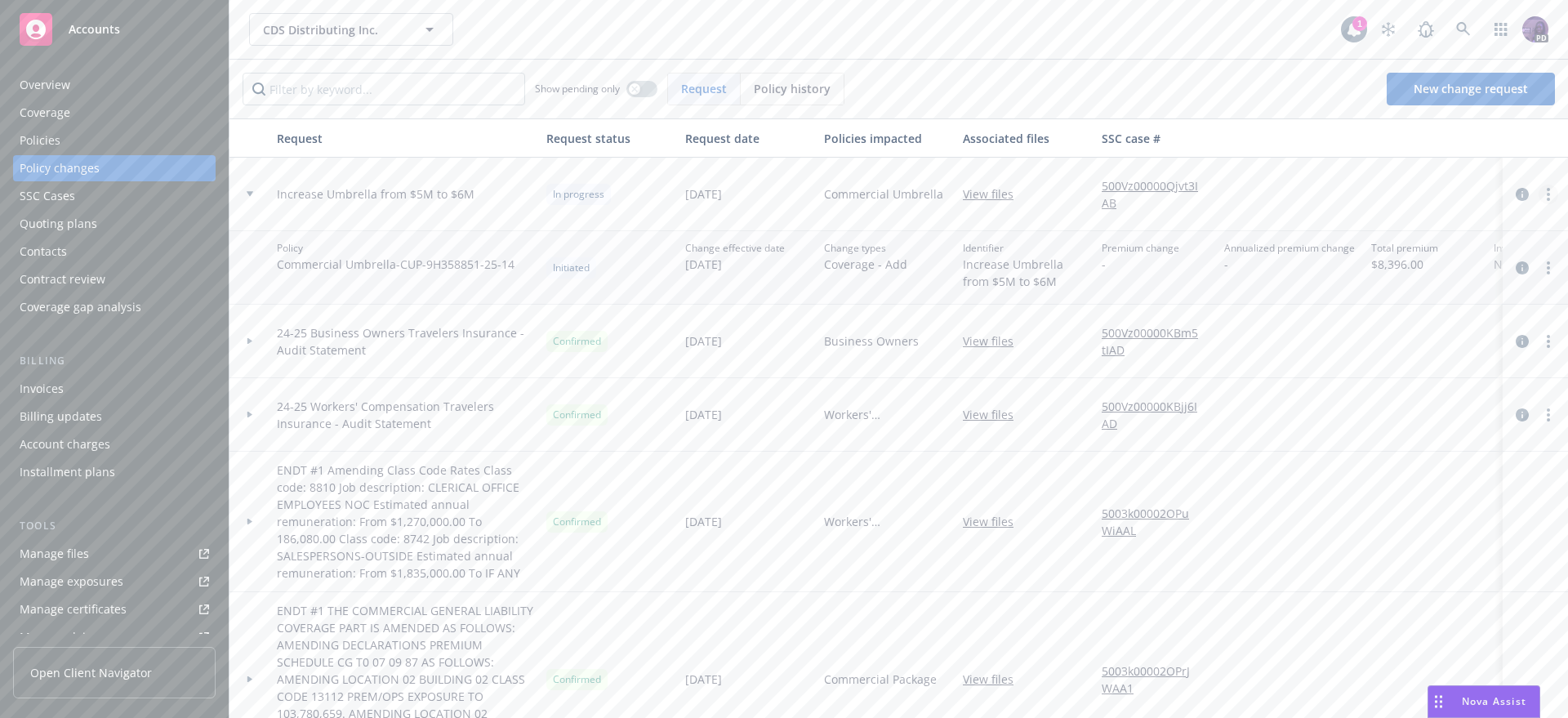
click at [1547, 194] on circle "more" at bounding box center [1548, 194] width 3 height 3
click at [1487, 251] on link "Edit request summary" at bounding box center [1405, 260] width 280 height 32
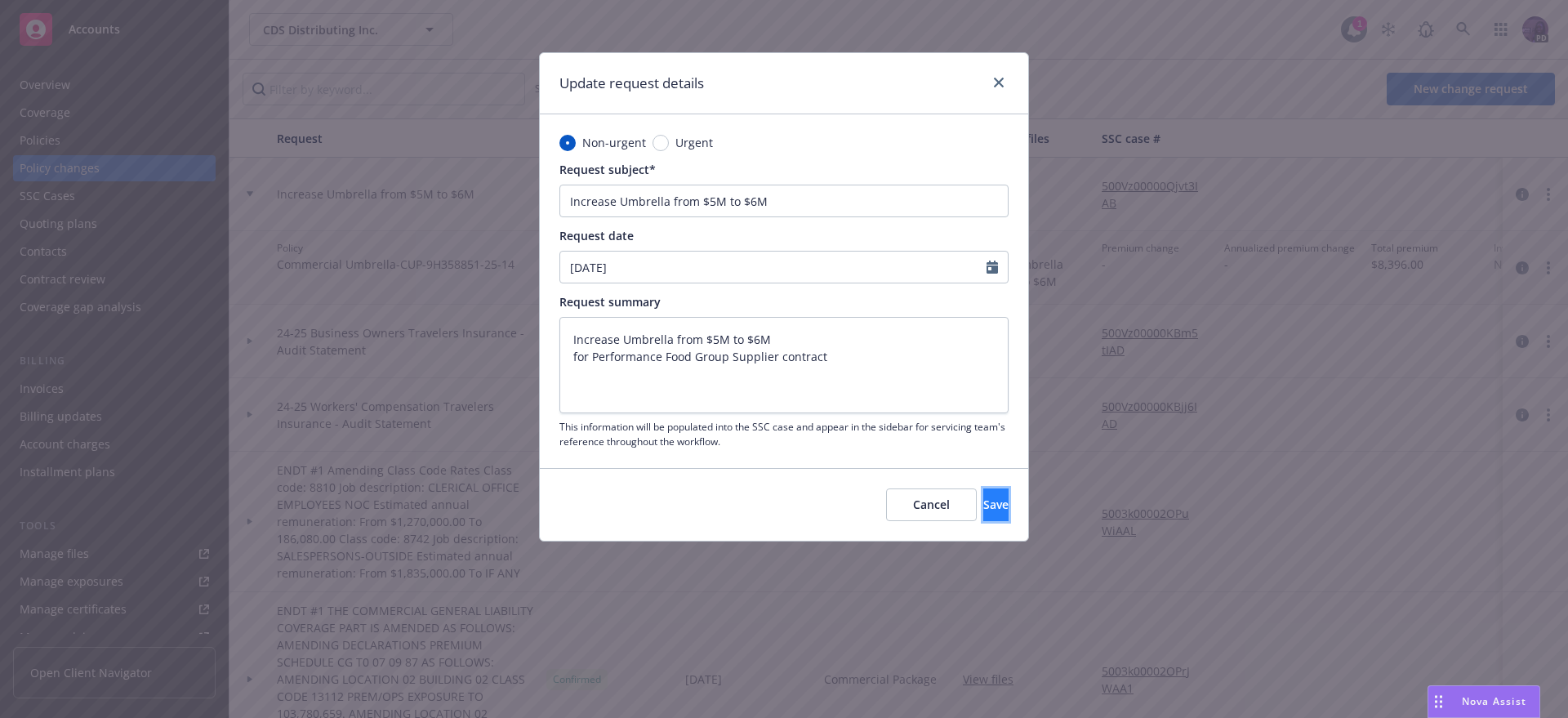
click at [984, 501] on button "Save" at bounding box center [996, 504] width 25 height 32
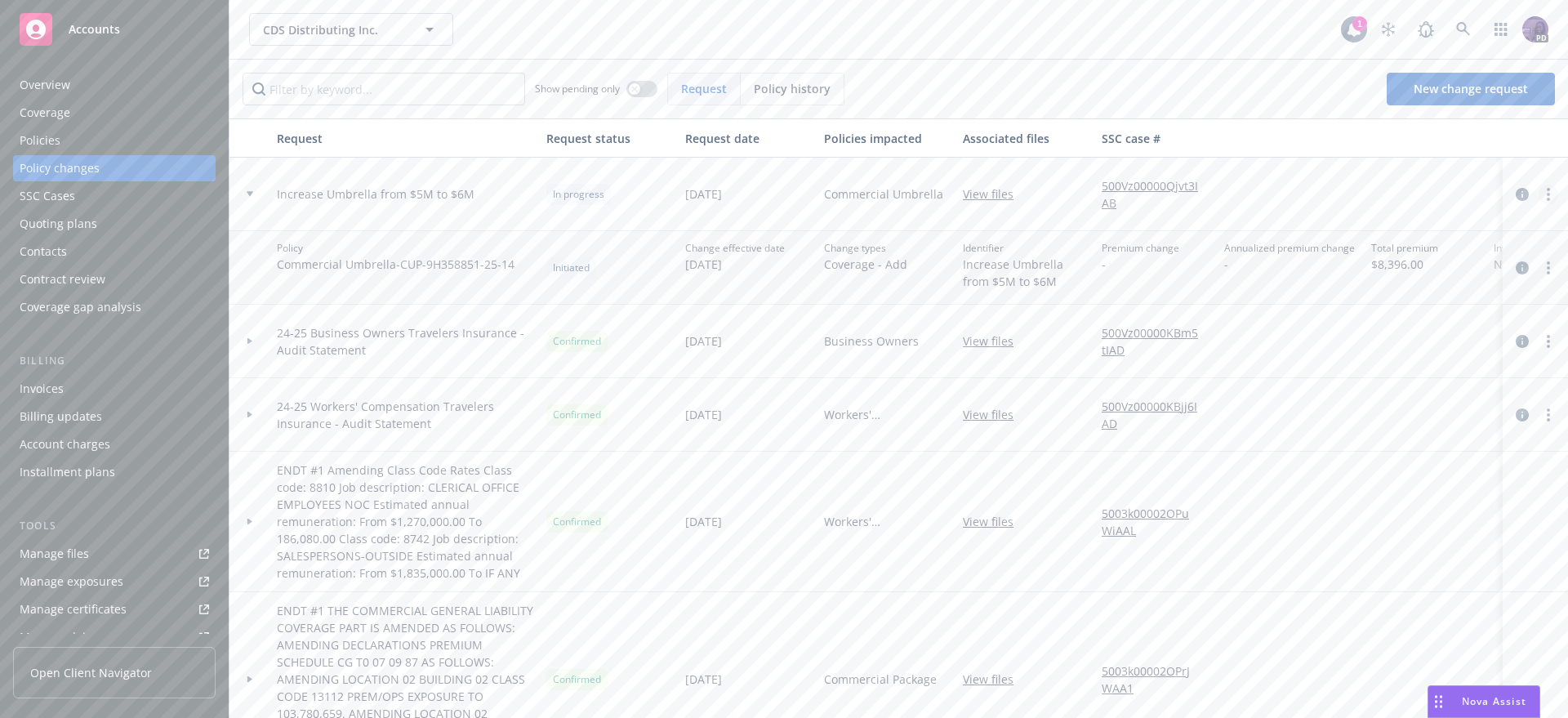
click at [1547, 199] on circle "more" at bounding box center [1548, 199] width 3 height 3
click at [1431, 319] on link "Resume workflow" at bounding box center [1405, 326] width 280 height 32
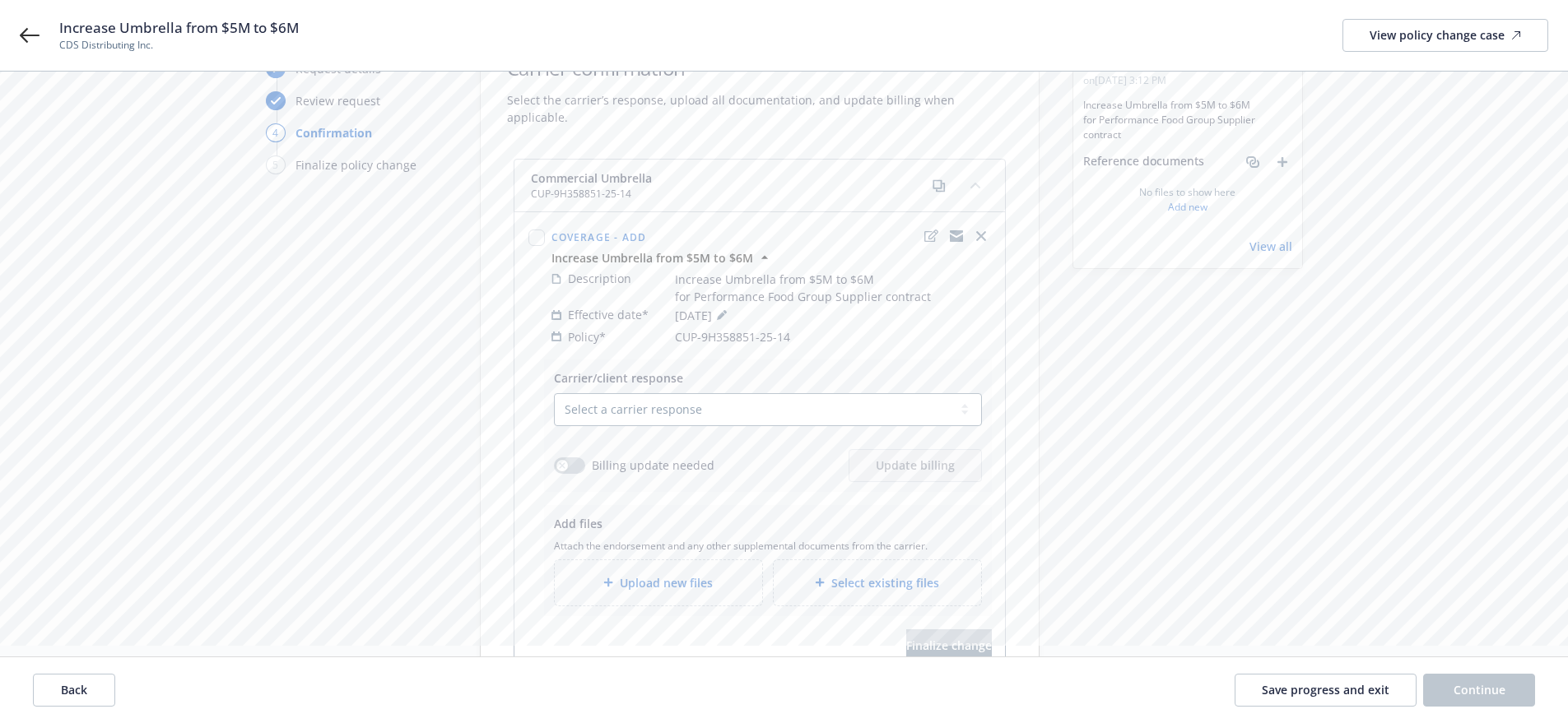
scroll to position [153, 0]
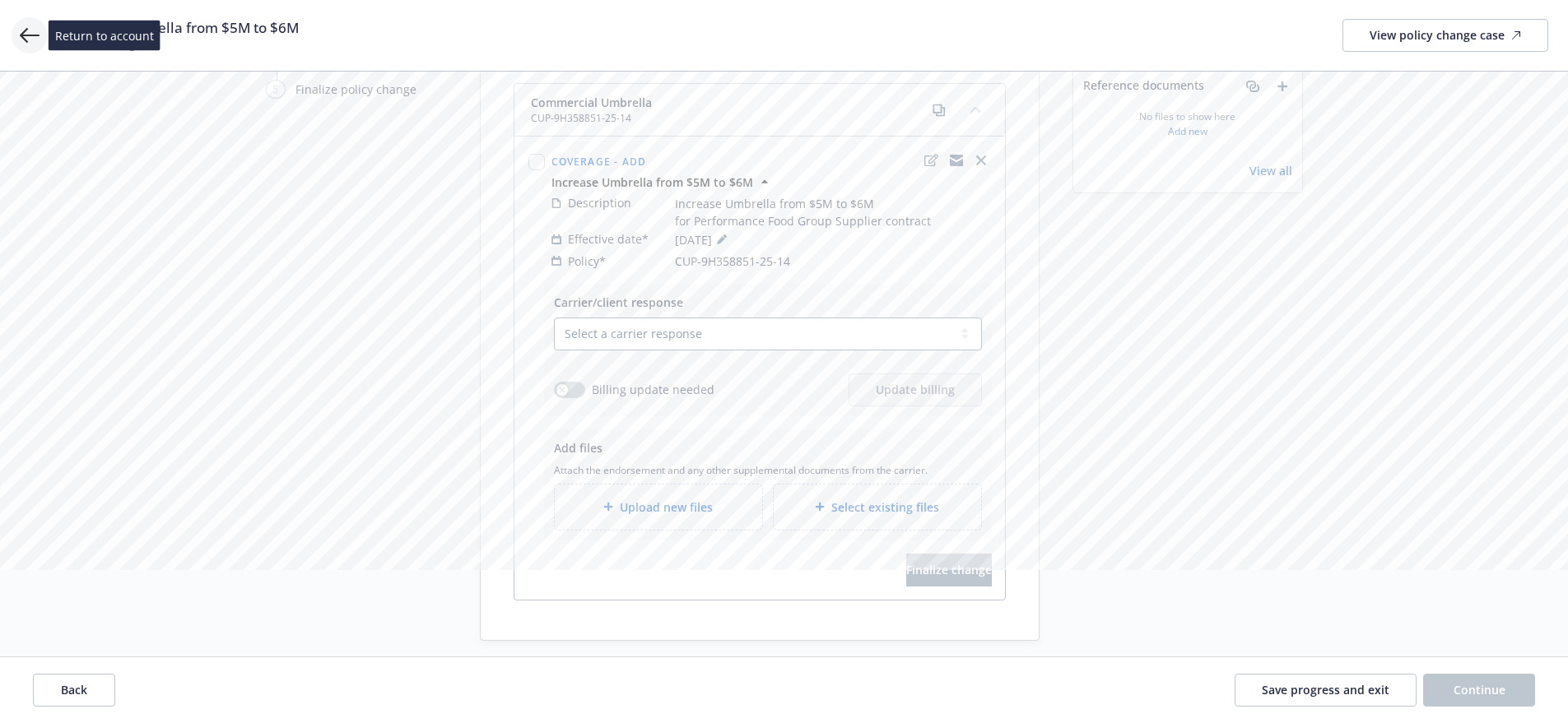
click at [25, 37] on icon at bounding box center [30, 36] width 20 height 20
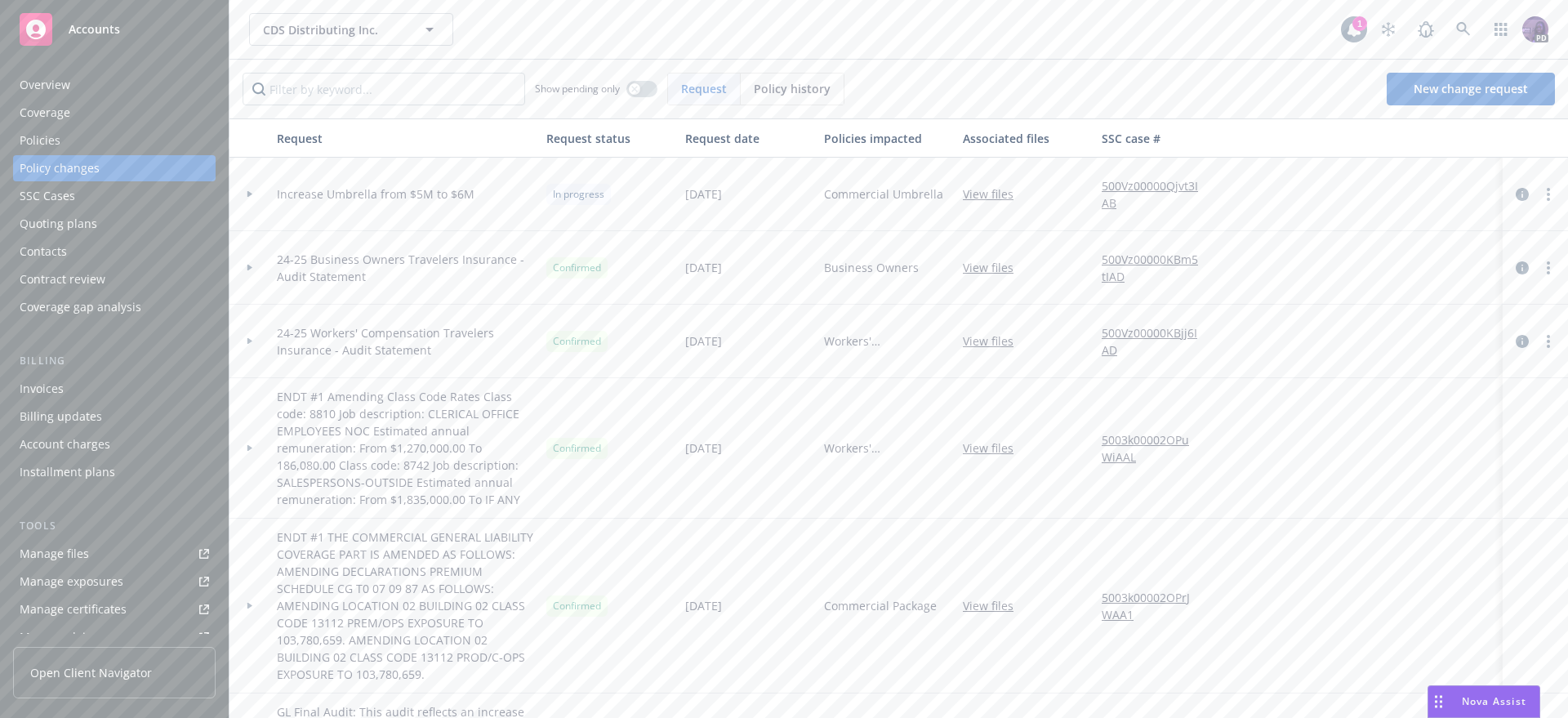
click at [126, 132] on div "Policies" at bounding box center [114, 140] width 189 height 26
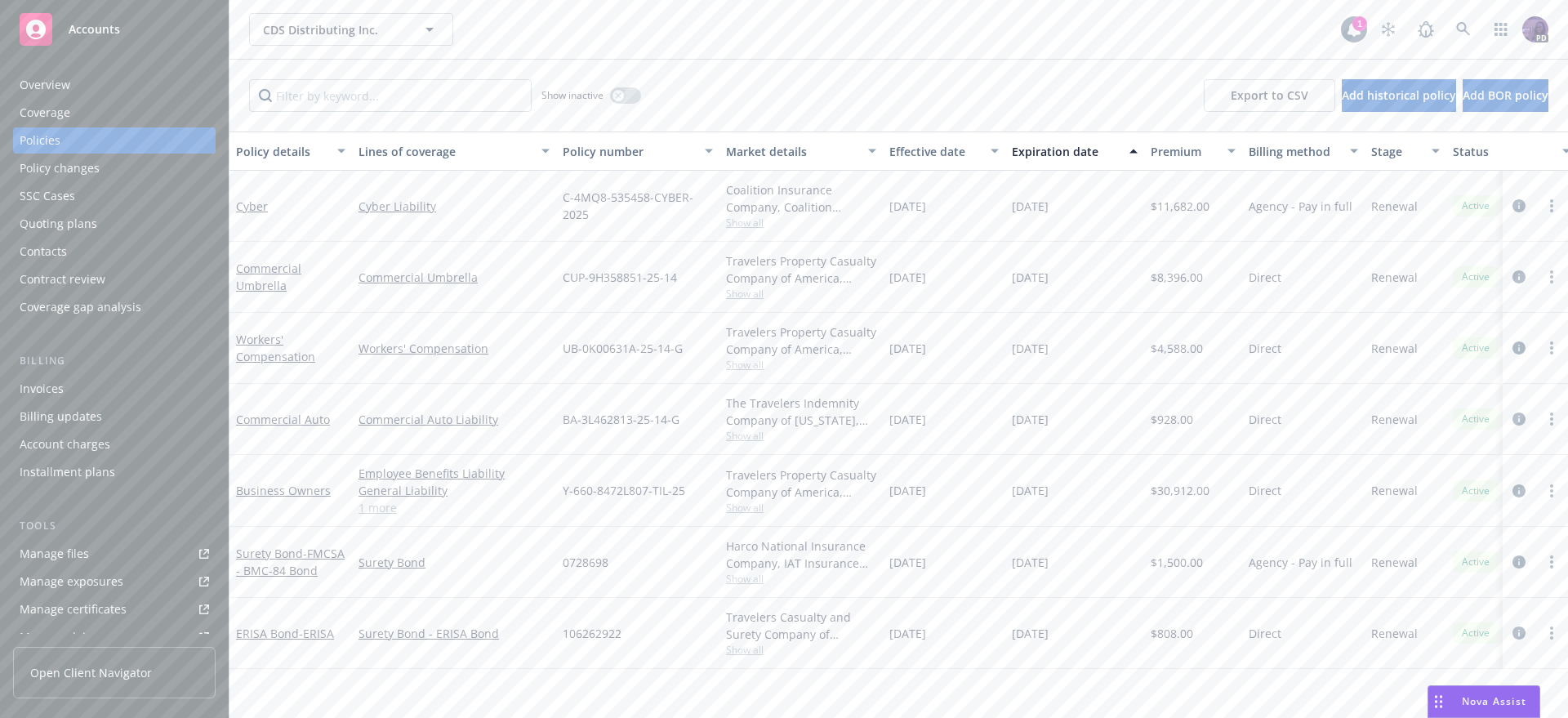
drag, startPoint x: 1520, startPoint y: 272, endPoint x: 1475, endPoint y: 276, distance: 45.2
click at [1519, 272] on icon "circleInformation" at bounding box center [1519, 277] width 13 height 13
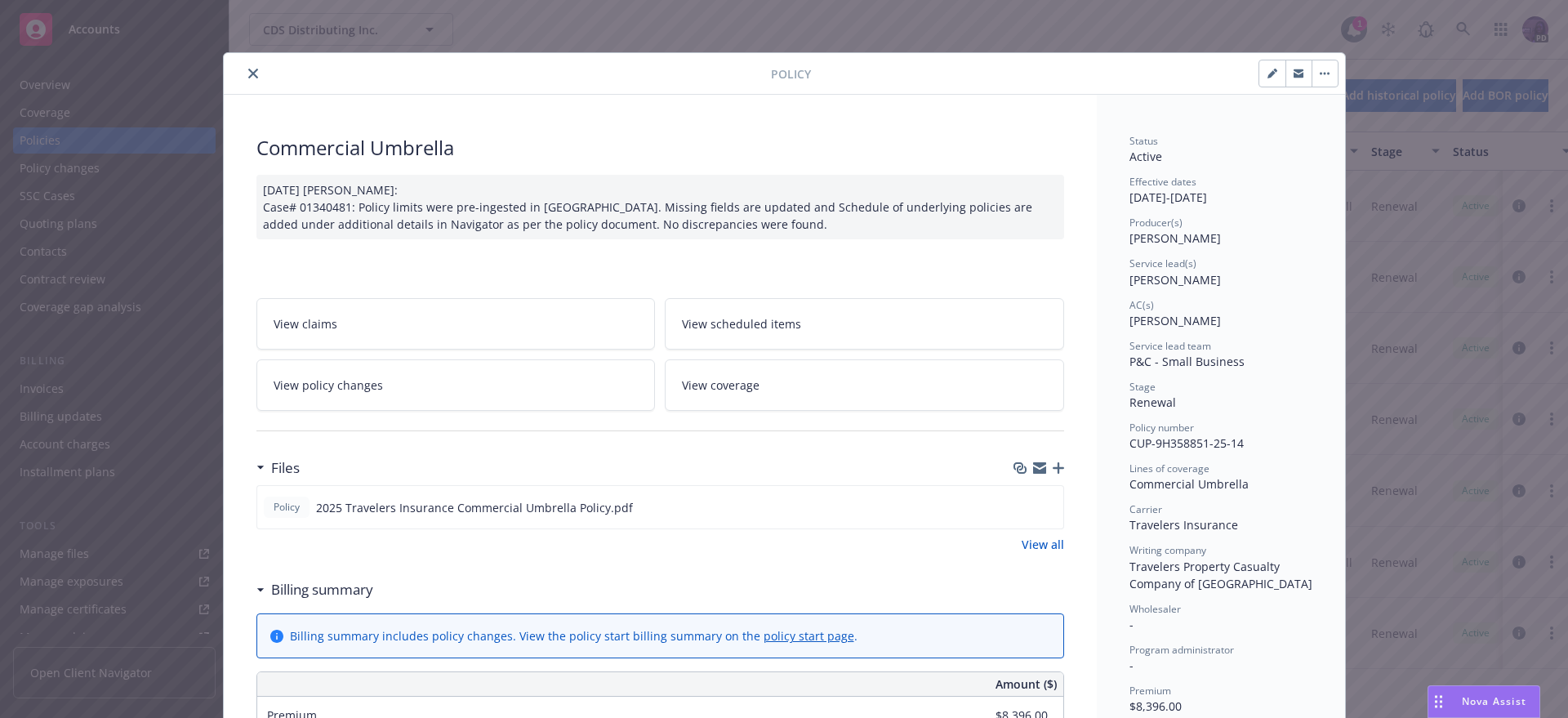
scroll to position [49, 0]
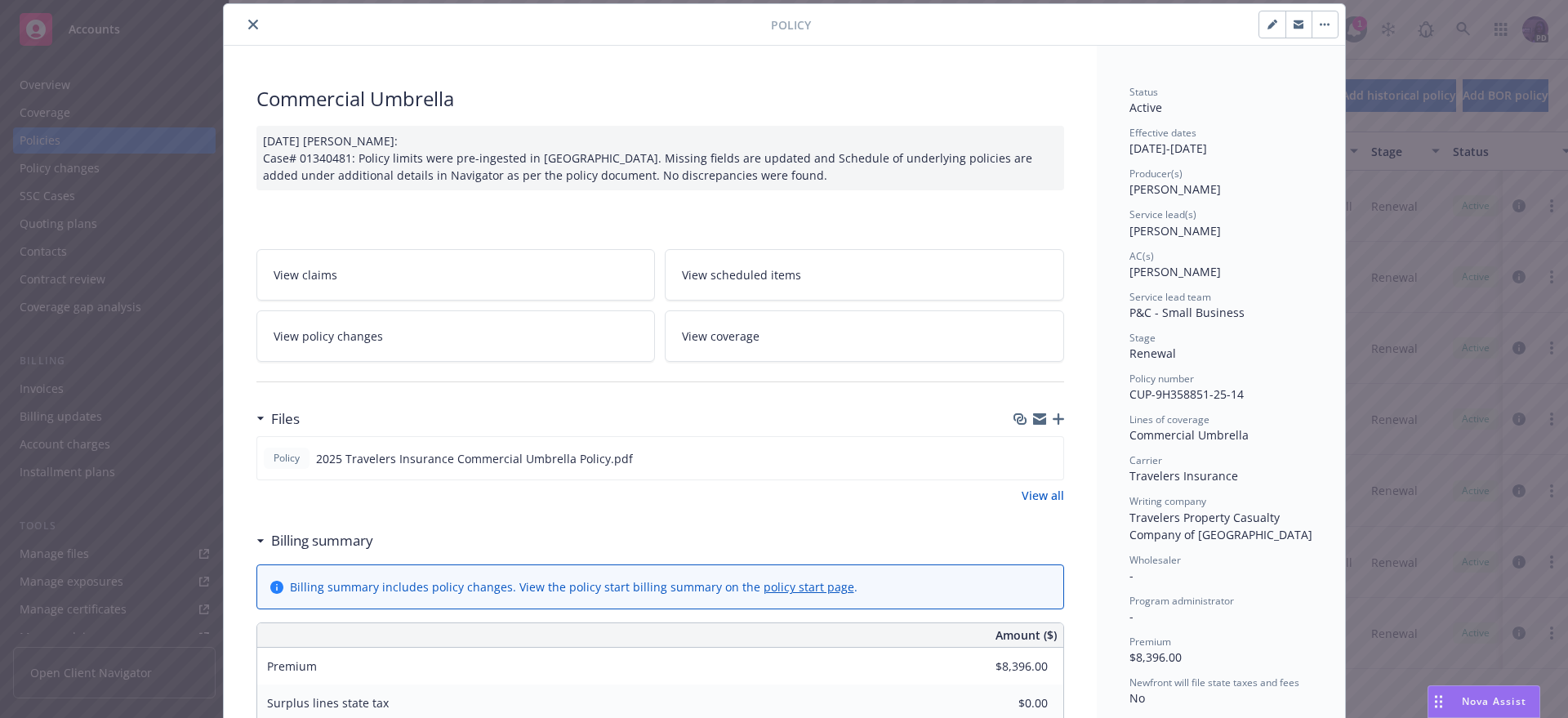
click at [801, 173] on div "[DATE] [PERSON_NAME]: Case# 01340481: Policy limits were pre-ingested in [GEOGR…" at bounding box center [661, 158] width 808 height 65
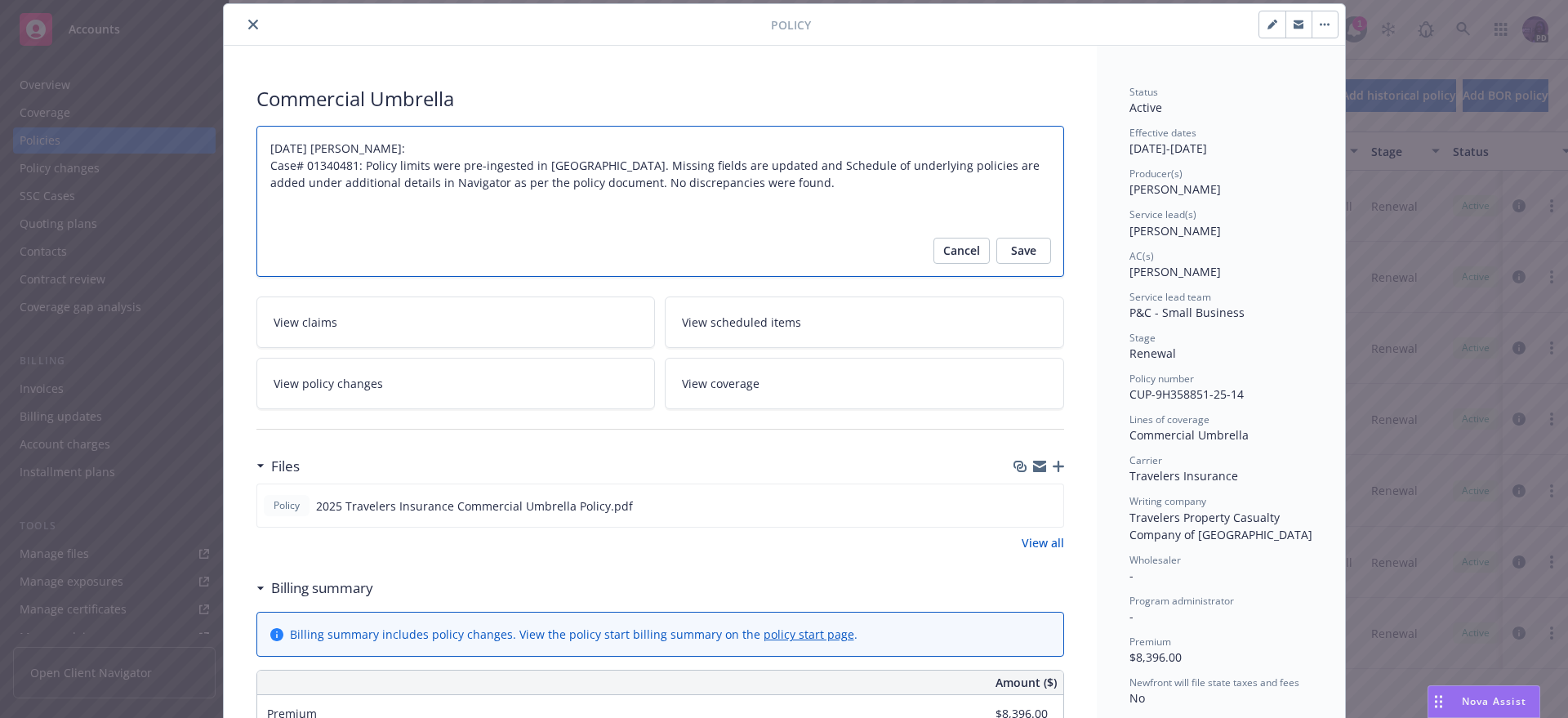
click at [788, 184] on textarea "[DATE] [PERSON_NAME]: Case# 01340481: Policy limits were pre-ingested in [GEOGR…" at bounding box center [661, 201] width 808 height 151
type textarea "x"
type textarea "[DATE] [PERSON_NAME]: Case# 01340481: Policy limits were pre-ingested in [GEOGR…"
type textarea "x"
type textarea "[DATE] [PERSON_NAME]: Case# 01340481: Policy limits were pre-ingested in [GEOGR…"
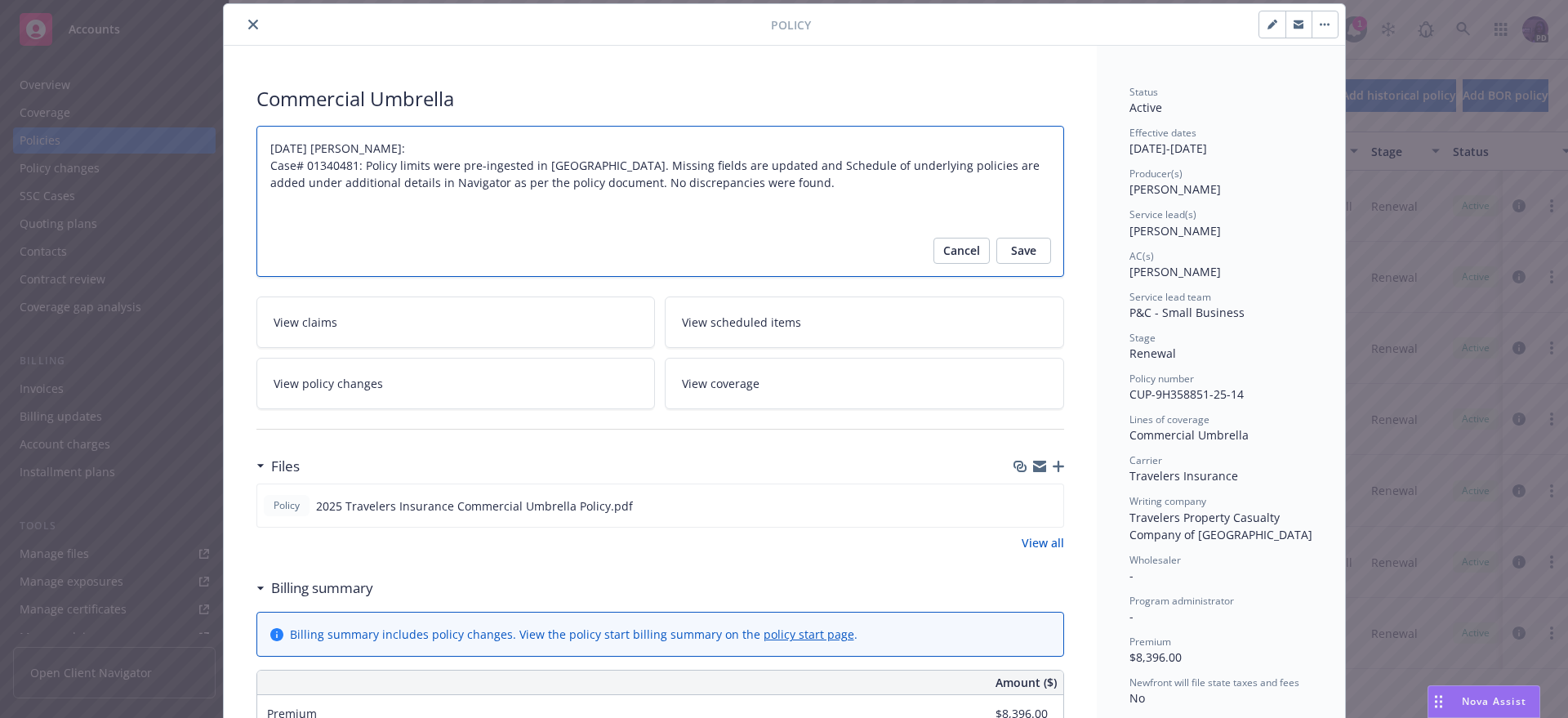
paste textarea "Absolutely, it looks like they can be reached either by phone at [PHONE_NUMBER]…"
type textarea "x"
type textarea "[DATE] [PERSON_NAME]: Case# 01340481: Policy limits were pre-ingested in [GEOGR…"
drag, startPoint x: 600, startPoint y: 220, endPoint x: 204, endPoint y: 218, distance: 396.0
click at [204, 218] on div "Policy Commercial Umbrella [DATE] [PERSON_NAME]: Case# 01340481: Policy limits …" at bounding box center [784, 359] width 1568 height 718
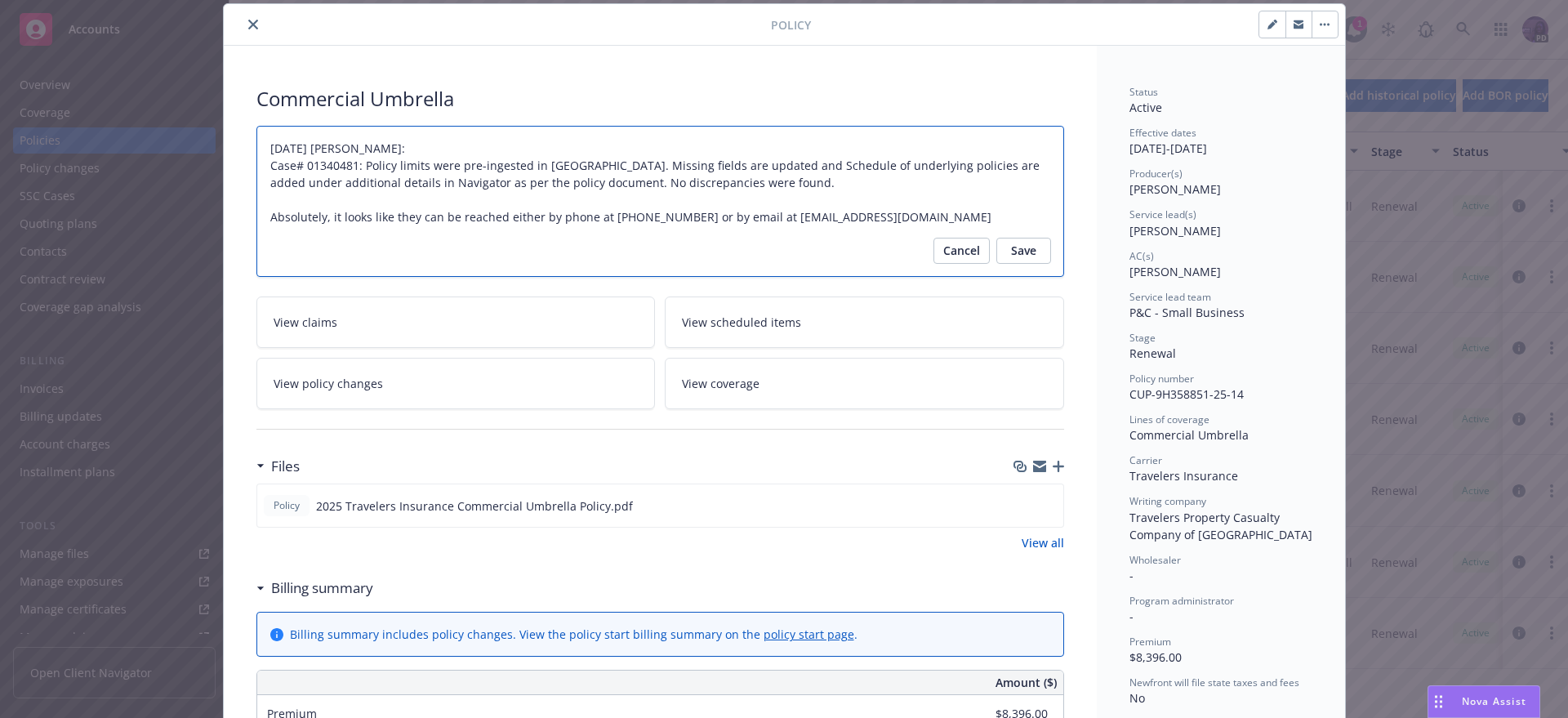
type textarea "x"
type textarea "[DATE] [PERSON_NAME]: Case# 01340481: Policy limits were pre-ingested in [GEOGR…"
type textarea "x"
type textarea "[DATE] [PERSON_NAME]: Case# 01340481: Policy limits were pre-ingested in [GEOGR…"
type textarea "x"
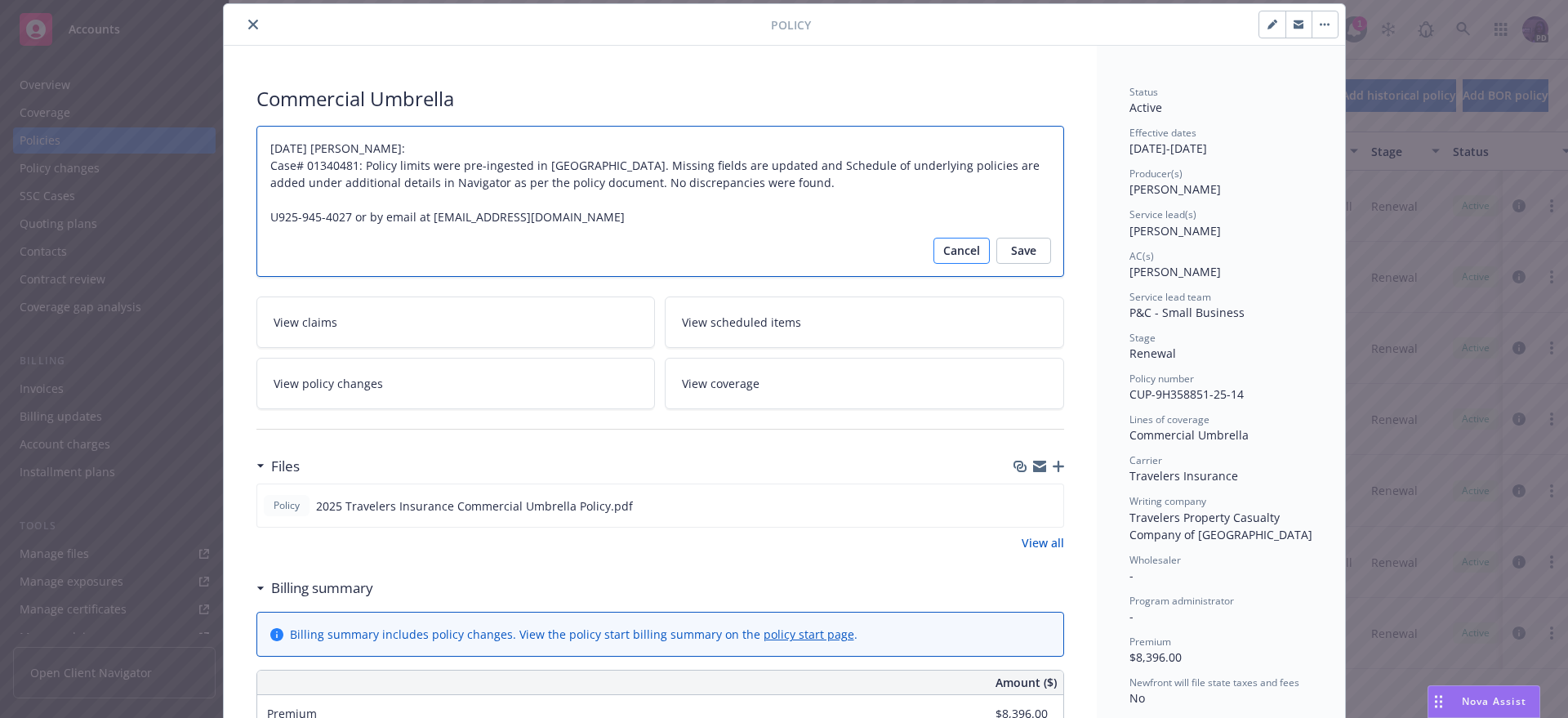
type textarea "[DATE] [PERSON_NAME]: Case# 01340481: Policy limits were pre-ingested in [GEOGR…"
type textarea "x"
type textarea "[DATE] [PERSON_NAME]: Case# 01340481: Policy limits were pre-ingested in [GEOGR…"
type textarea "x"
type textarea "[DATE] [PERSON_NAME]: Case# 01340481: Policy limits were pre-ingested in [GEOGR…"
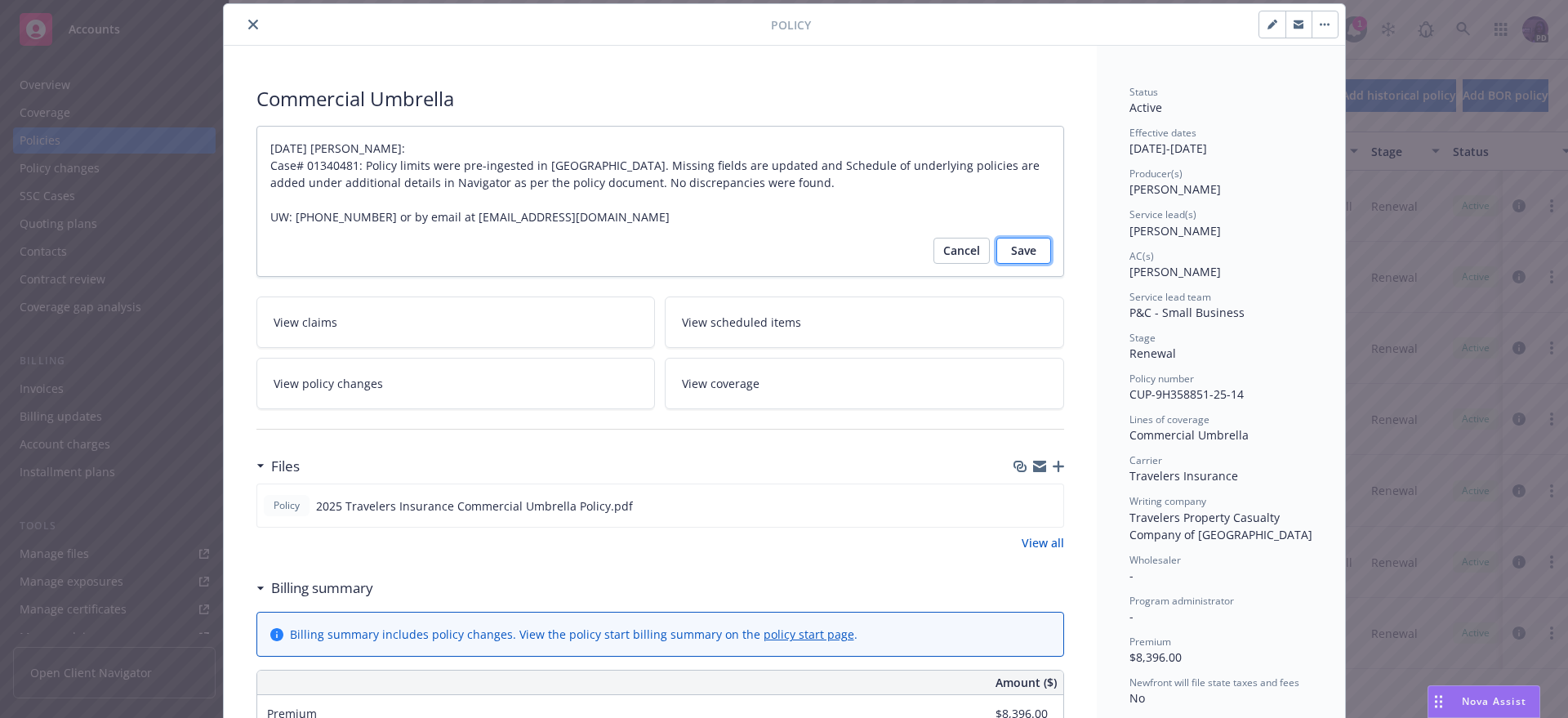
click at [1035, 243] on button "Save" at bounding box center [1024, 250] width 55 height 26
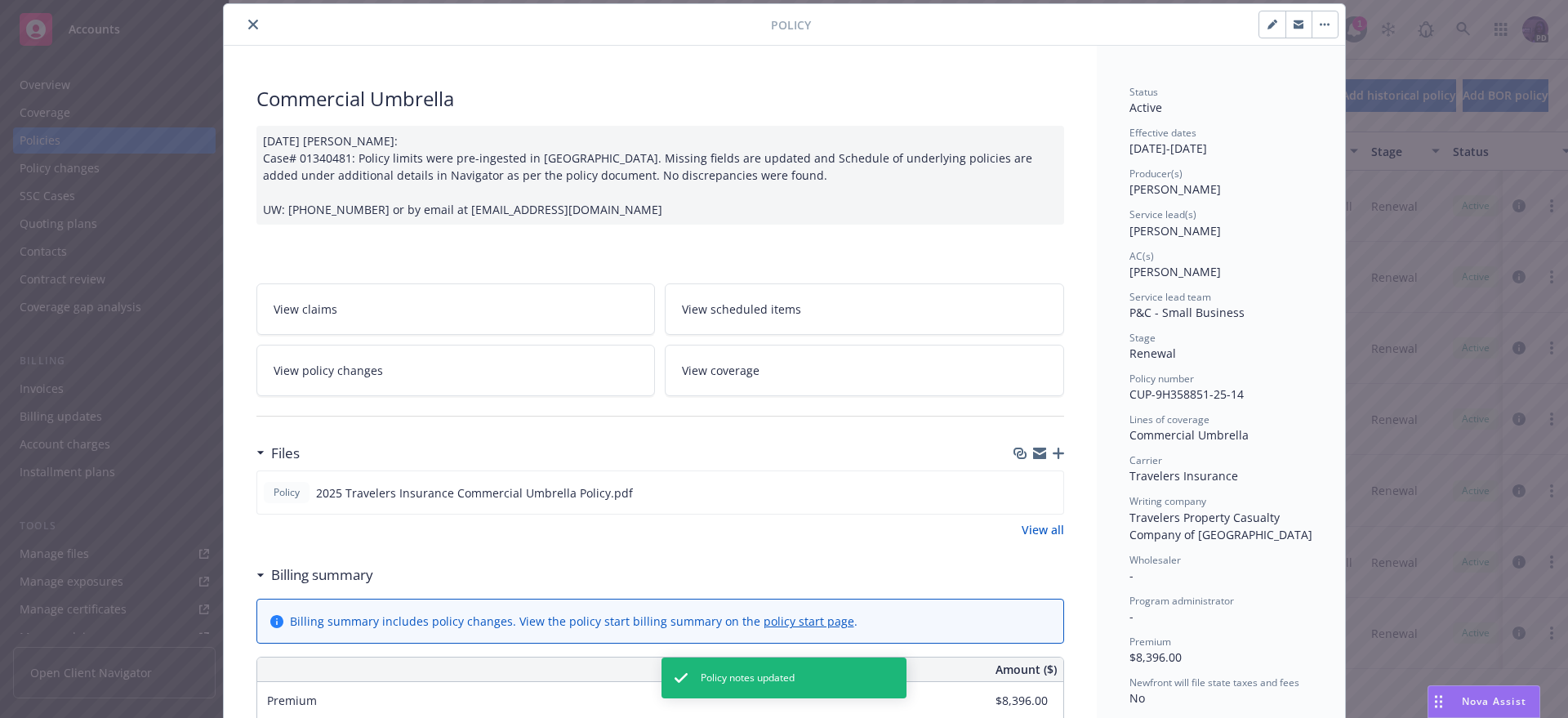
click at [587, 213] on div "[DATE] [PERSON_NAME]: Case# 01340481: Policy limits were pre-ingested in [GEOGR…" at bounding box center [661, 175] width 808 height 99
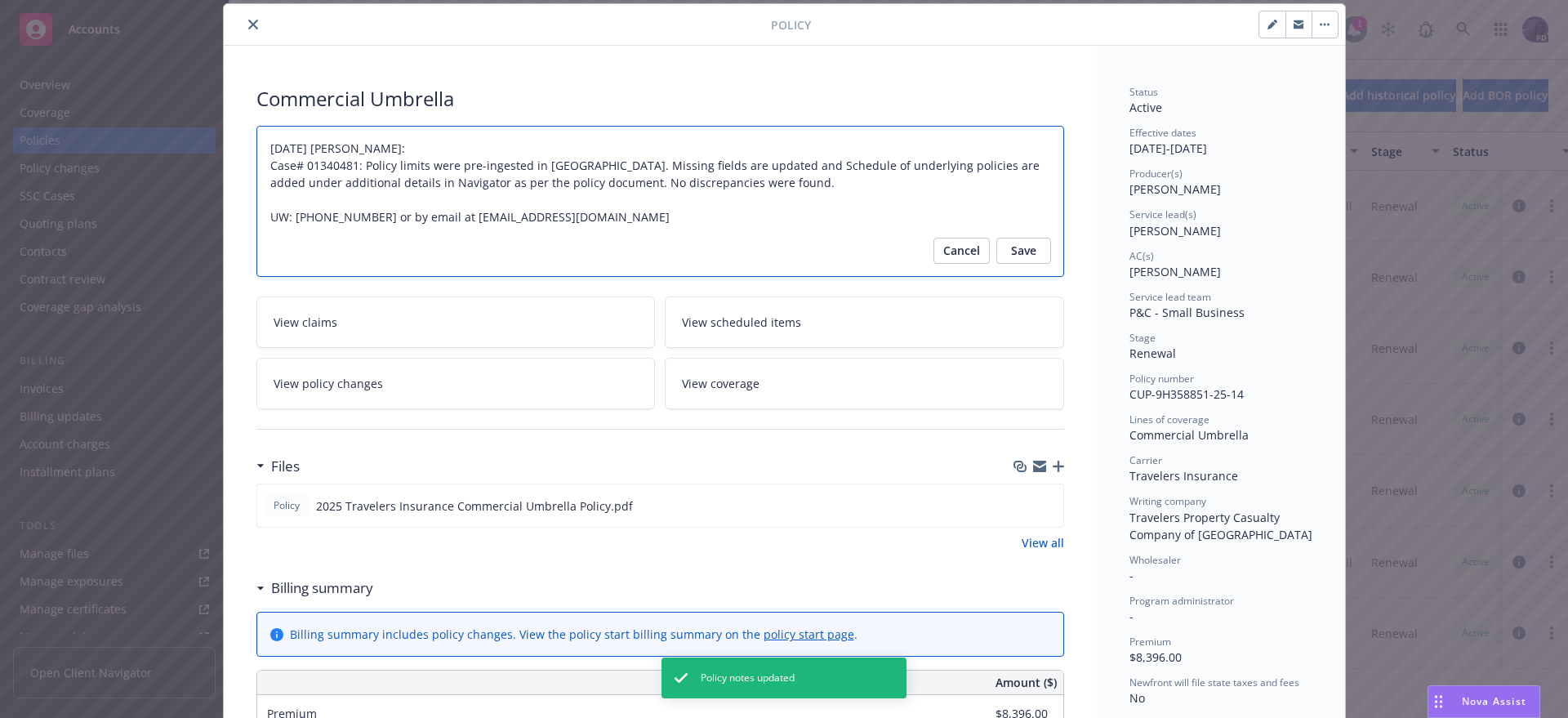
drag, startPoint x: 584, startPoint y: 213, endPoint x: 440, endPoint y: 213, distance: 144.0
click at [440, 213] on textarea "[DATE] [PERSON_NAME]: Case# 01340481: Policy limits were pre-ingested in [GEOGR…" at bounding box center [661, 201] width 808 height 151
click at [1015, 259] on span "Save" at bounding box center [1024, 250] width 25 height 26
type textarea "x"
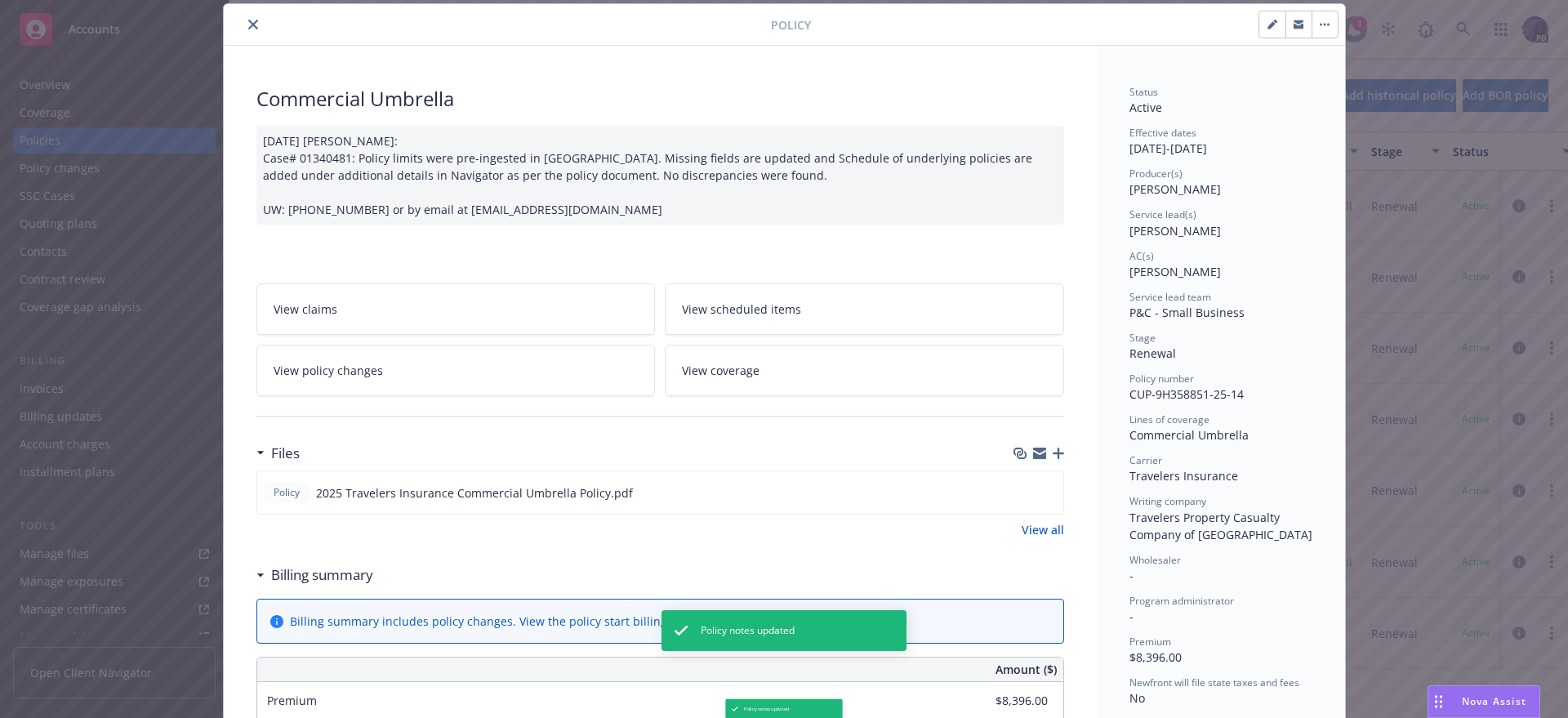
click at [250, 25] on icon "close" at bounding box center [253, 25] width 10 height 10
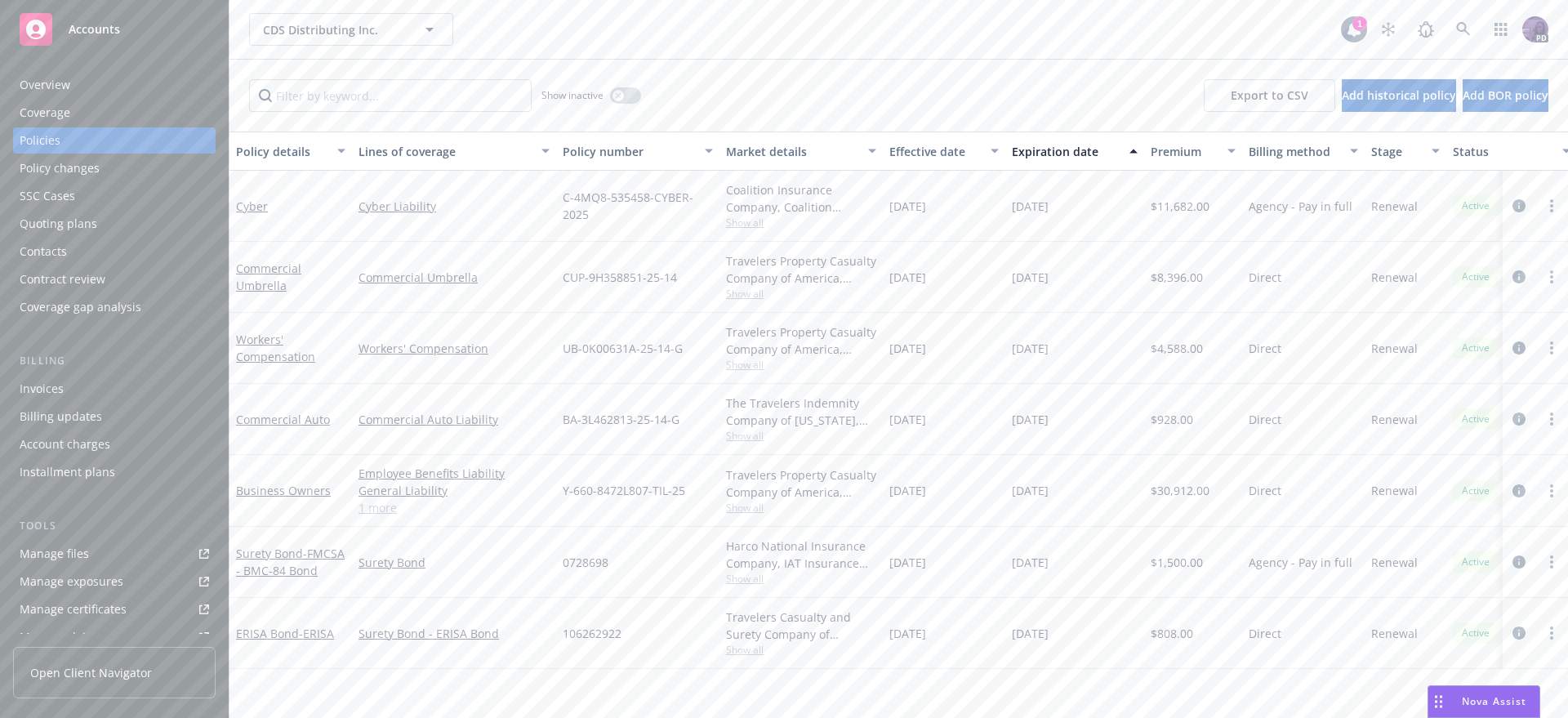
click at [611, 269] on span "CUP-9H358851-25-14" at bounding box center [620, 277] width 115 height 17
click at [611, 272] on span "CUP-9H358851-25-14" at bounding box center [620, 277] width 115 height 17
drag, startPoint x: 685, startPoint y: 282, endPoint x: 561, endPoint y: 283, distance: 124.0
click at [561, 283] on div "CUP-9H358851-25-14" at bounding box center [637, 278] width 164 height 71
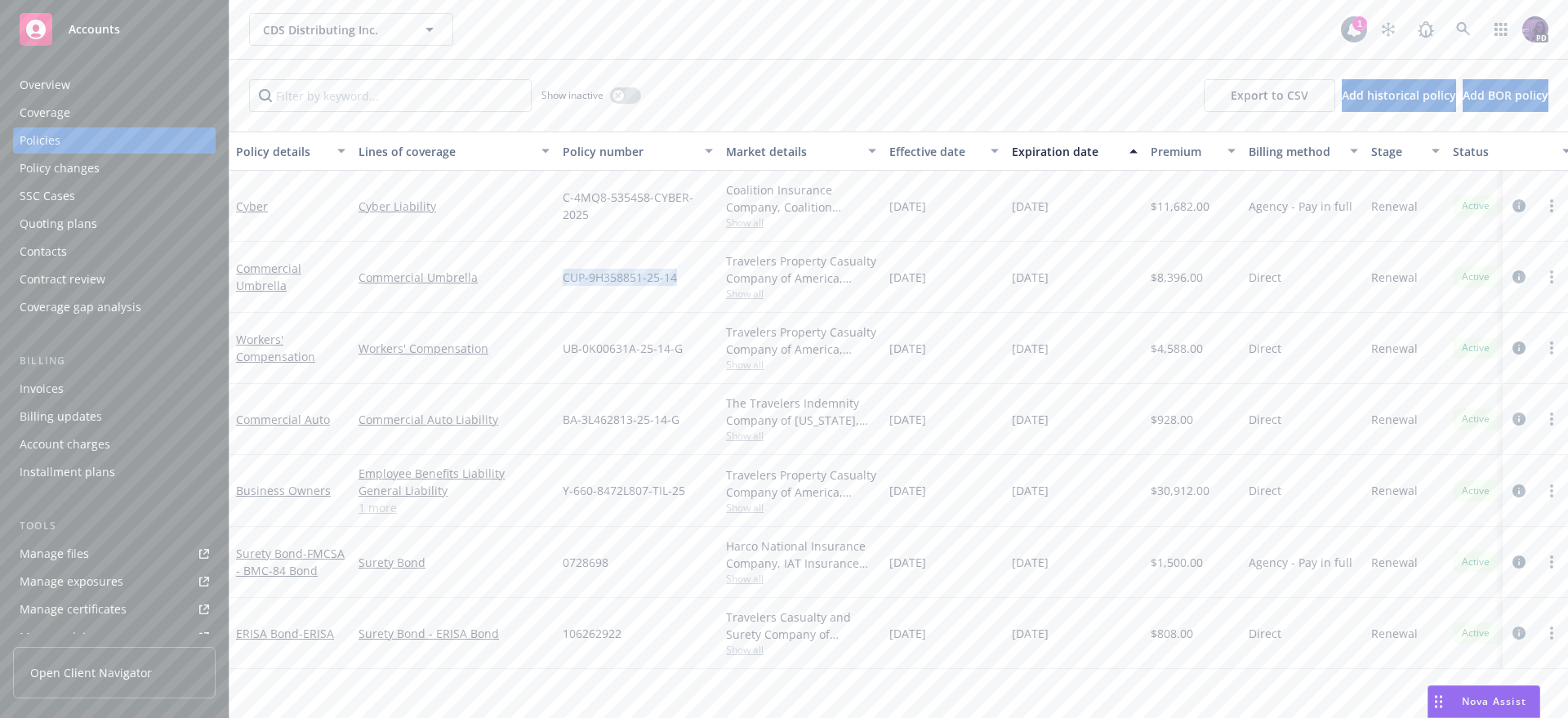
copy span "CUP-9H358851-25-14"
